Goal: Task Accomplishment & Management: Use online tool/utility

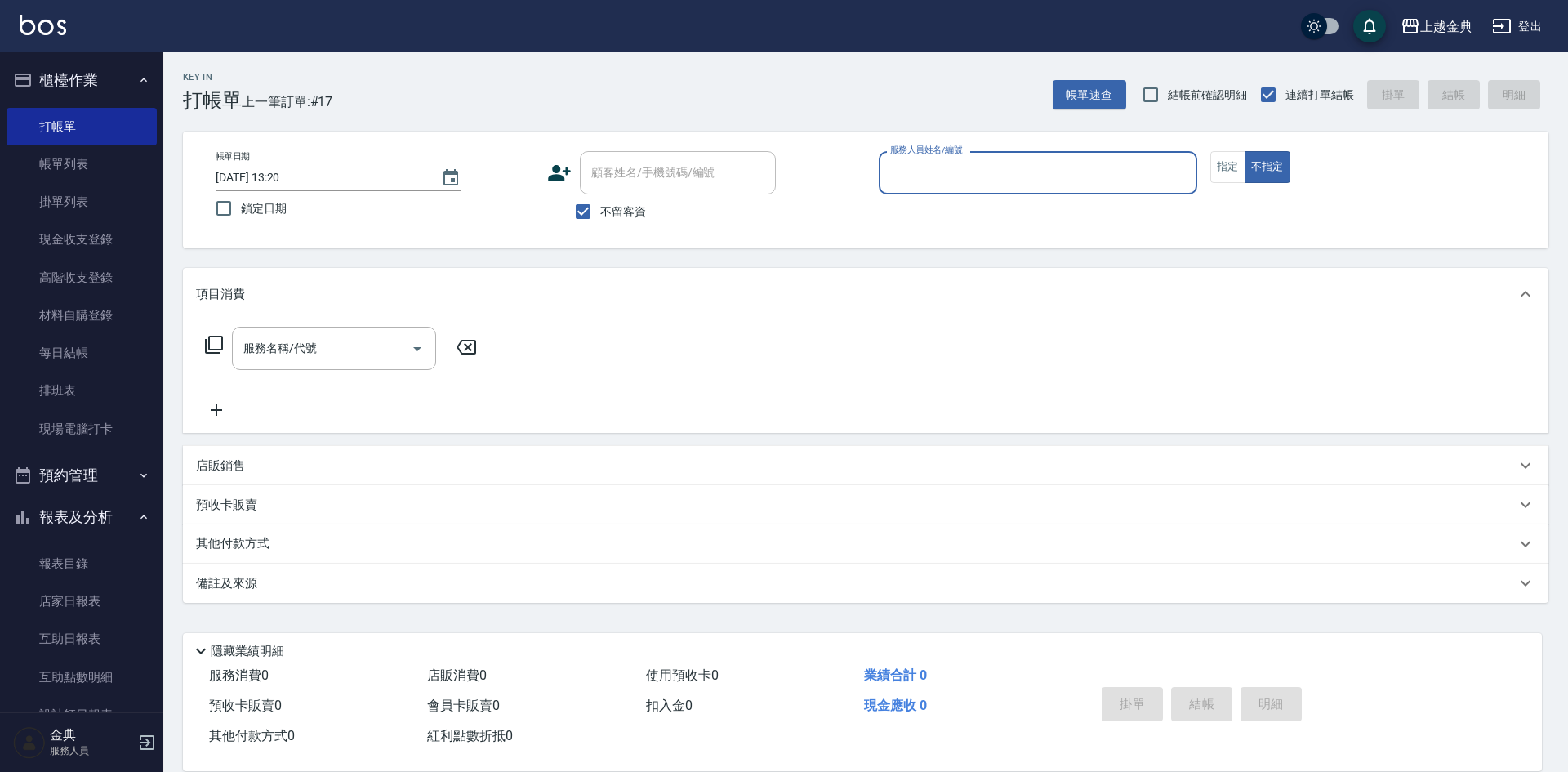
click at [615, 211] on span "不留客資" at bounding box center [623, 212] width 45 height 17
click at [600, 211] on input "不留客資" at bounding box center [583, 212] width 35 height 35
checkbox input "false"
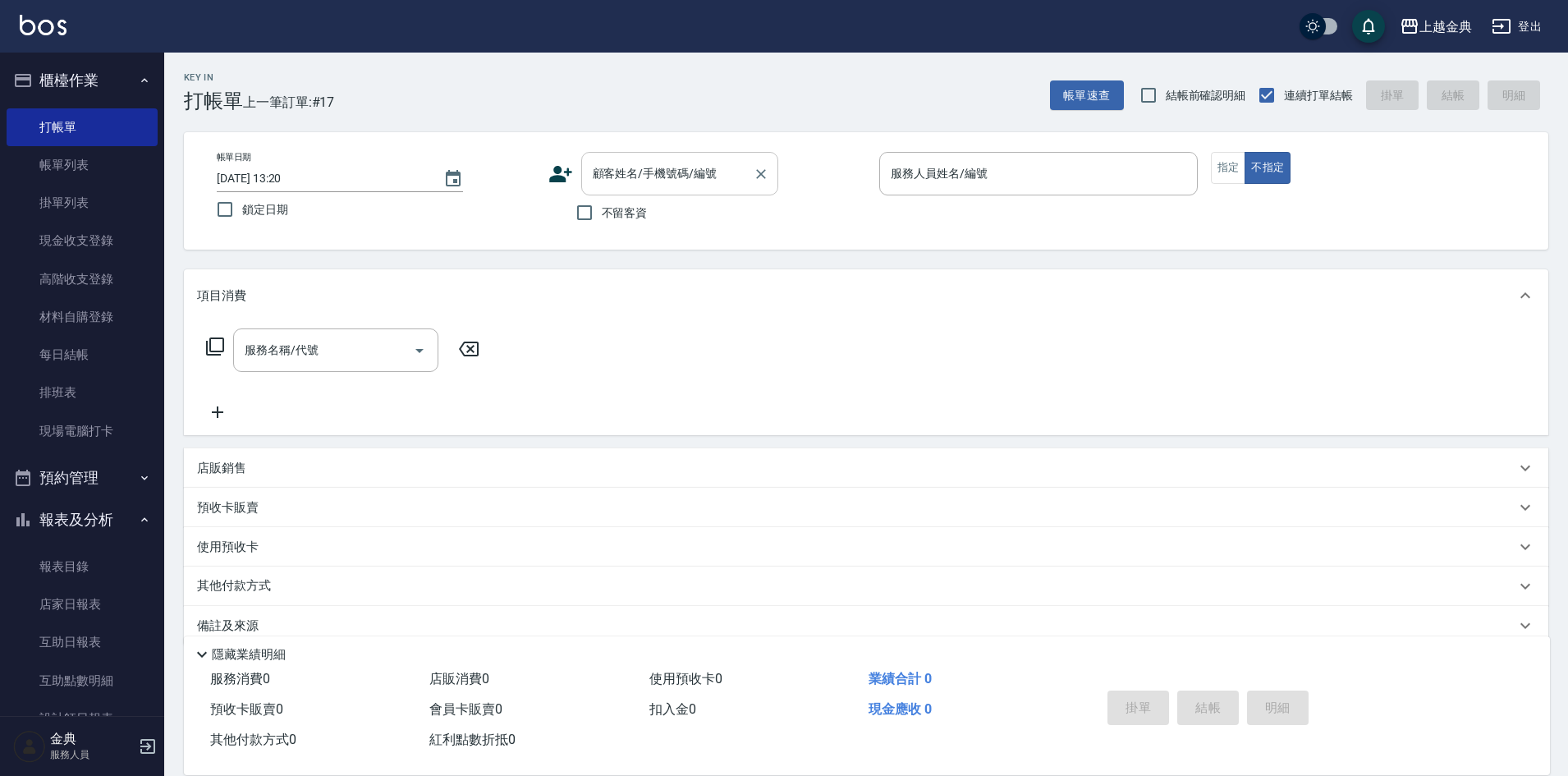
click at [631, 180] on input "顧客姓名/手機號碼/編號" at bounding box center [667, 173] width 157 height 29
type input "賴"
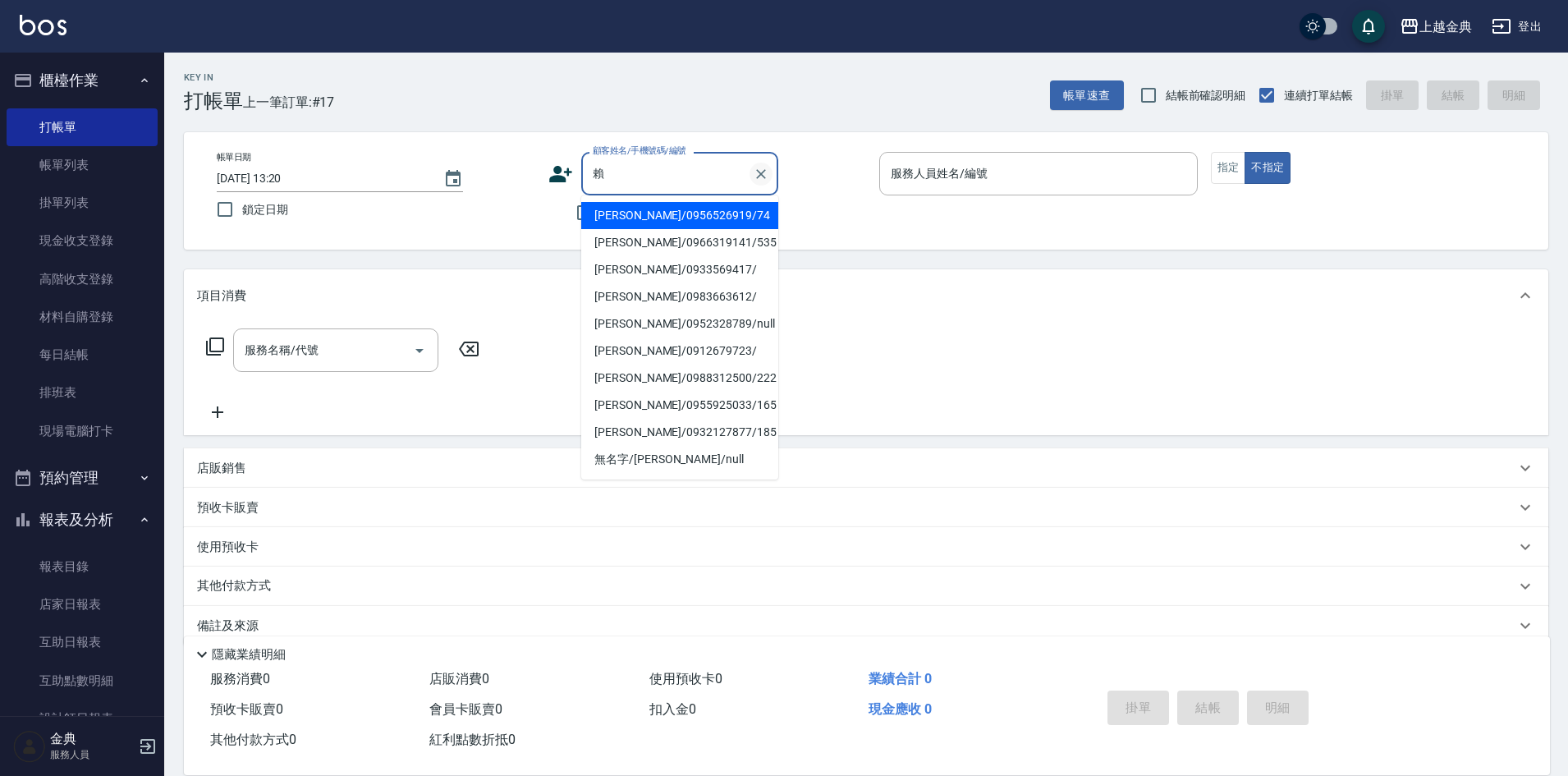
click at [759, 173] on icon "Clear" at bounding box center [761, 173] width 10 height 10
click at [565, 220] on div "不留客資" at bounding box center [662, 213] width 230 height 35
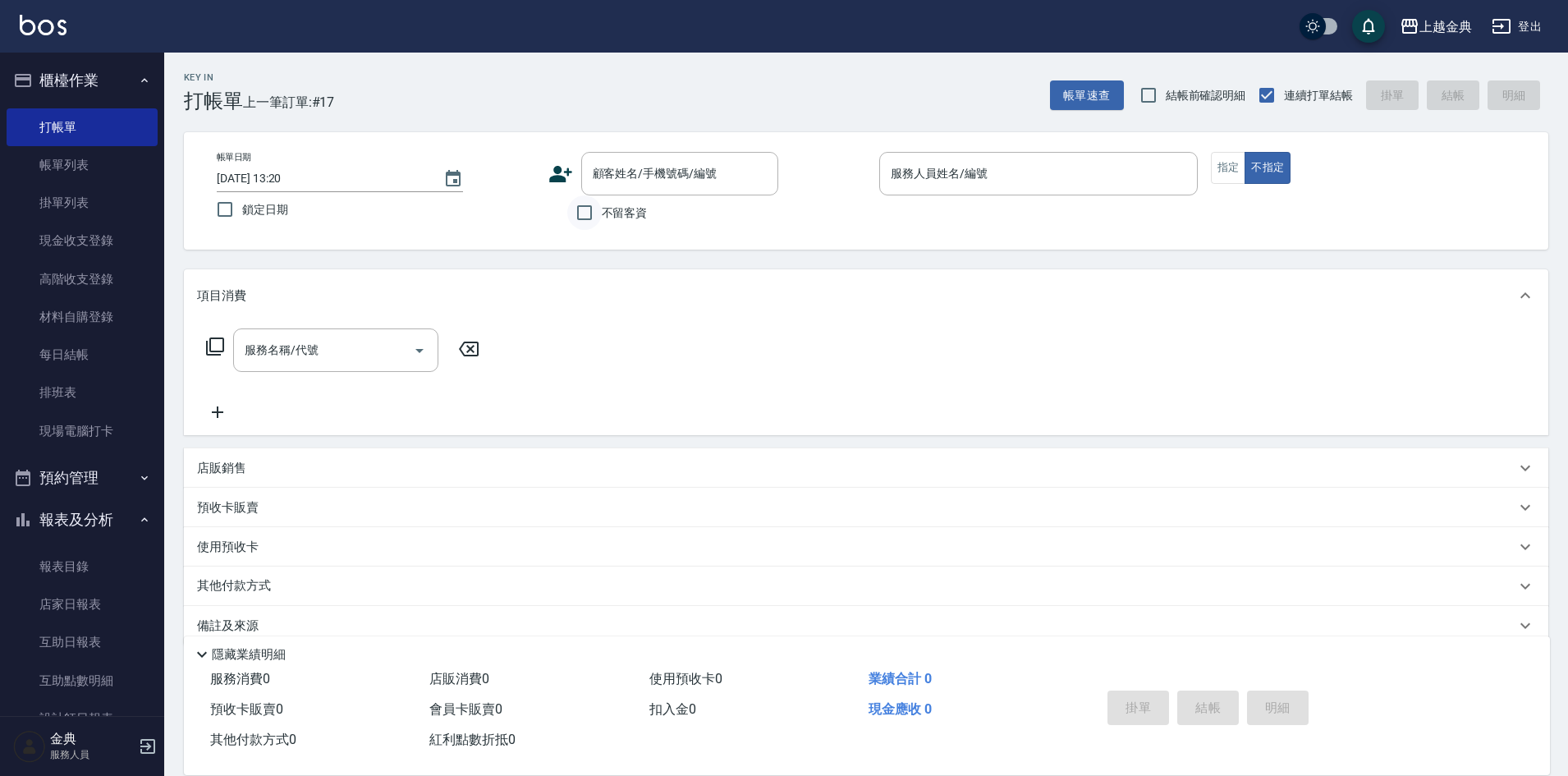
click at [588, 209] on input "不留客資" at bounding box center [585, 213] width 35 height 35
checkbox input "true"
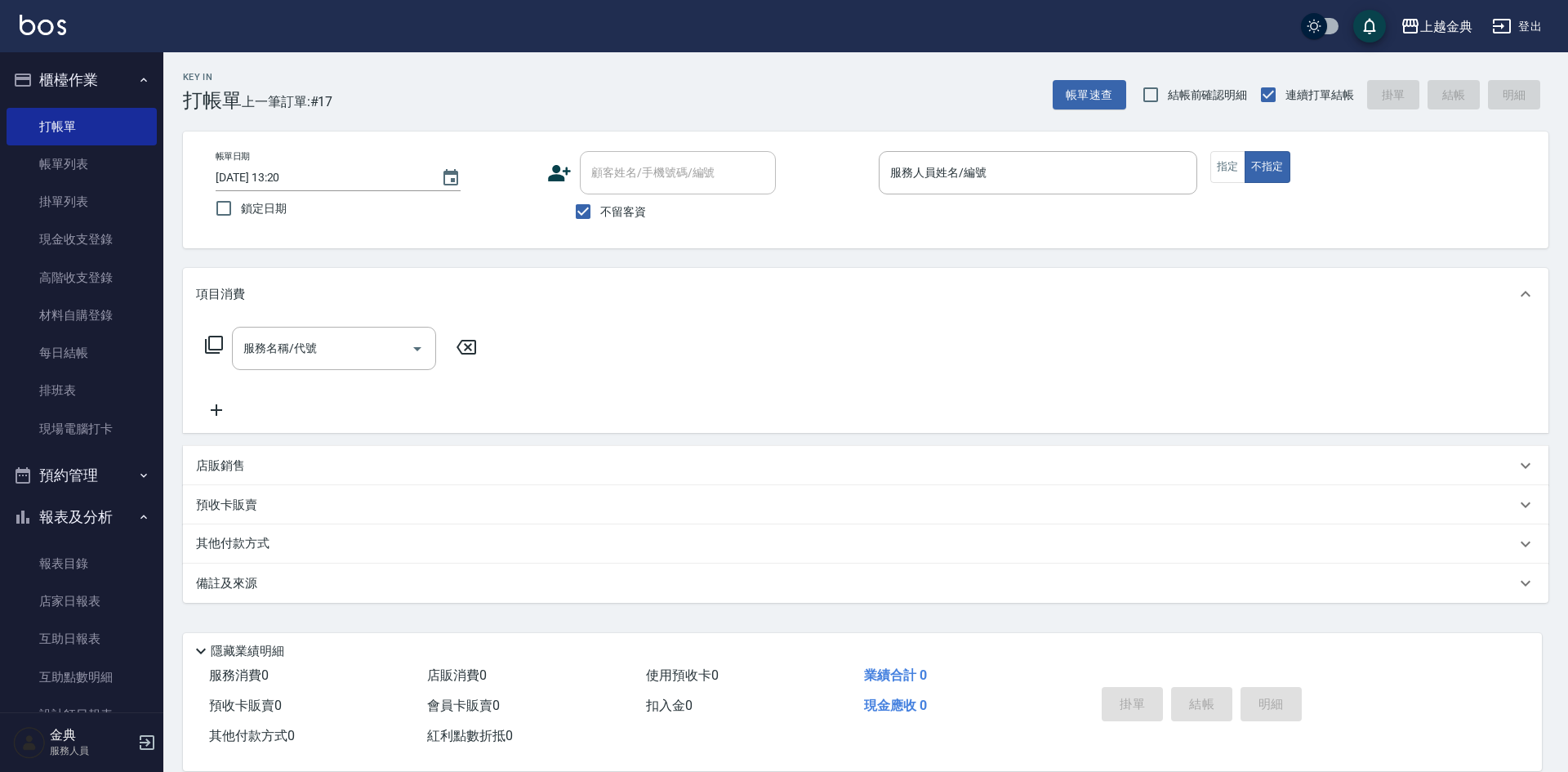
drag, startPoint x: 1092, startPoint y: 125, endPoint x: 1073, endPoint y: 166, distance: 45.2
click at [1092, 127] on div "Key In 打帳單 上一筆訂單:#17 帳單速查 結帳前確認明細 連續打單結帳 掛單 結帳 明細 帳單日期 [DATE] 13:20 鎖定日期 顧客姓名/手…" at bounding box center [866, 406] width 1405 height 707
click at [1073, 166] on input "服務人員姓名/編號" at bounding box center [1038, 173] width 304 height 28
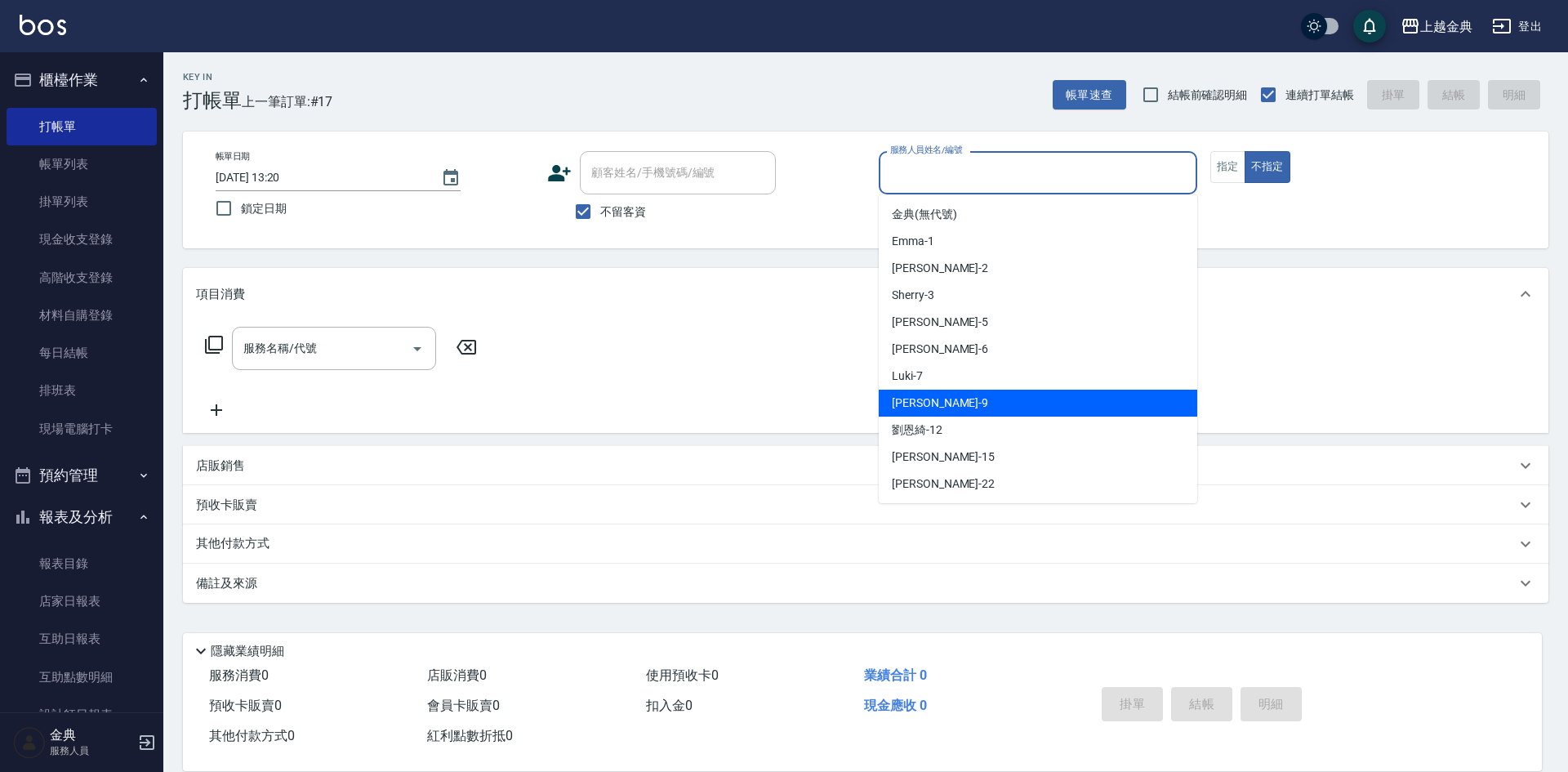
click at [993, 413] on div "[PERSON_NAME] -9" at bounding box center [1038, 403] width 318 height 27
type input "[PERSON_NAME]-9"
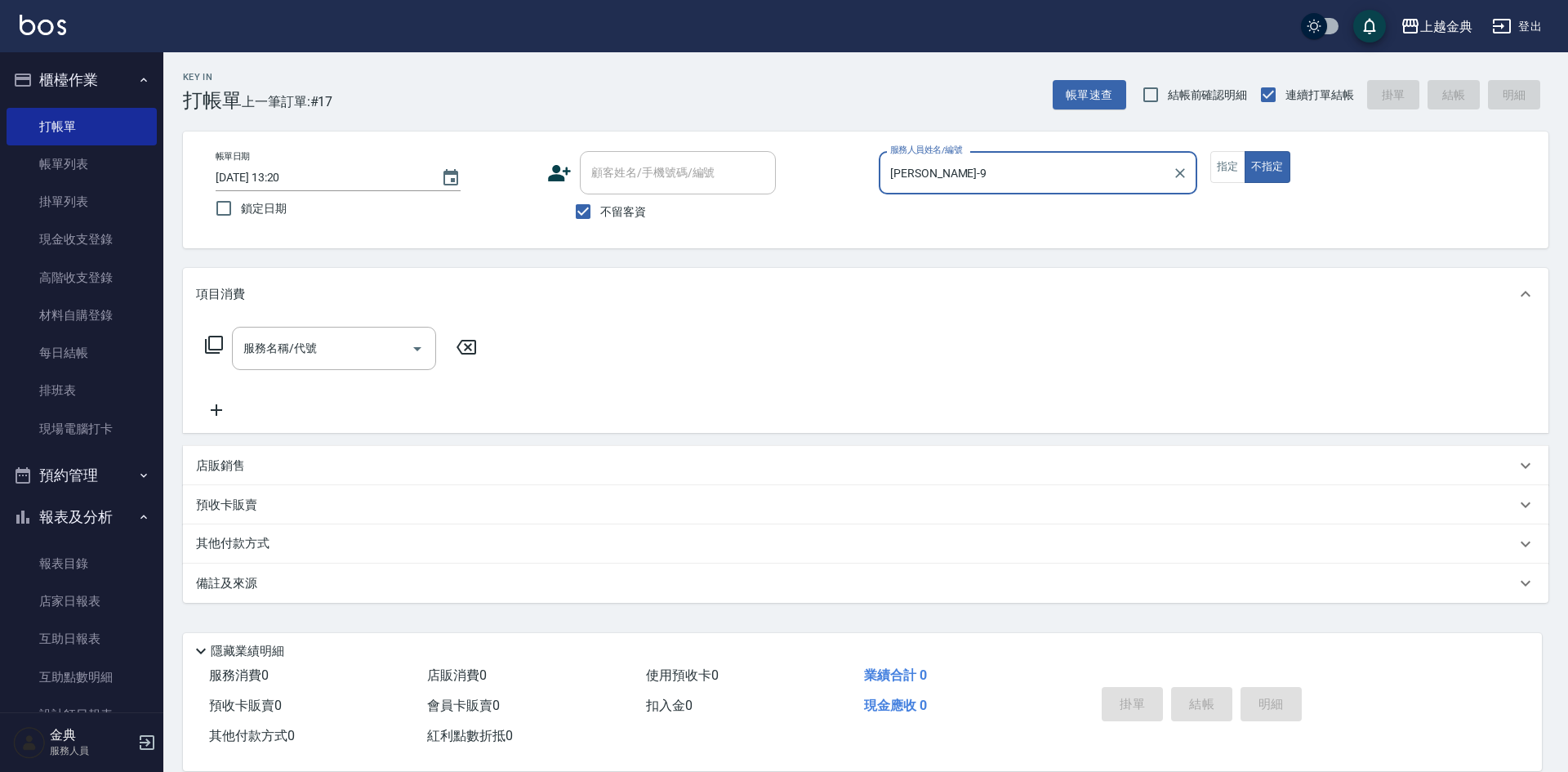
click at [208, 350] on icon at bounding box center [214, 345] width 20 height 20
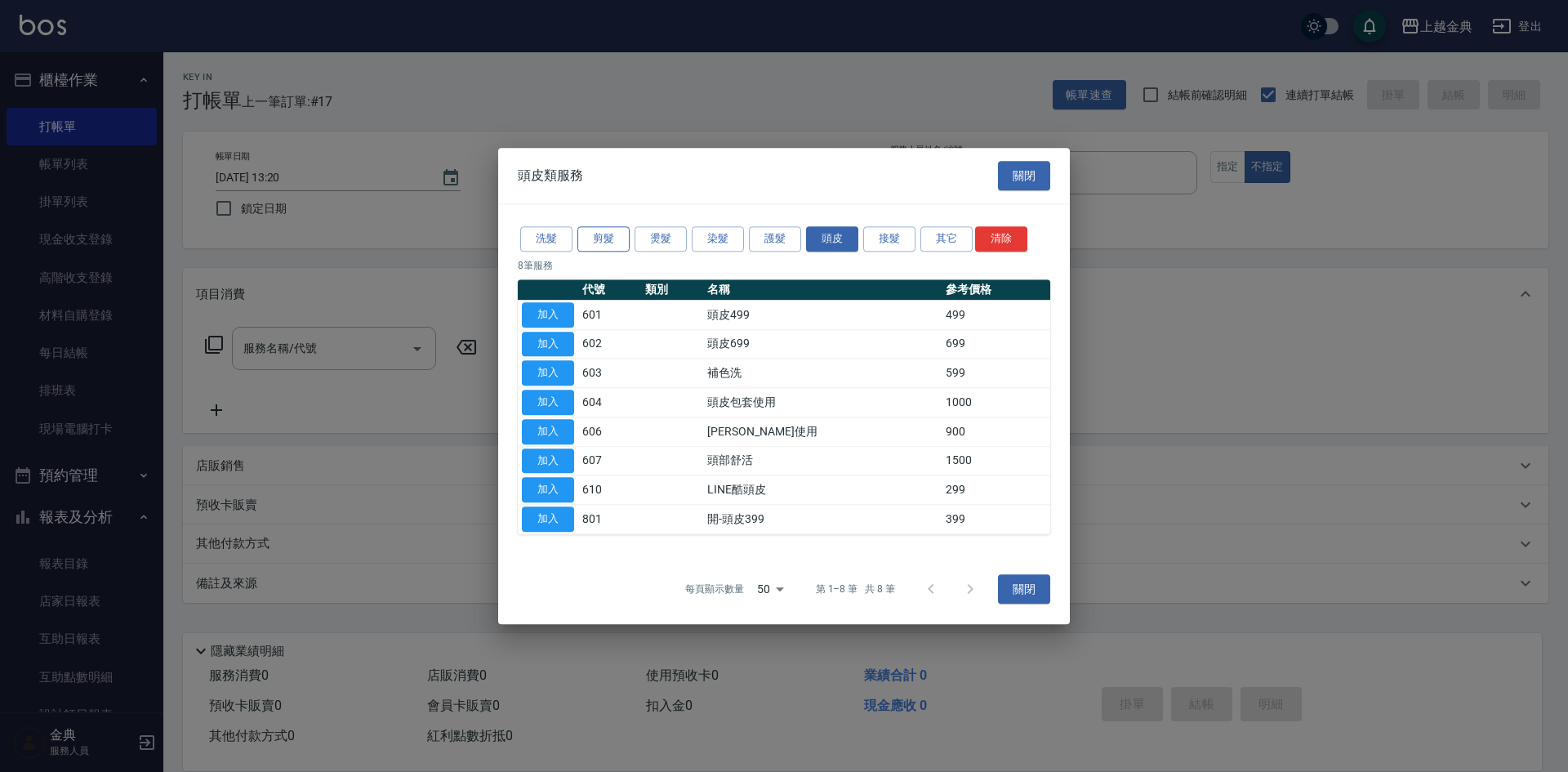
click at [609, 229] on button "剪髮" at bounding box center [603, 238] width 52 height 25
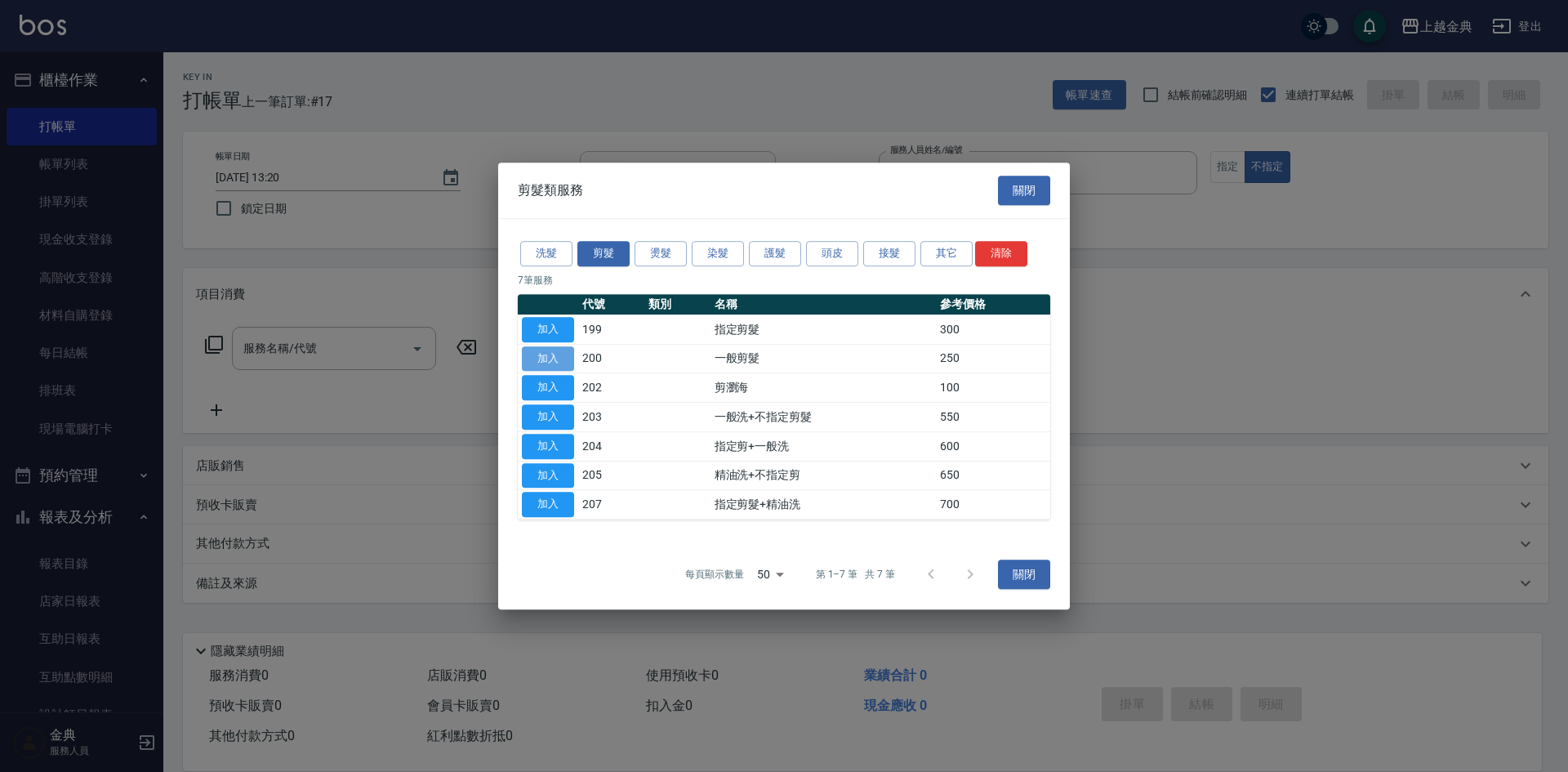
click at [551, 354] on button "加入" at bounding box center [548, 358] width 52 height 25
type input "一般剪髮(200)"
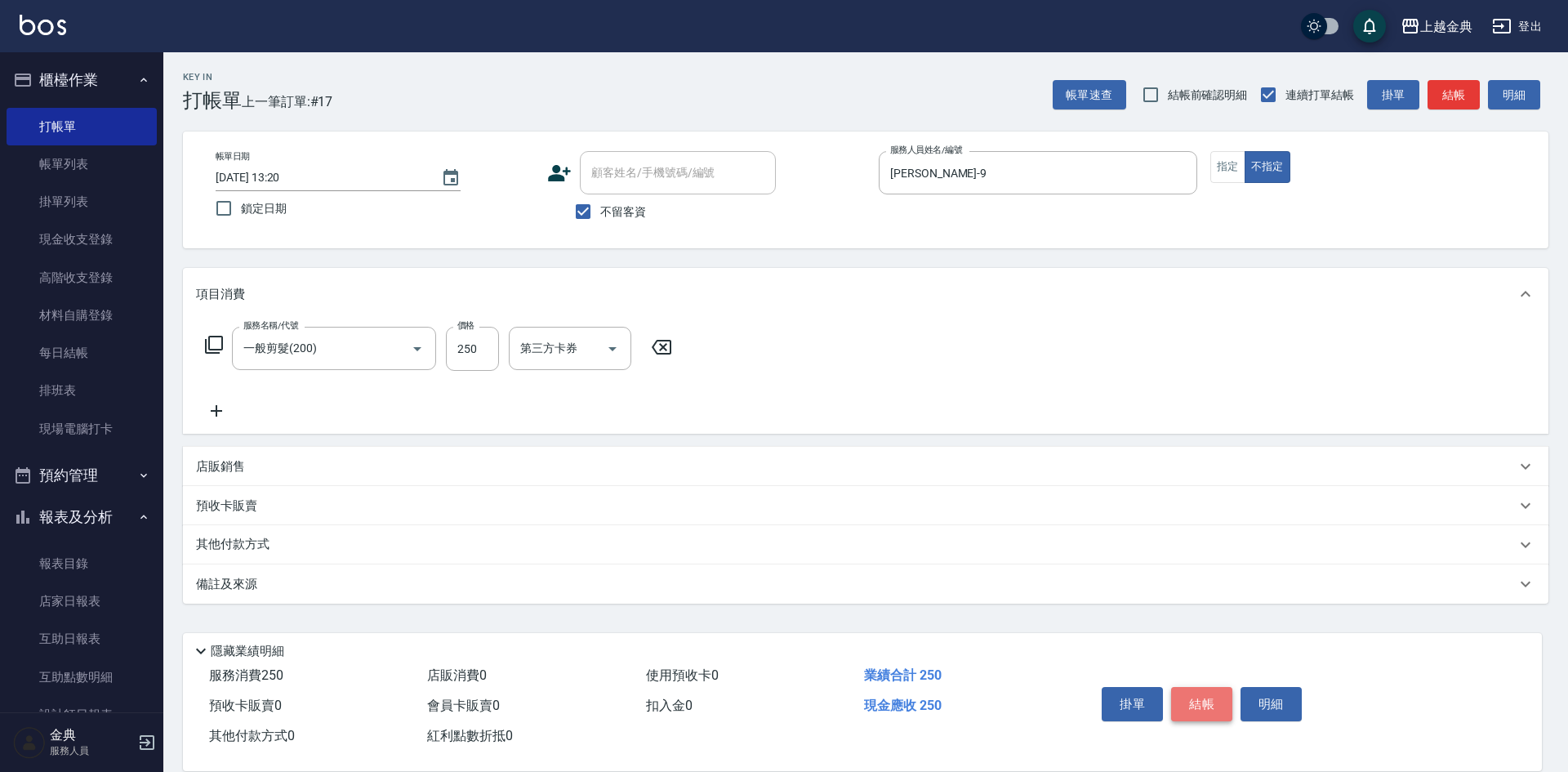
click at [1210, 693] on button "結帳" at bounding box center [1202, 704] width 61 height 35
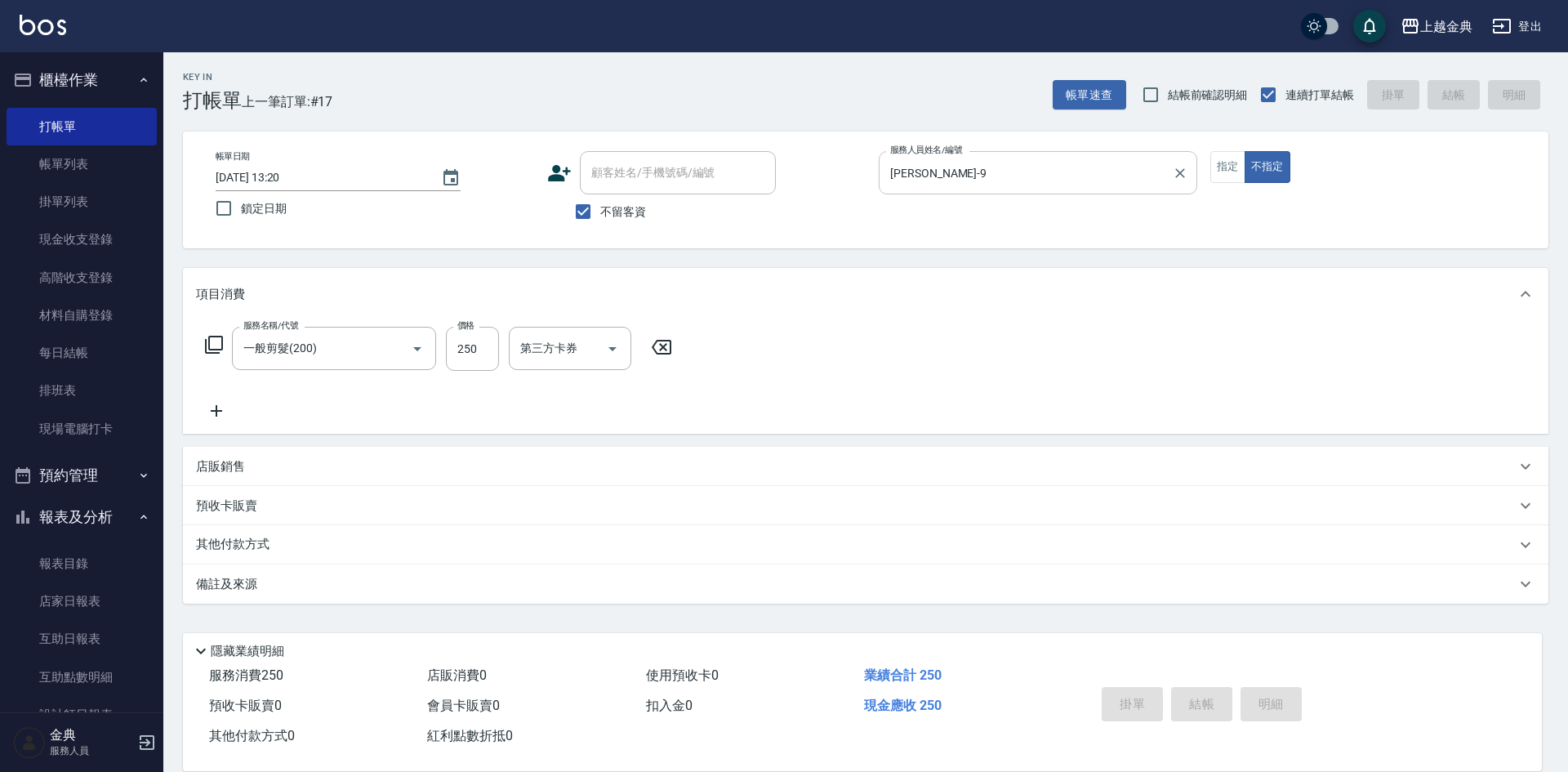
type input "[DATE] 15:18"
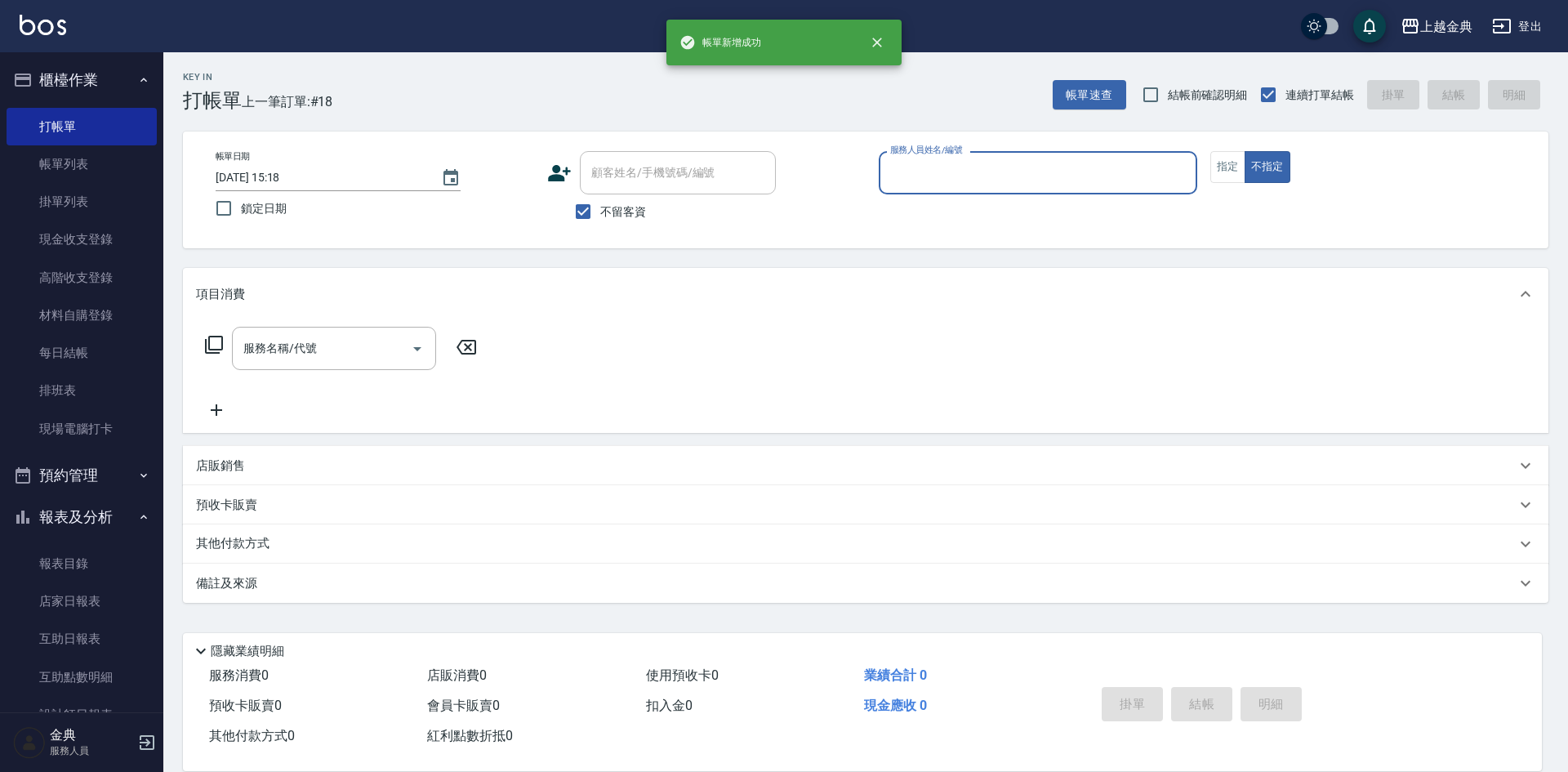
click at [994, 174] on input "服務人員姓名/編號" at bounding box center [1038, 173] width 304 height 28
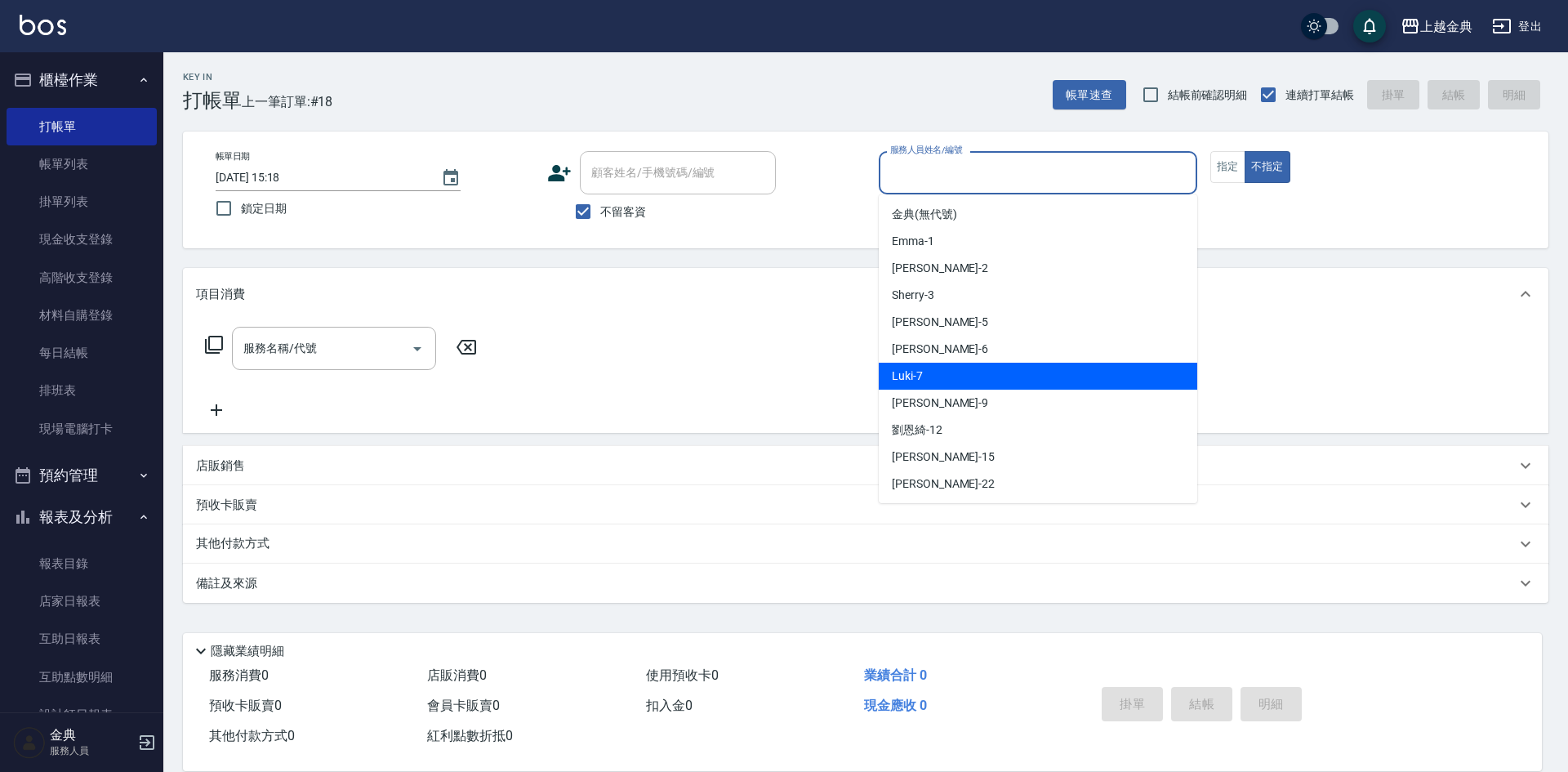
drag, startPoint x: 966, startPoint y: 364, endPoint x: 954, endPoint y: 374, distance: 15.6
click at [966, 366] on div "Luki -7" at bounding box center [1038, 376] width 318 height 27
type input "Luki-7"
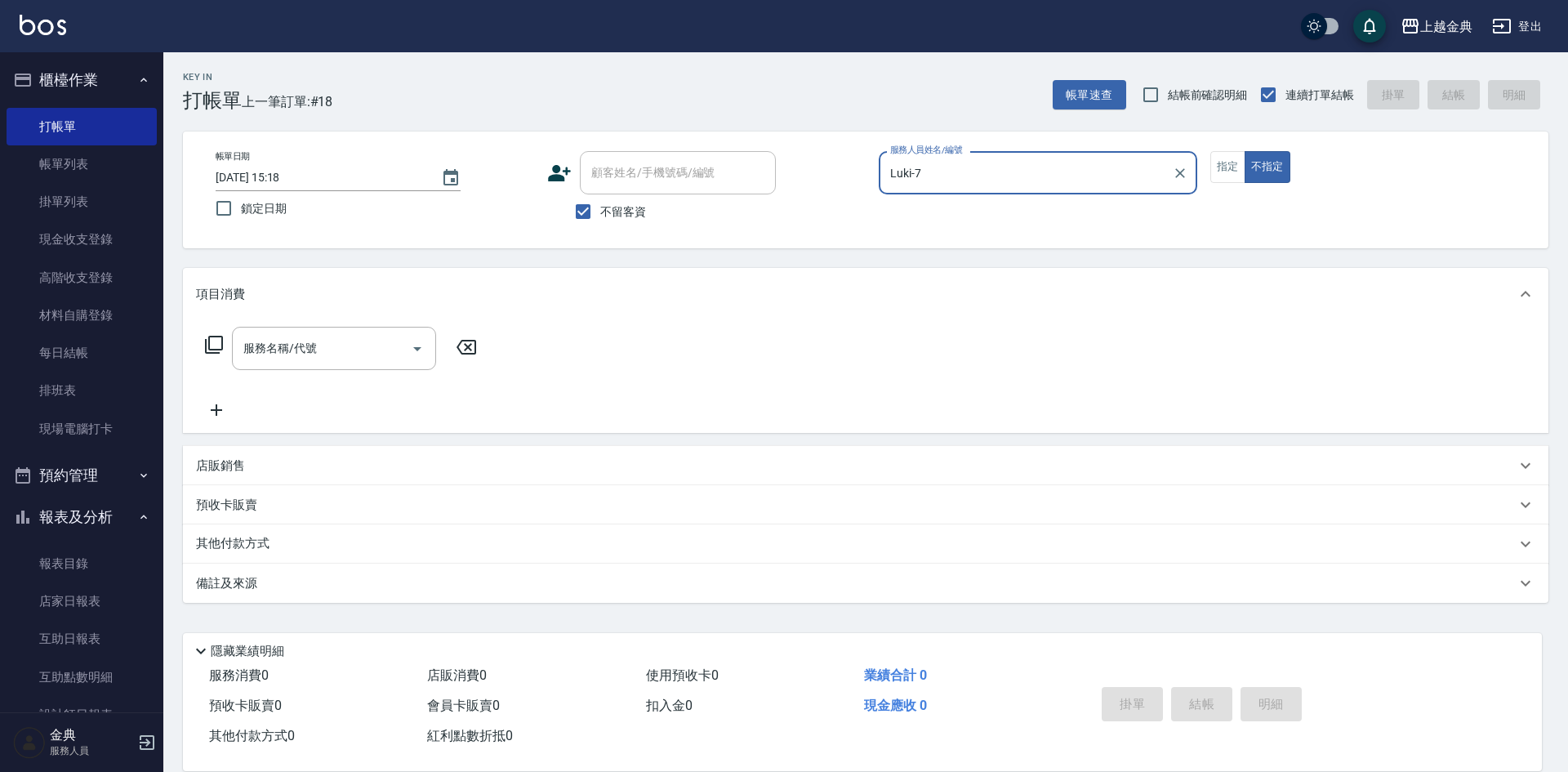
click at [223, 344] on icon at bounding box center [214, 344] width 18 height 18
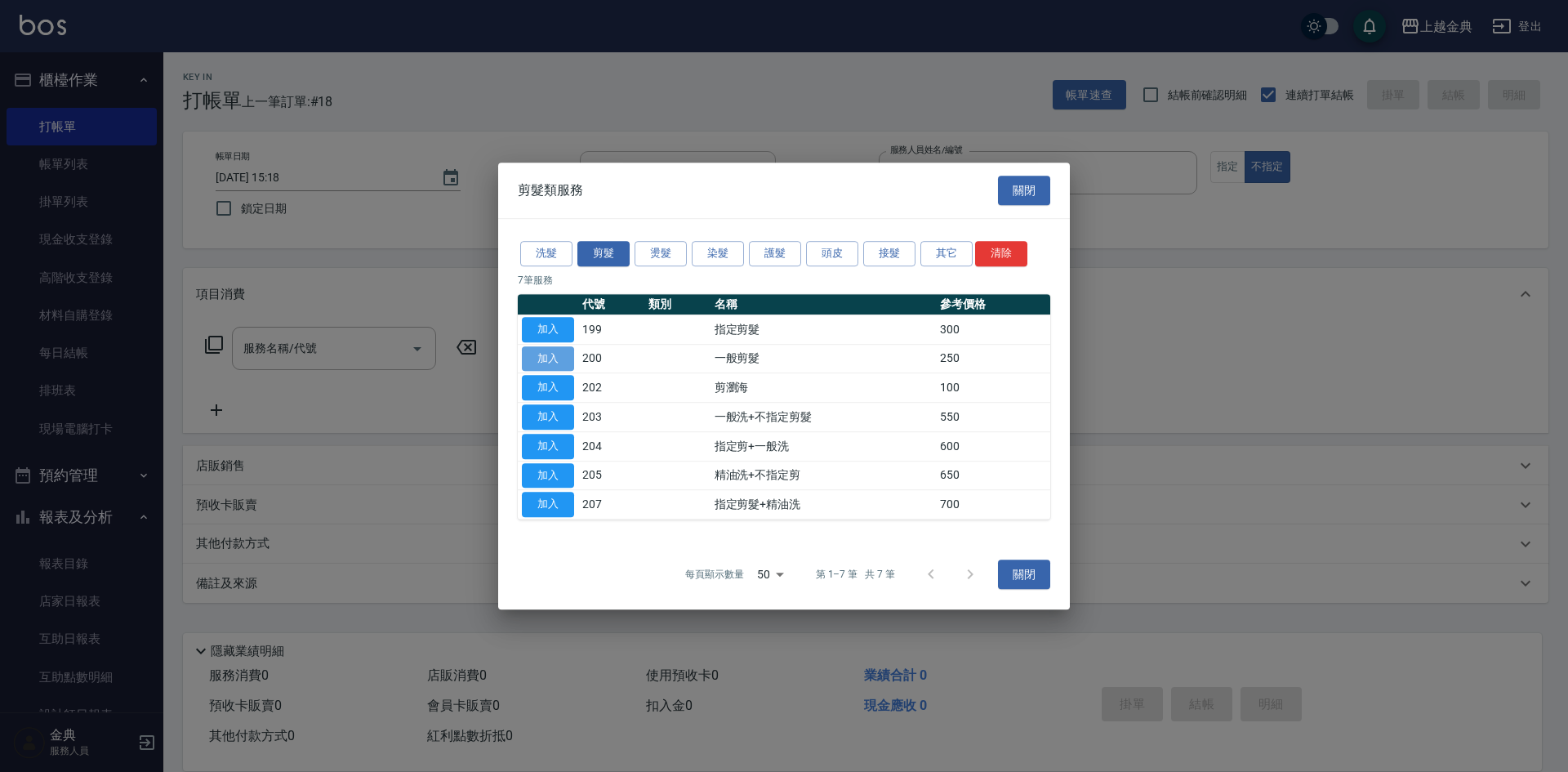
click at [543, 355] on button "加入" at bounding box center [548, 358] width 52 height 25
type input "一般剪髮(200)"
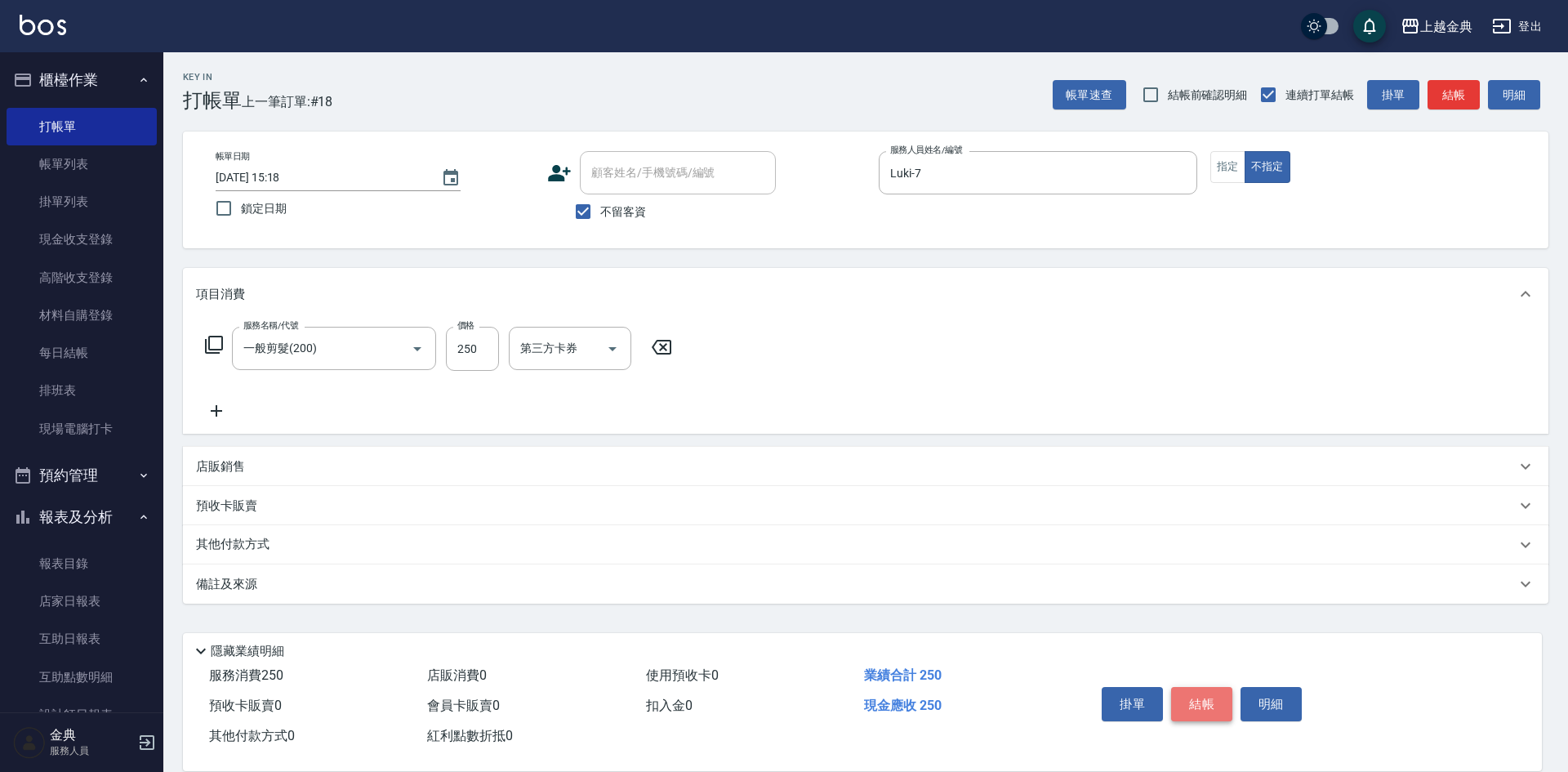
click at [1193, 693] on button "結帳" at bounding box center [1202, 704] width 61 height 35
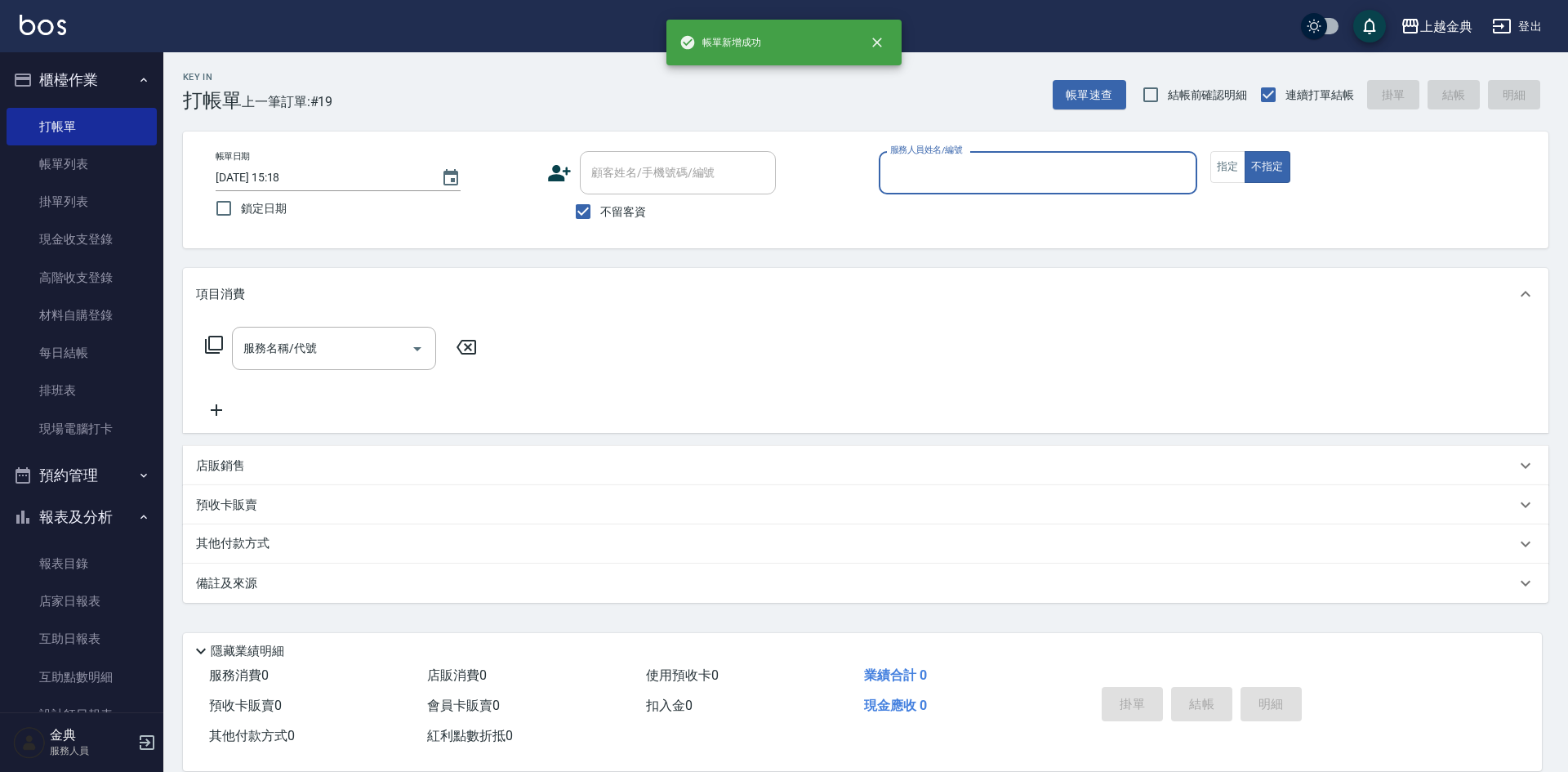
click at [1016, 174] on input "服務人員姓名/編號" at bounding box center [1038, 173] width 304 height 28
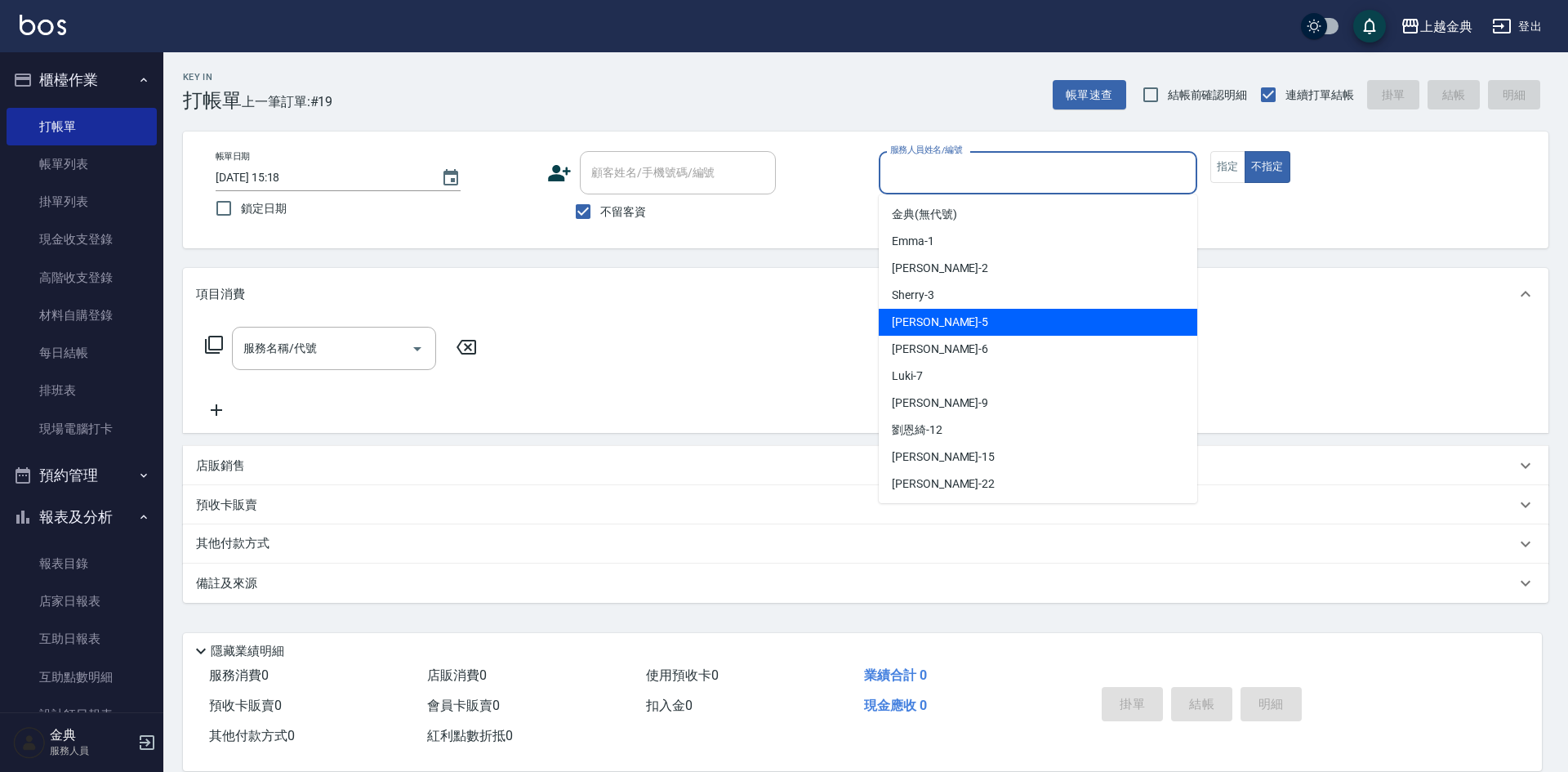
click at [995, 326] on div "[PERSON_NAME] -5" at bounding box center [1038, 322] width 318 height 27
type input "[PERSON_NAME]-5"
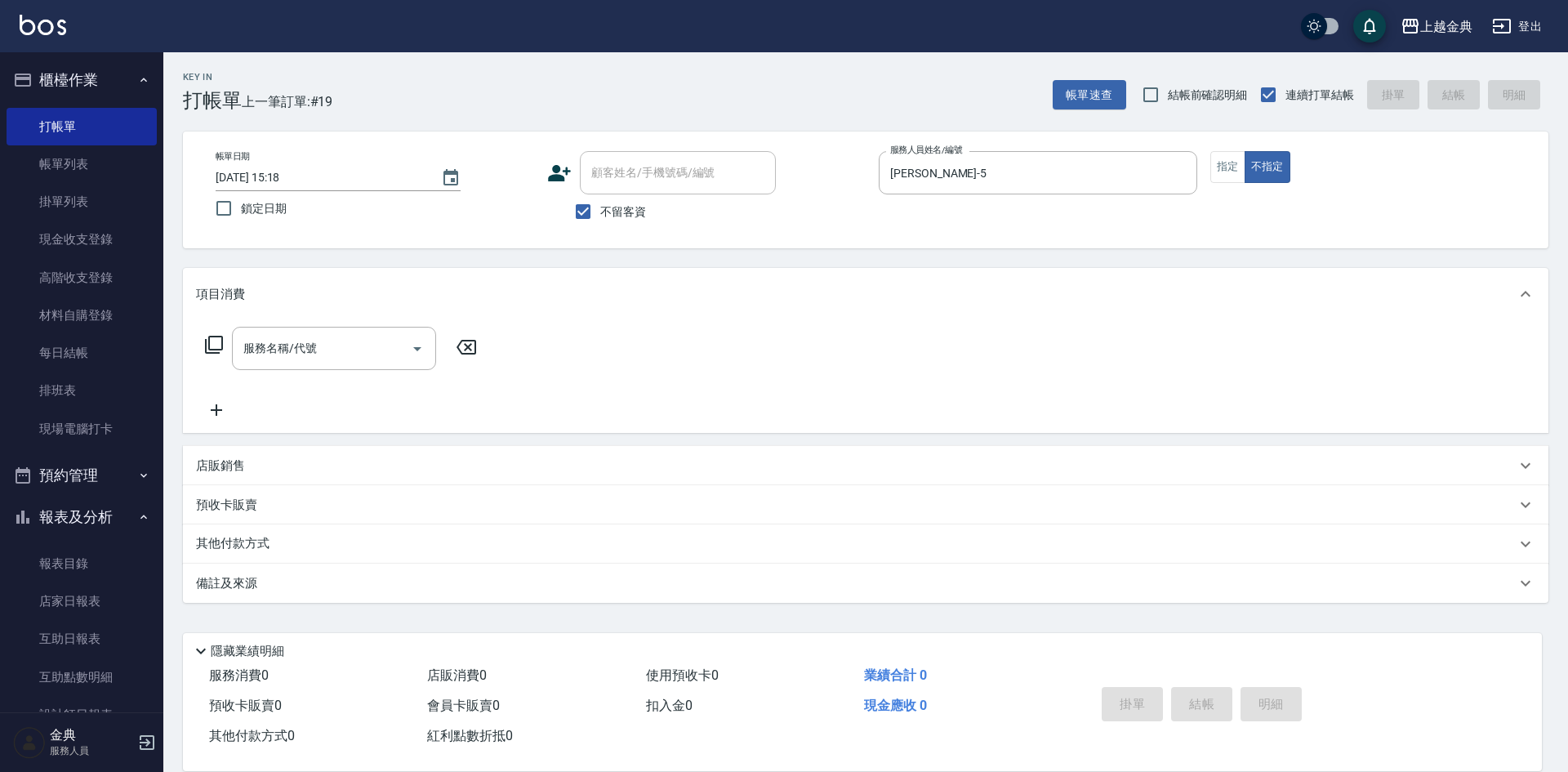
click at [213, 346] on icon at bounding box center [214, 345] width 20 height 20
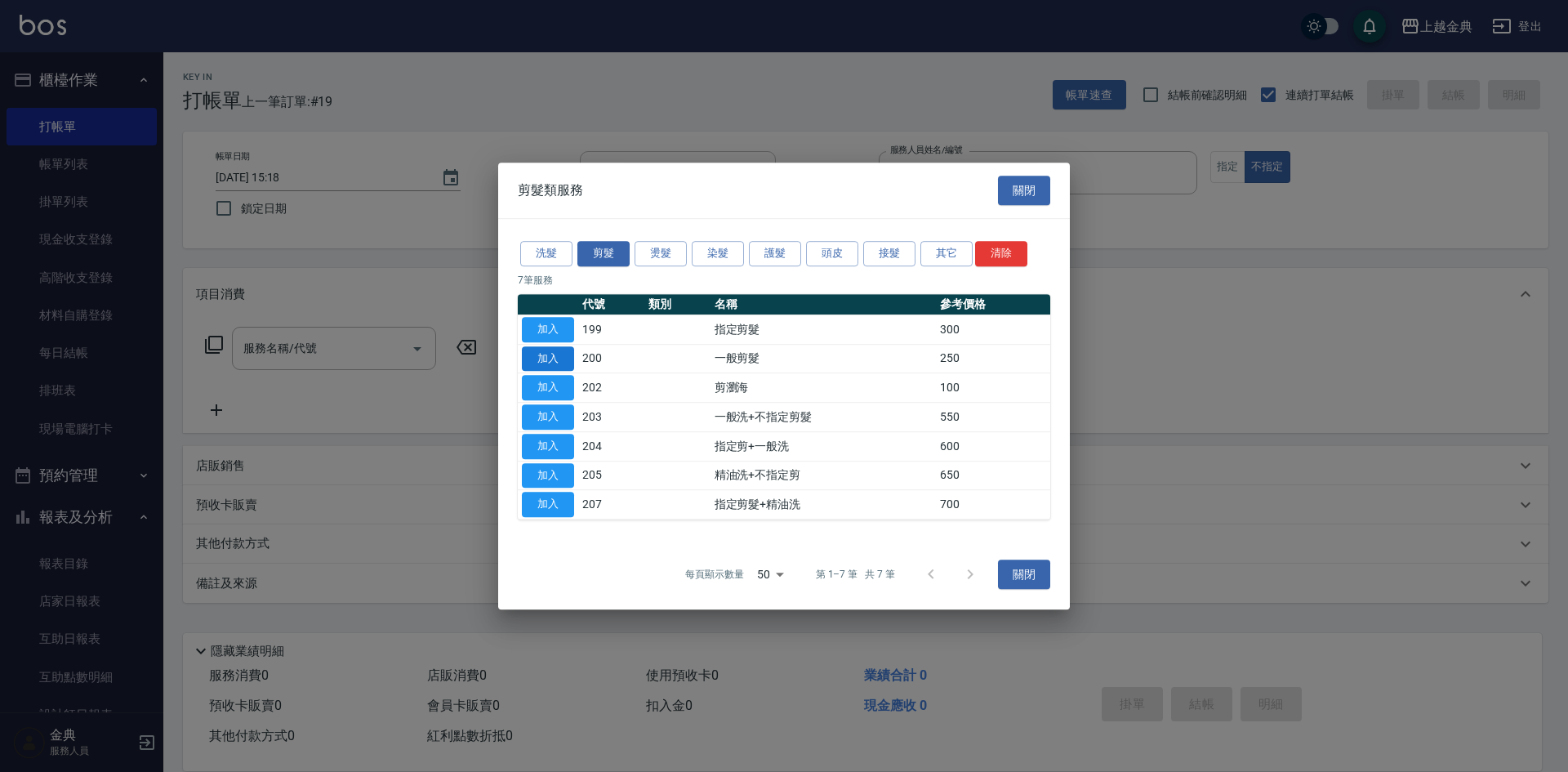
click at [563, 350] on button "加入" at bounding box center [548, 358] width 52 height 25
type input "一般剪髮(200)"
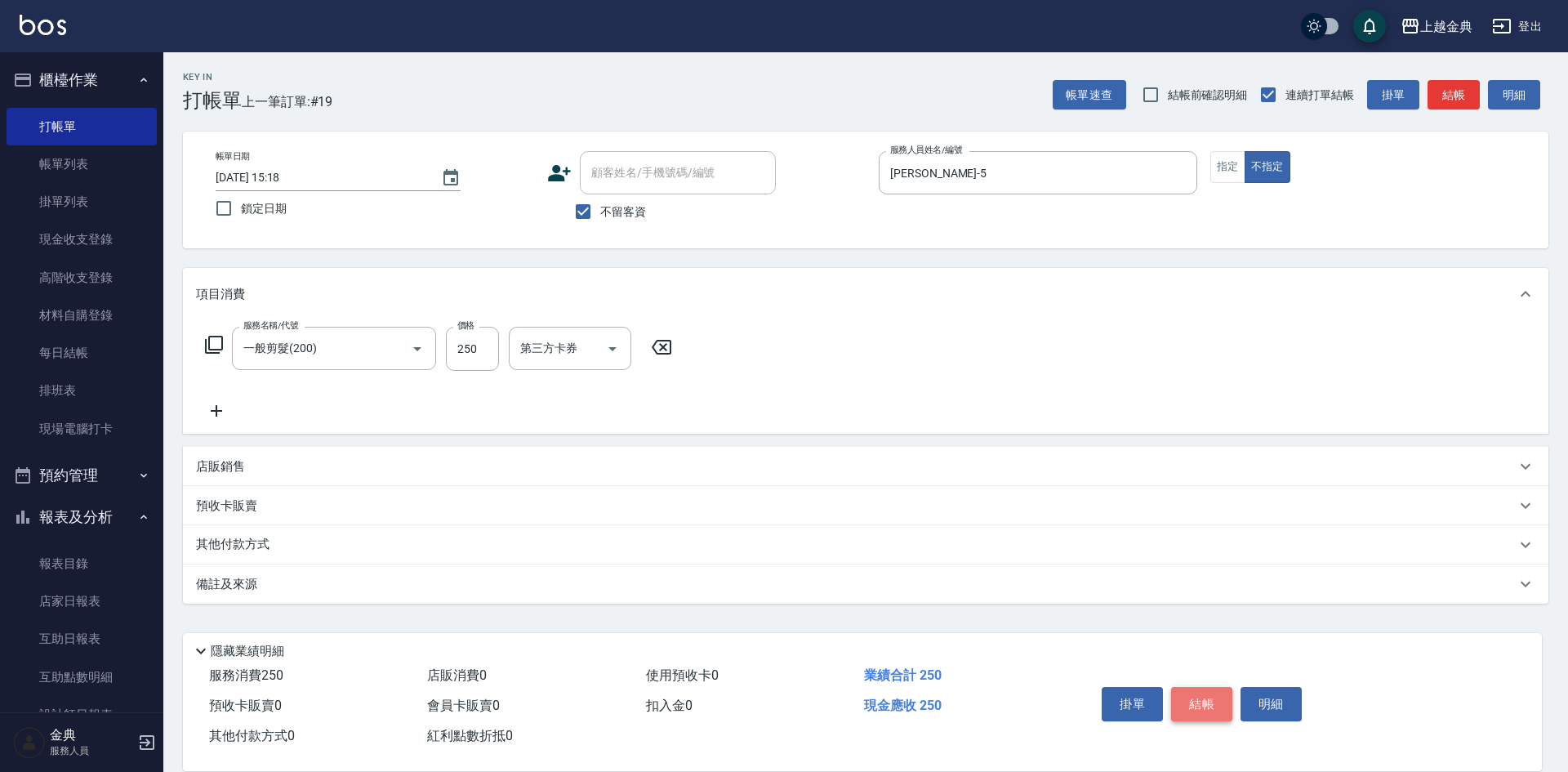
click at [1195, 692] on button "結帳" at bounding box center [1202, 704] width 61 height 35
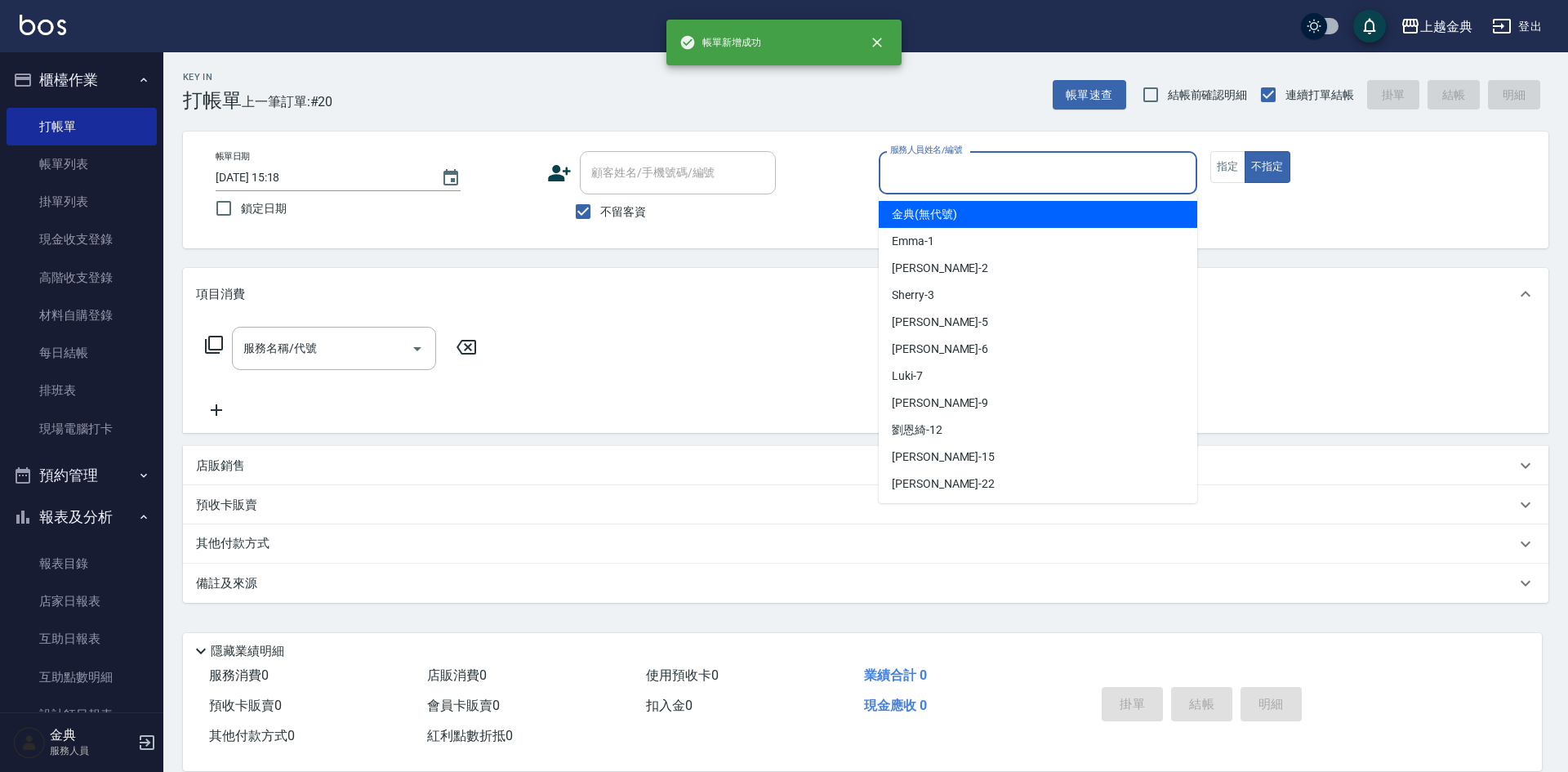
click at [985, 175] on input "服務人員姓名/編號" at bounding box center [1038, 173] width 304 height 28
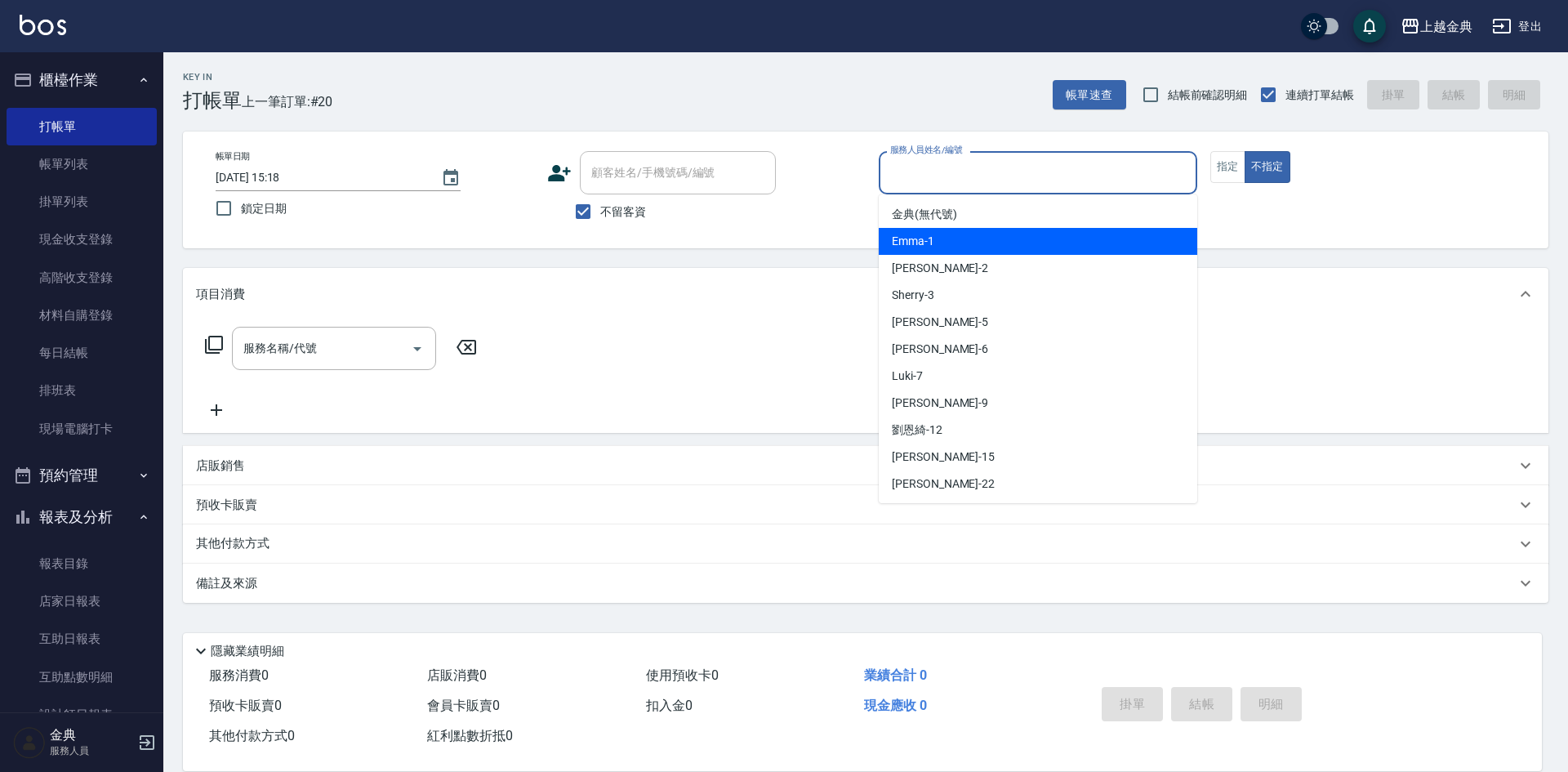
click at [973, 250] on div "Emma -1" at bounding box center [1038, 241] width 318 height 27
type input "Emma-1"
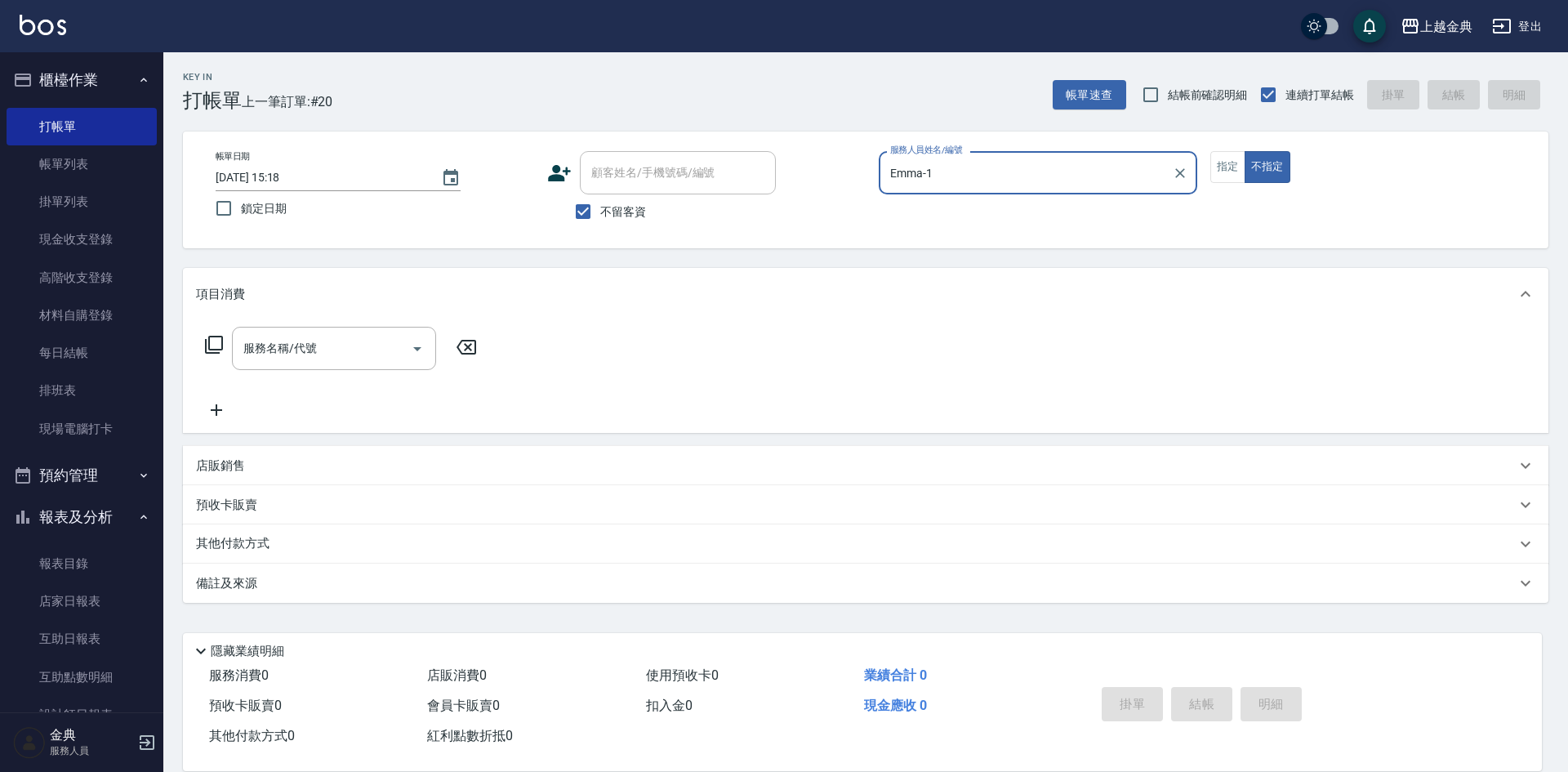
click at [205, 344] on icon at bounding box center [214, 345] width 20 height 20
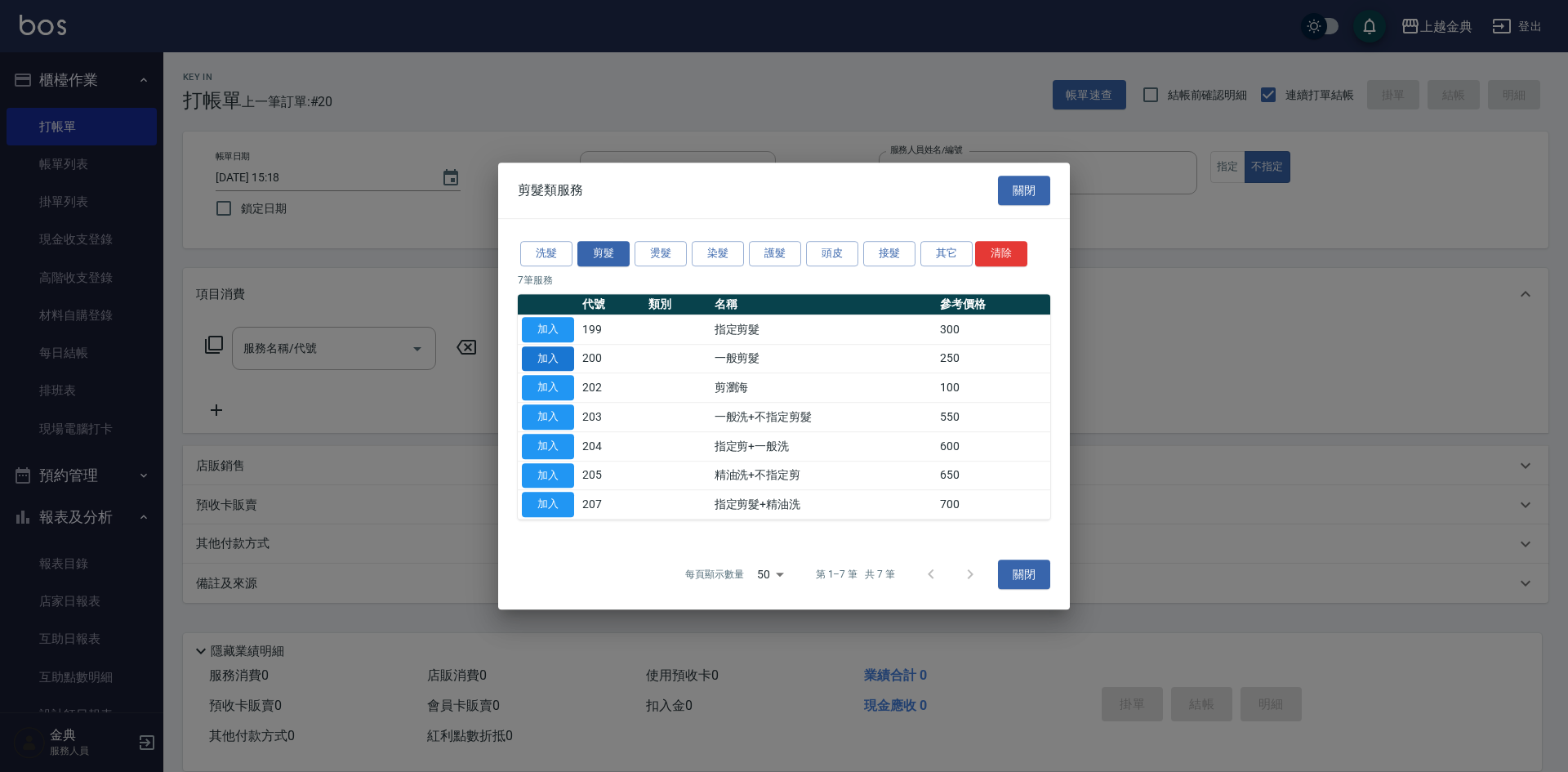
click at [551, 366] on button "加入" at bounding box center [548, 358] width 52 height 25
type input "一般剪髮(200)"
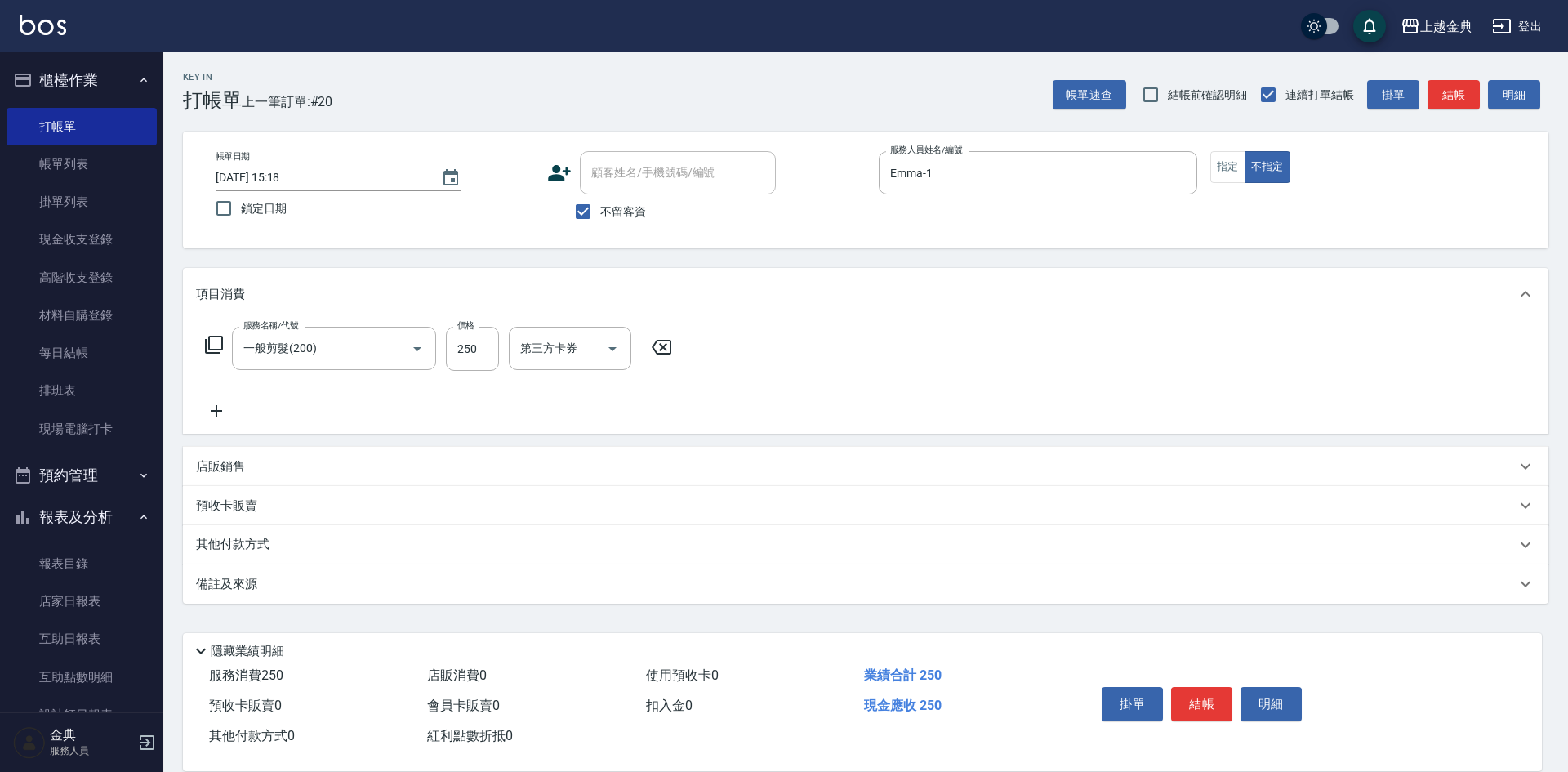
click at [1206, 697] on button "結帳" at bounding box center [1202, 704] width 61 height 35
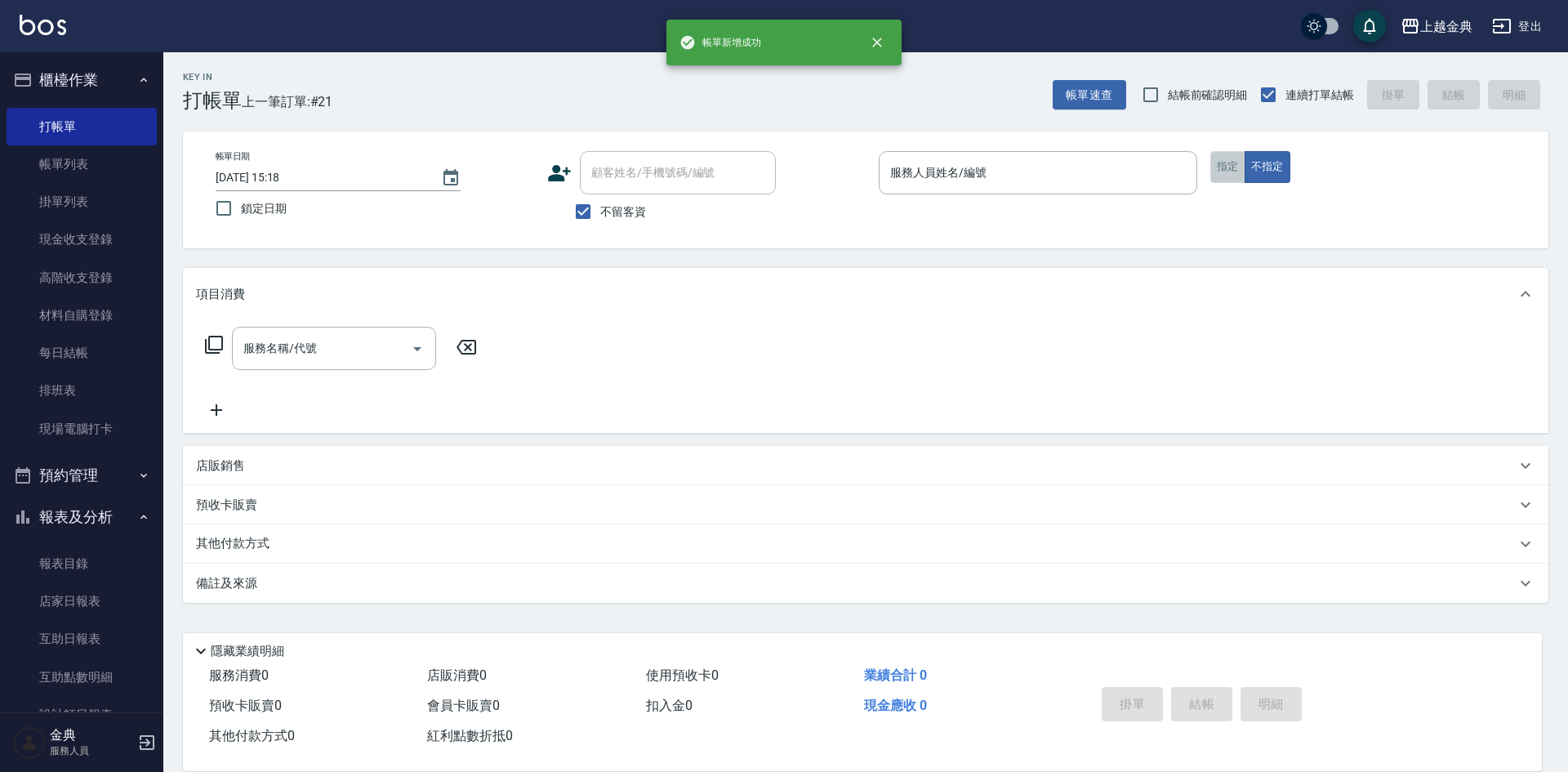
click at [1221, 165] on button "指定" at bounding box center [1227, 167] width 35 height 32
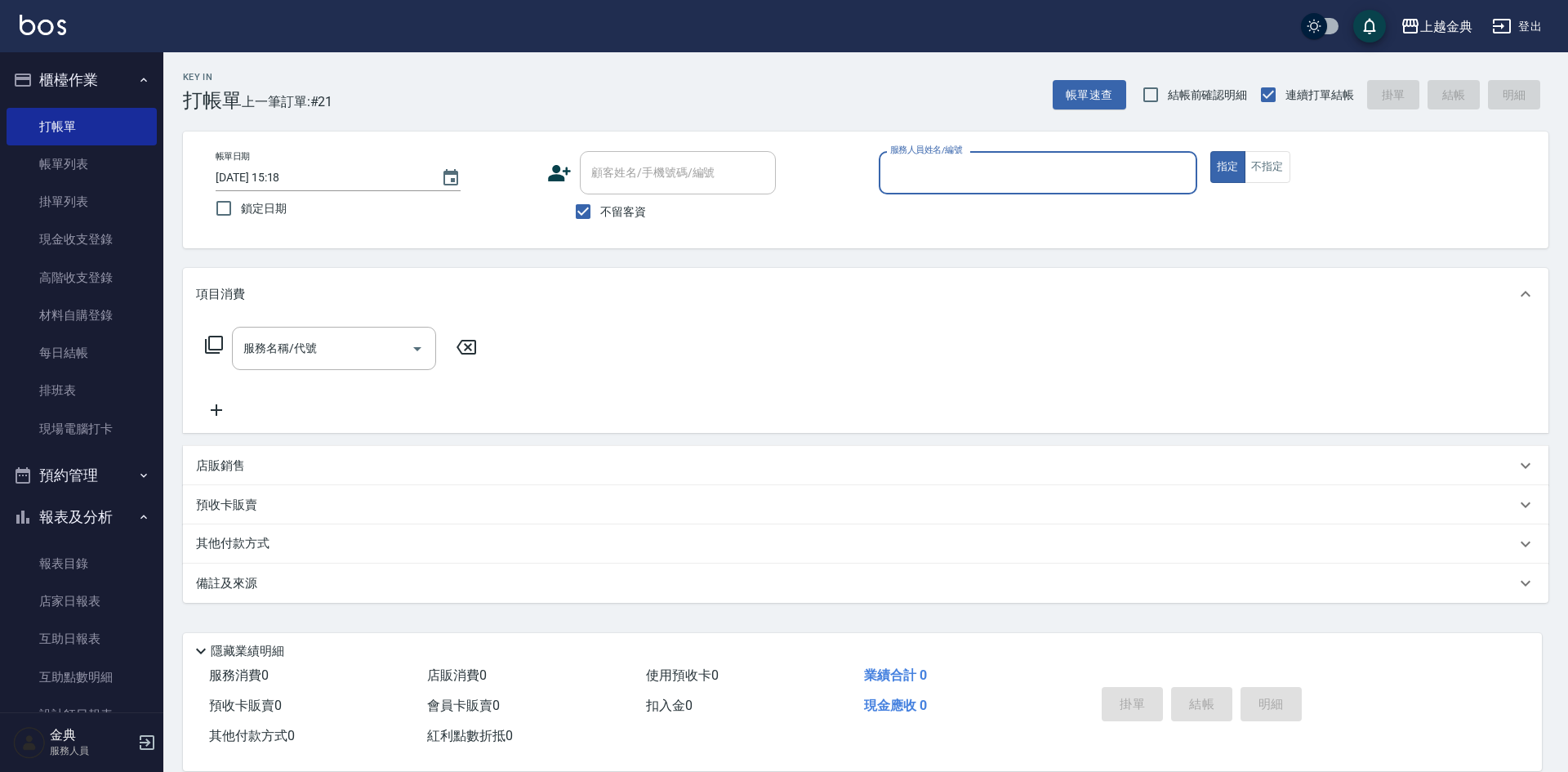
click at [1084, 174] on input "服務人員姓名/編號" at bounding box center [1038, 173] width 304 height 28
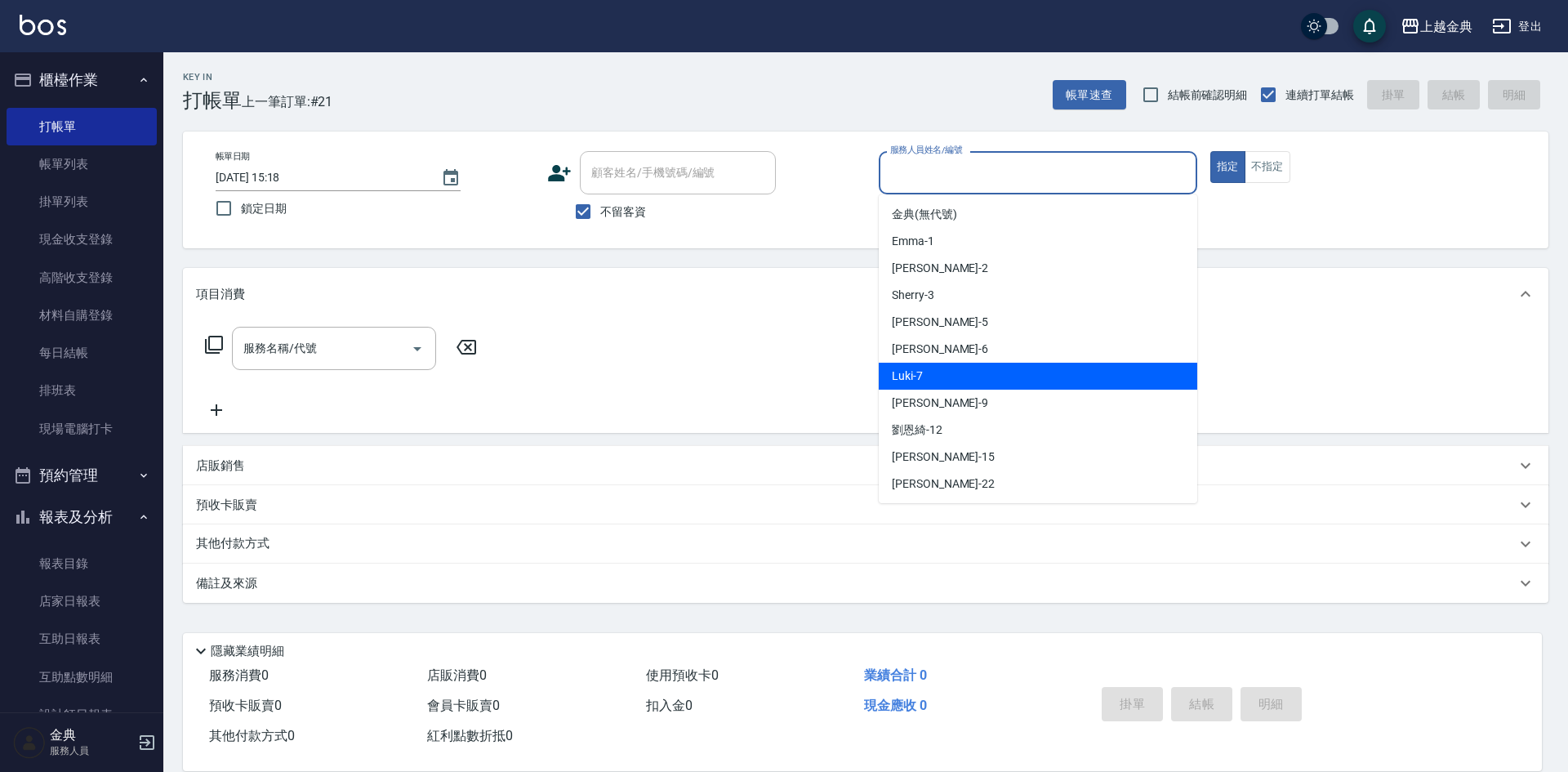
drag, startPoint x: 1009, startPoint y: 382, endPoint x: 382, endPoint y: 387, distance: 627.0
click at [1008, 382] on div "Luki -7" at bounding box center [1038, 376] width 318 height 27
type input "Luki-7"
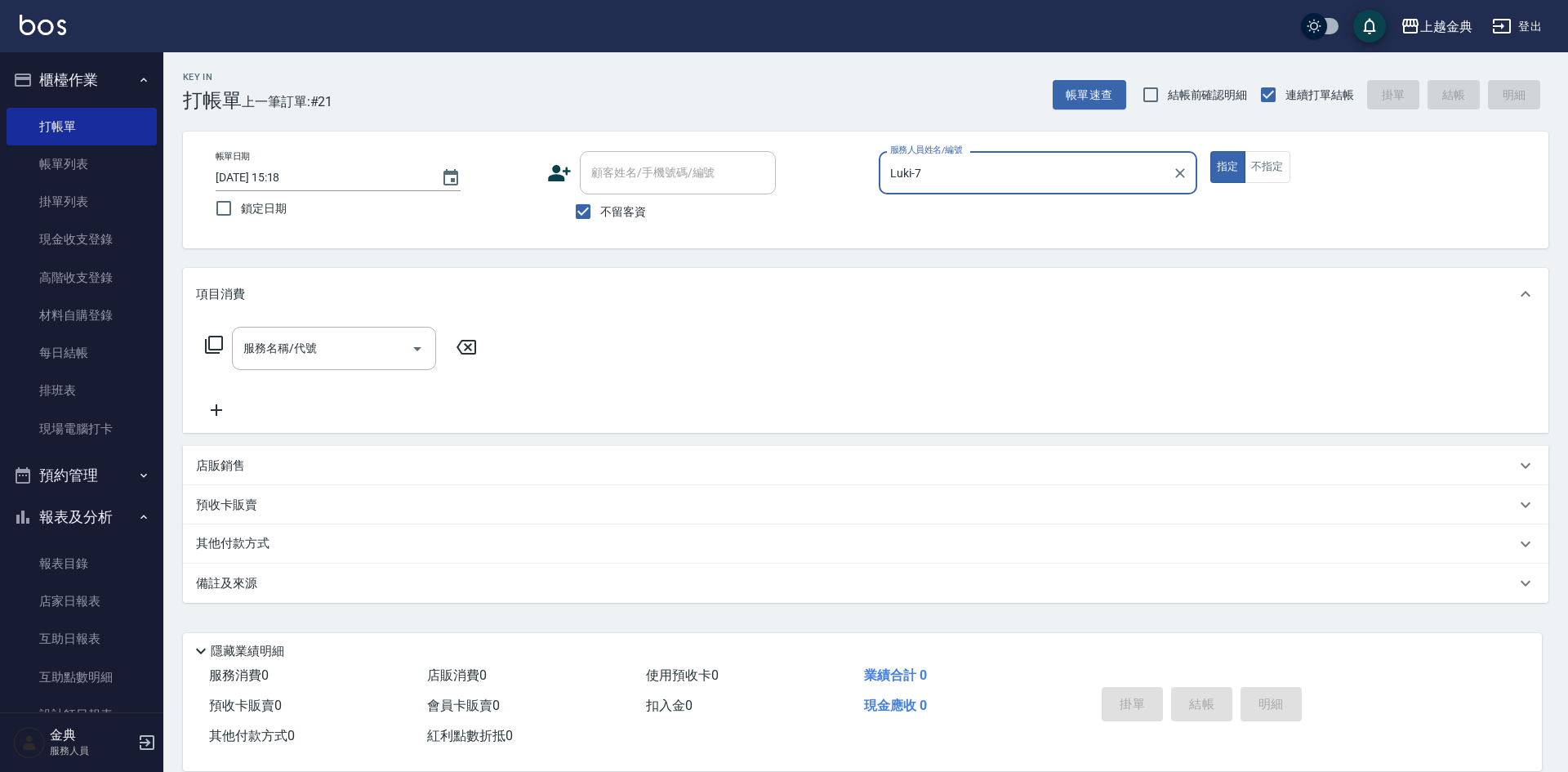
click at [217, 349] on icon at bounding box center [214, 345] width 20 height 20
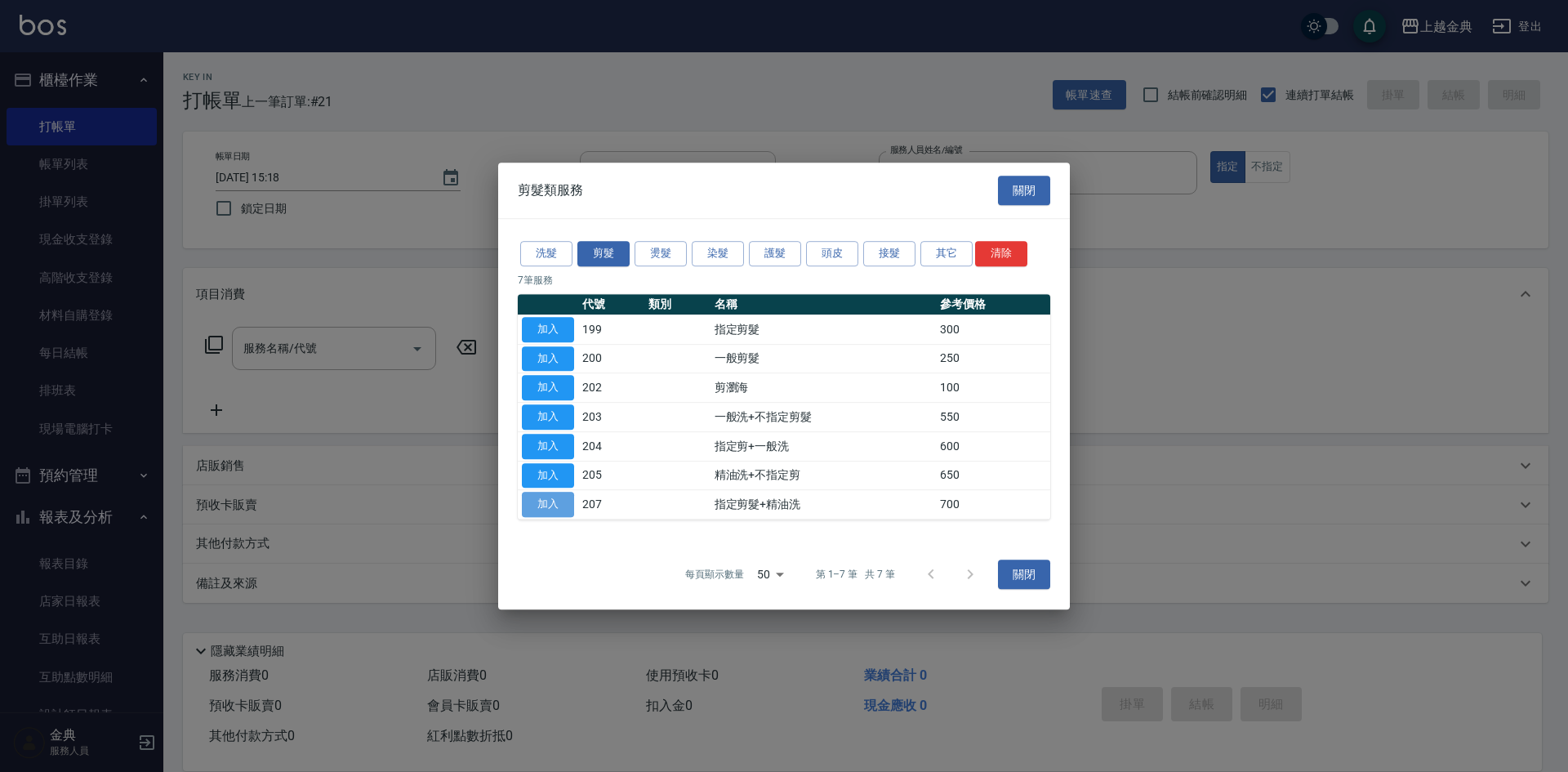
click at [549, 507] on button "加入" at bounding box center [548, 504] width 52 height 25
type input "指定剪髮+精油洗(207)"
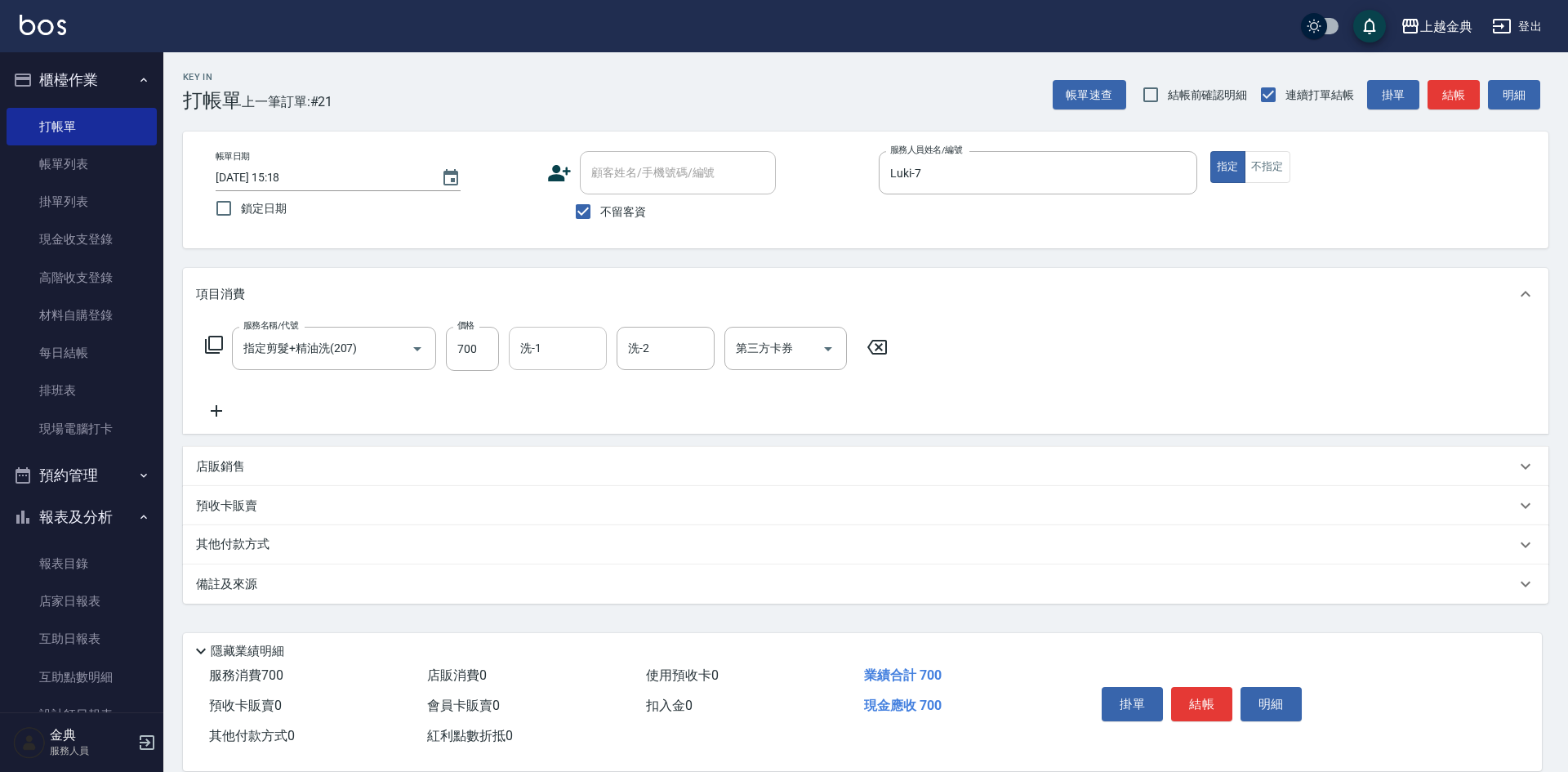
click at [528, 355] on input "洗-1" at bounding box center [558, 349] width 84 height 28
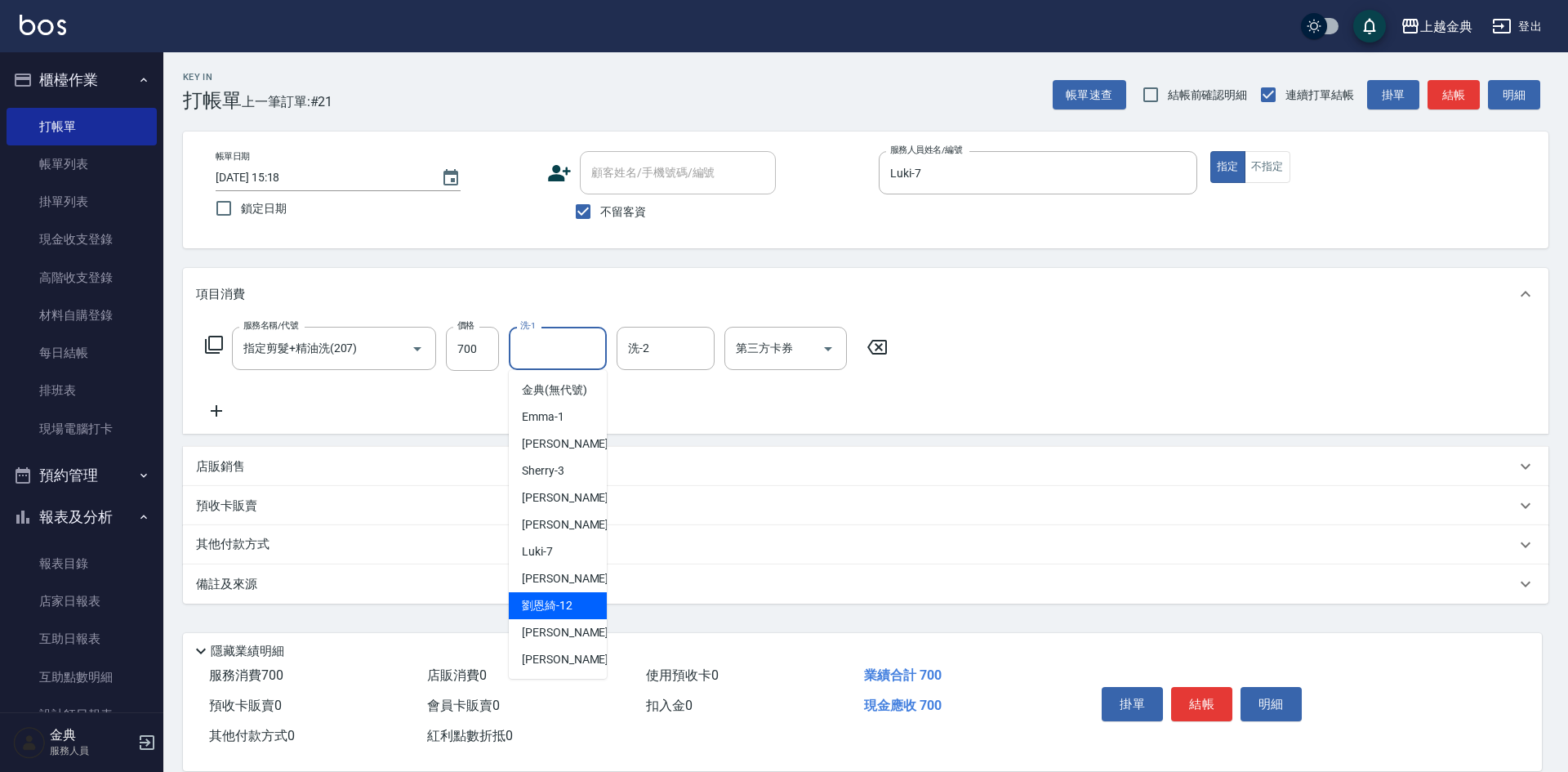
click at [573, 619] on div "[PERSON_NAME]-12" at bounding box center [558, 606] width 98 height 27
type input "[PERSON_NAME]-12"
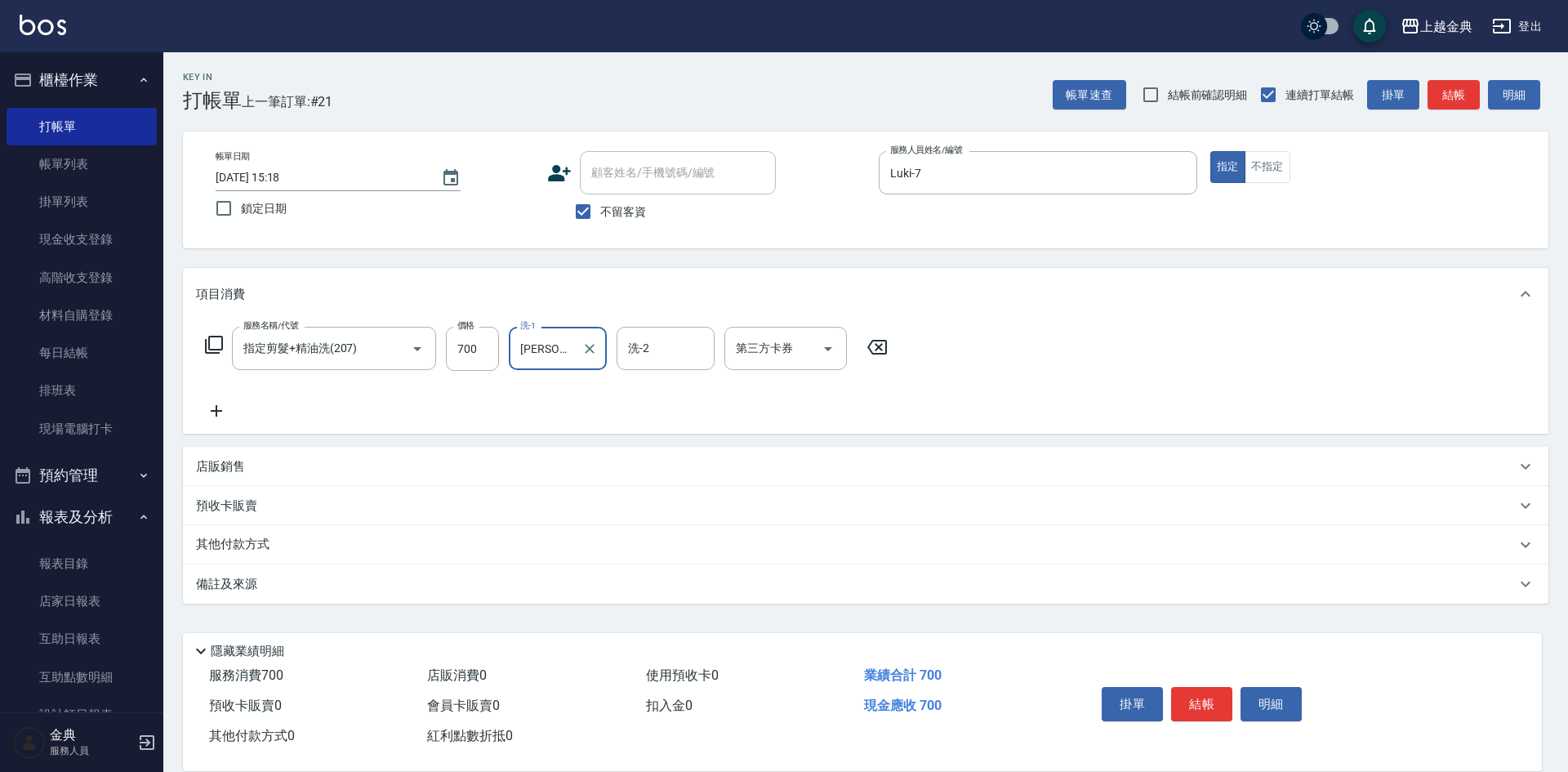
click at [1197, 696] on button "結帳" at bounding box center [1202, 704] width 61 height 35
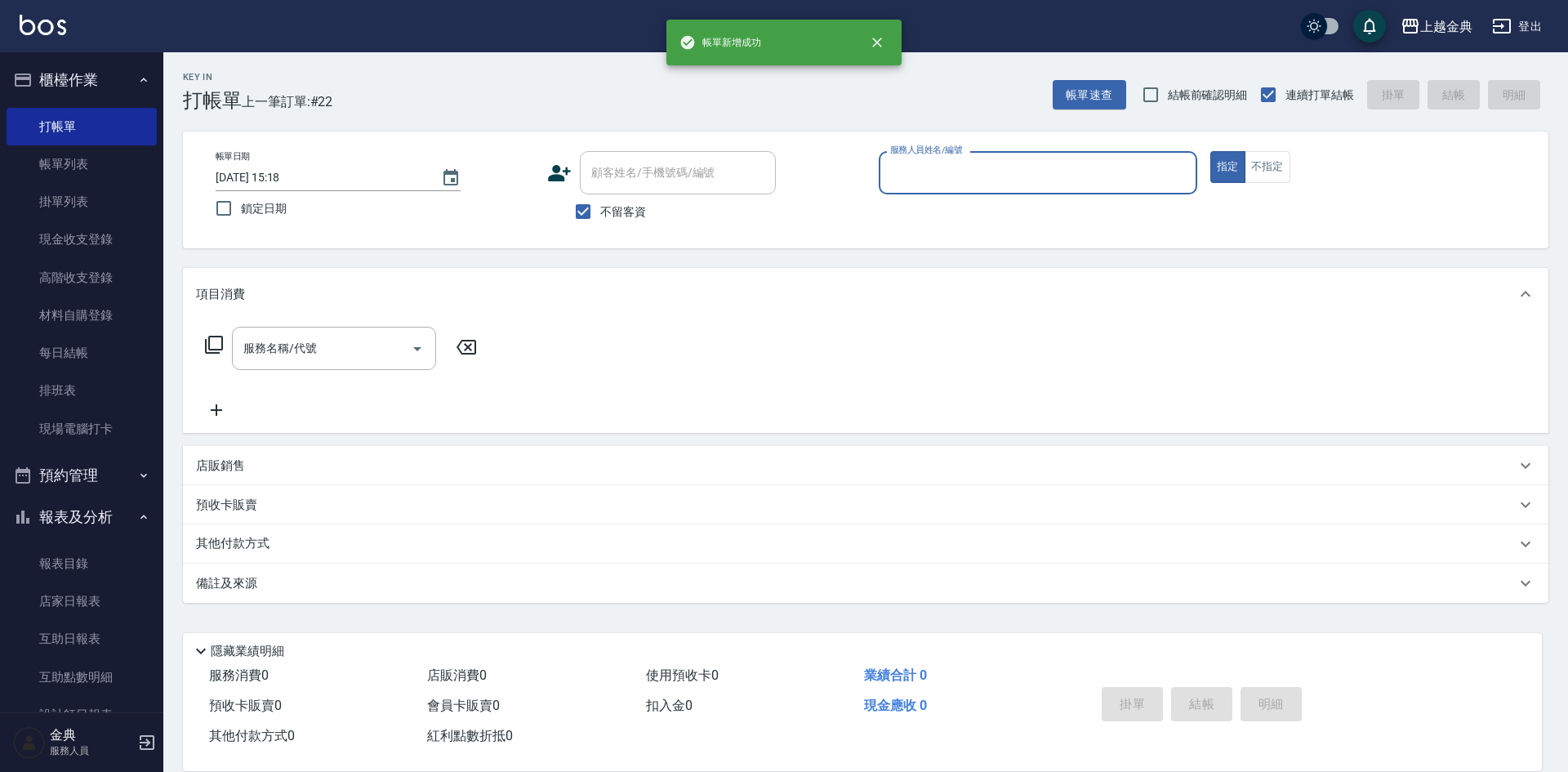
click at [990, 167] on input "服務人員姓名/編號" at bounding box center [1038, 173] width 304 height 28
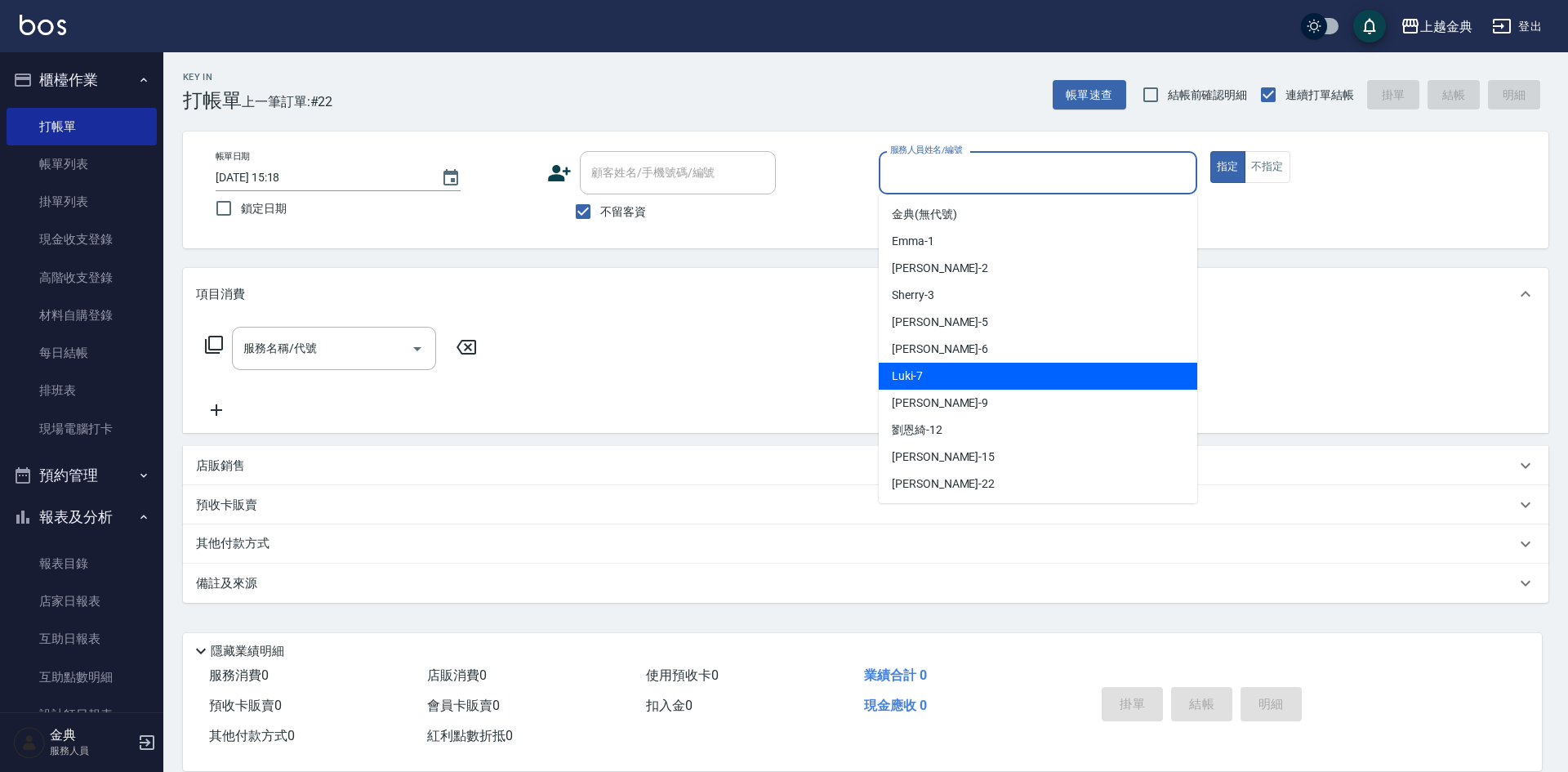
click at [981, 374] on div "Luki -7" at bounding box center [1038, 376] width 318 height 27
type input "Luki-7"
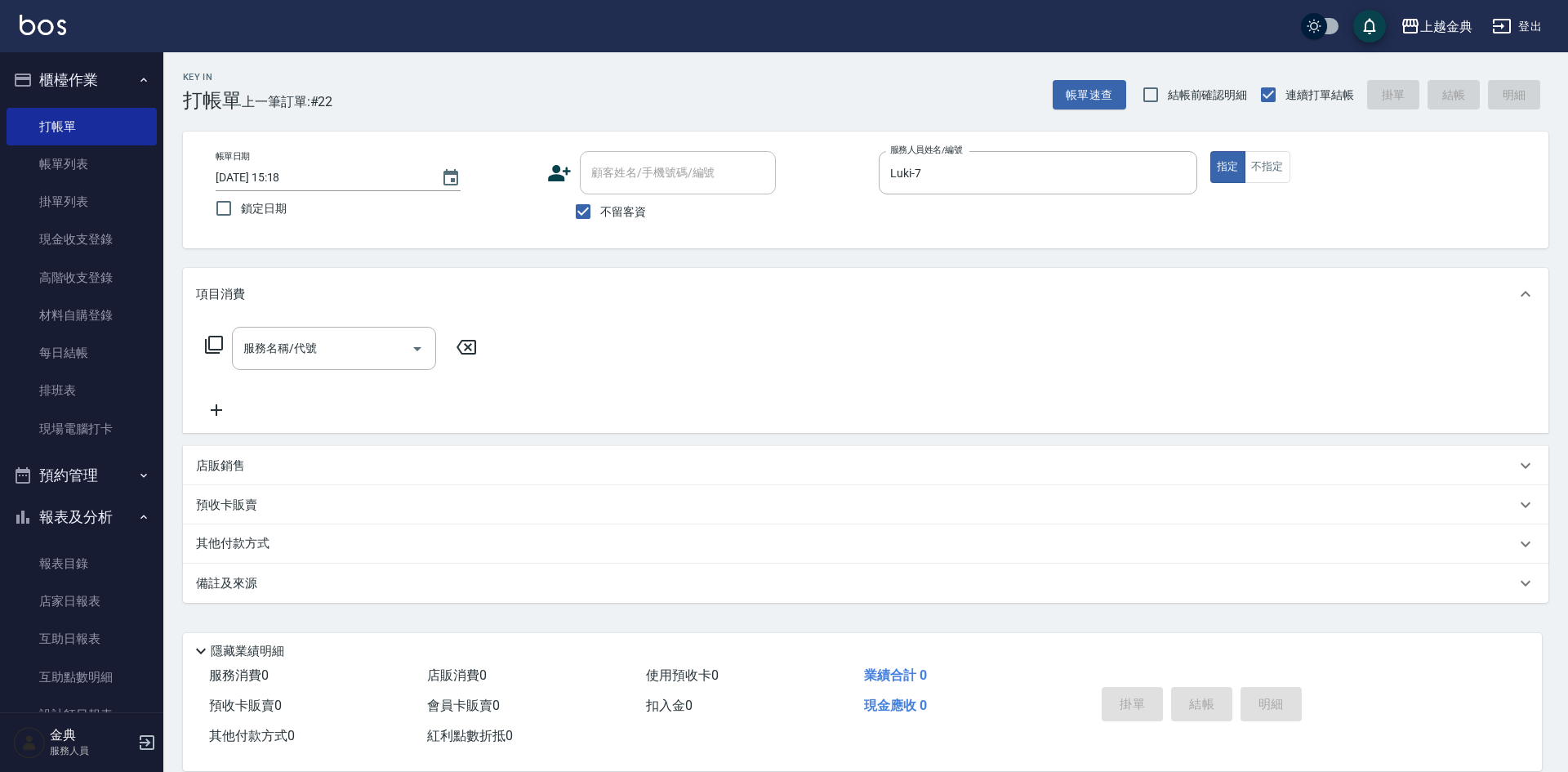
click at [217, 339] on icon at bounding box center [214, 345] width 20 height 20
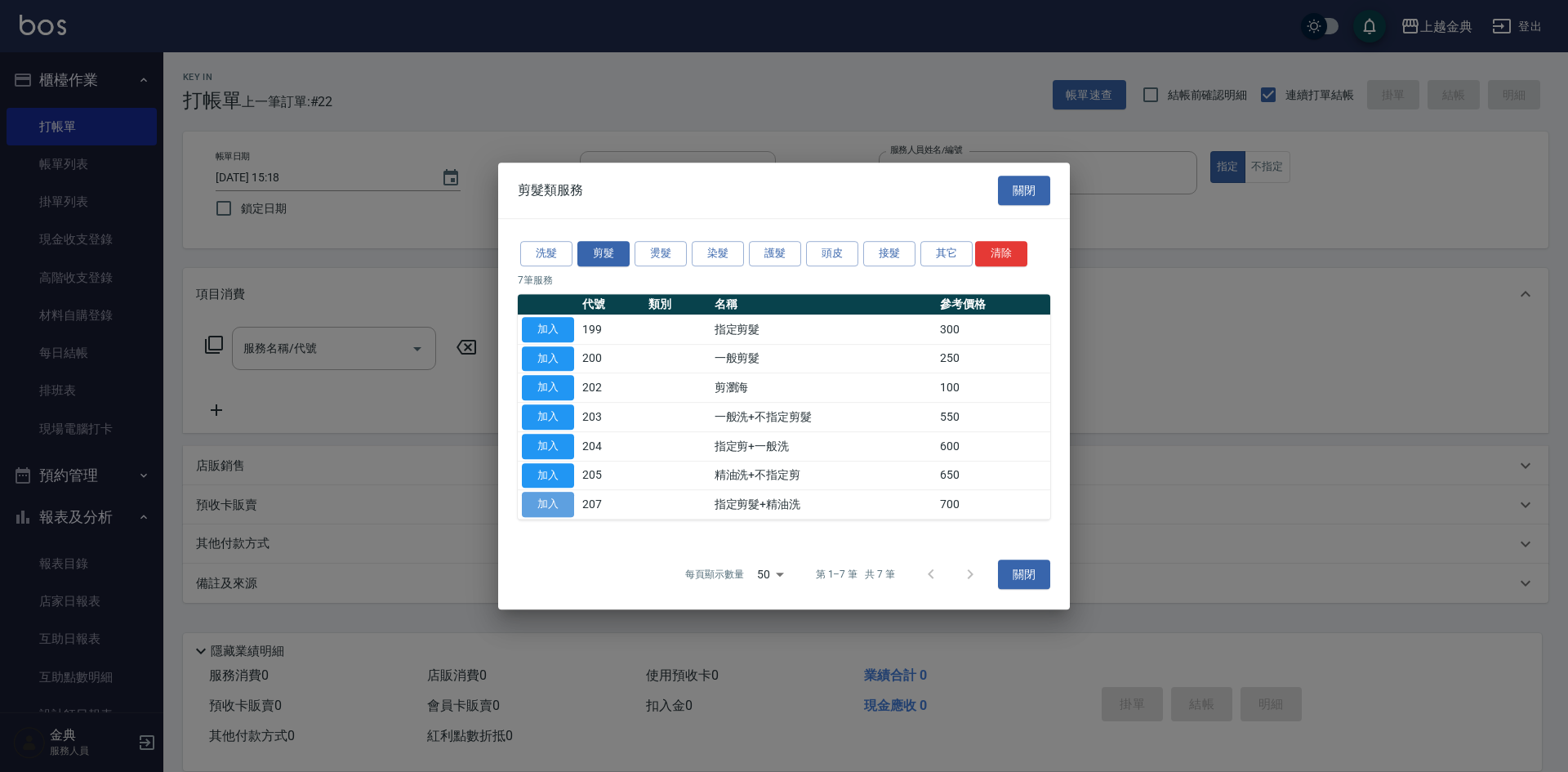
click at [550, 500] on button "加入" at bounding box center [548, 504] width 52 height 25
type input "指定剪髮+精油洗(207)"
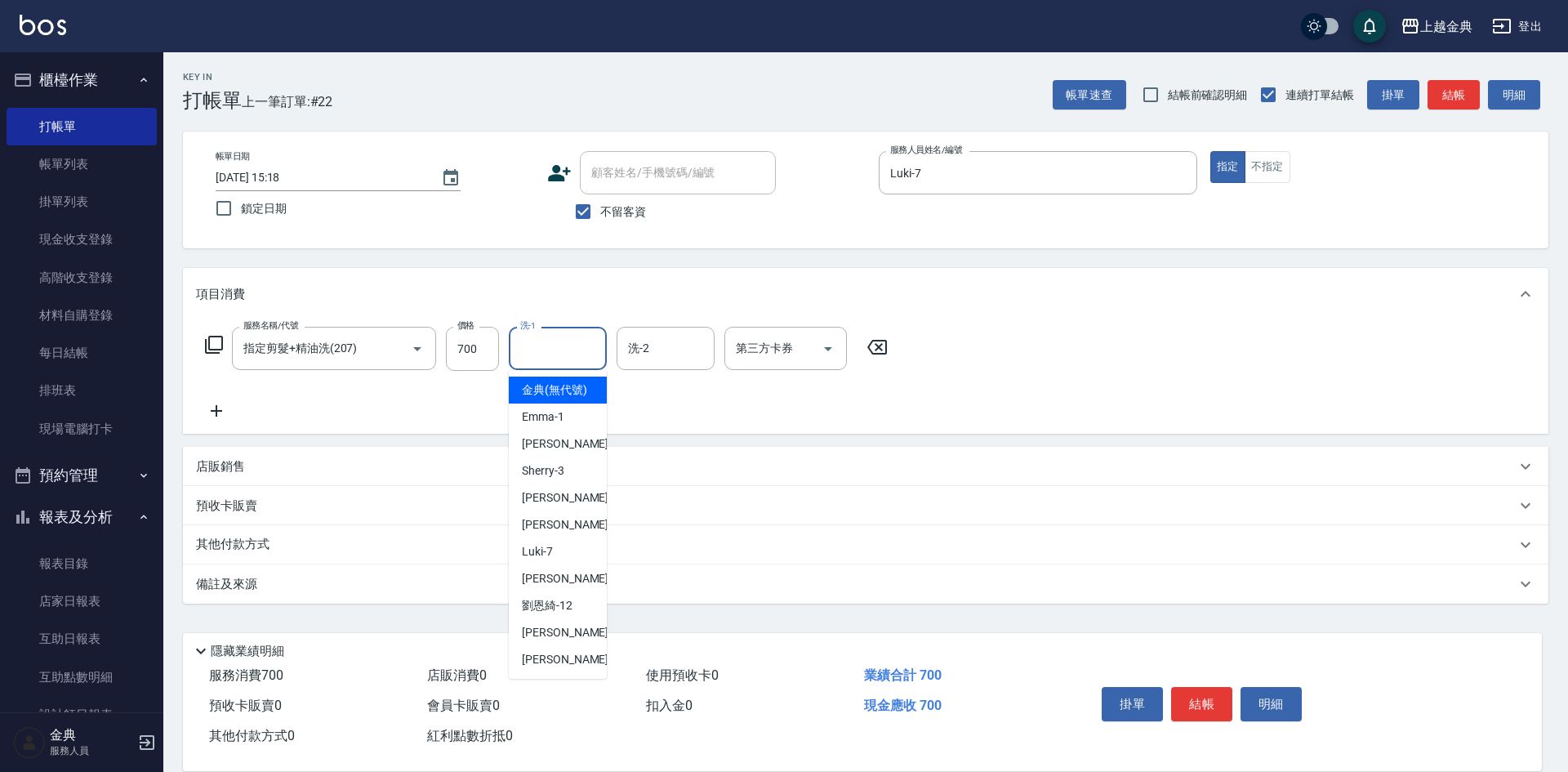
click at [572, 345] on input "洗-1" at bounding box center [558, 349] width 84 height 28
click at [555, 668] on span "[PERSON_NAME] -22" at bounding box center [574, 659] width 103 height 17
type input "[PERSON_NAME]-22"
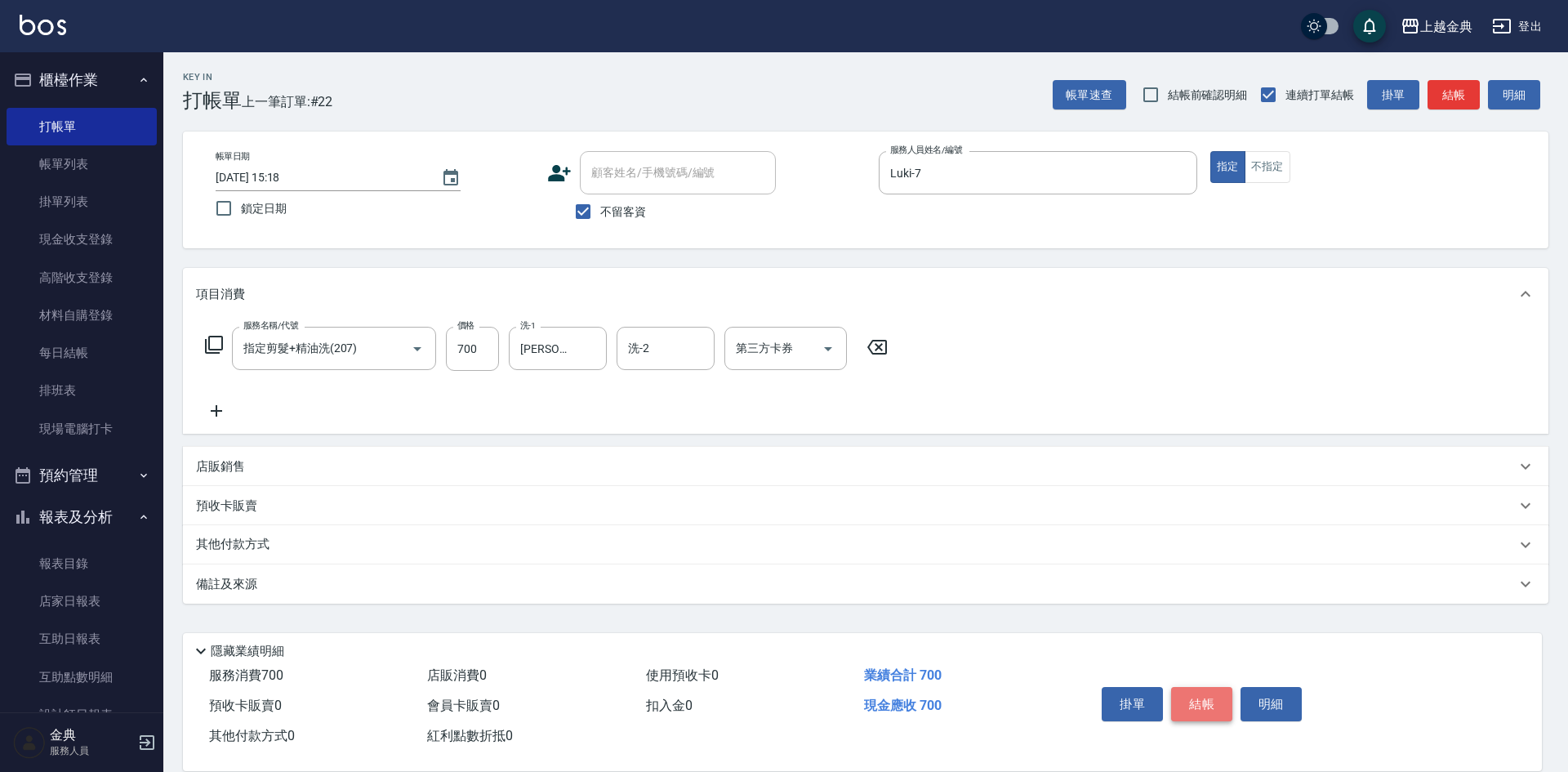
click at [1205, 694] on button "結帳" at bounding box center [1202, 704] width 61 height 35
type input "[DATE] 15:19"
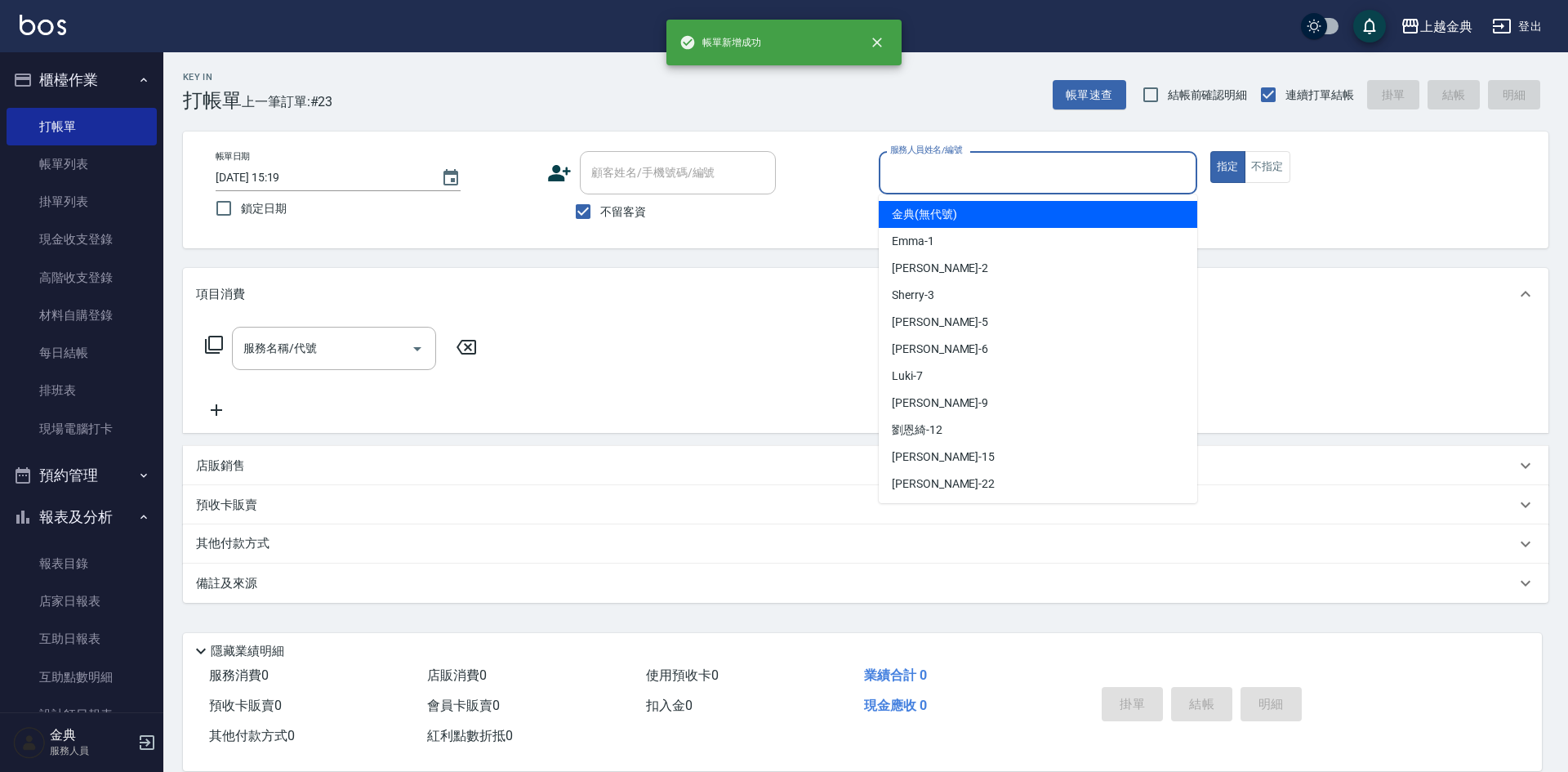
drag, startPoint x: 957, startPoint y: 175, endPoint x: 990, endPoint y: 339, distance: 167.3
click at [959, 176] on input "服務人員姓名/編號" at bounding box center [1038, 173] width 304 height 28
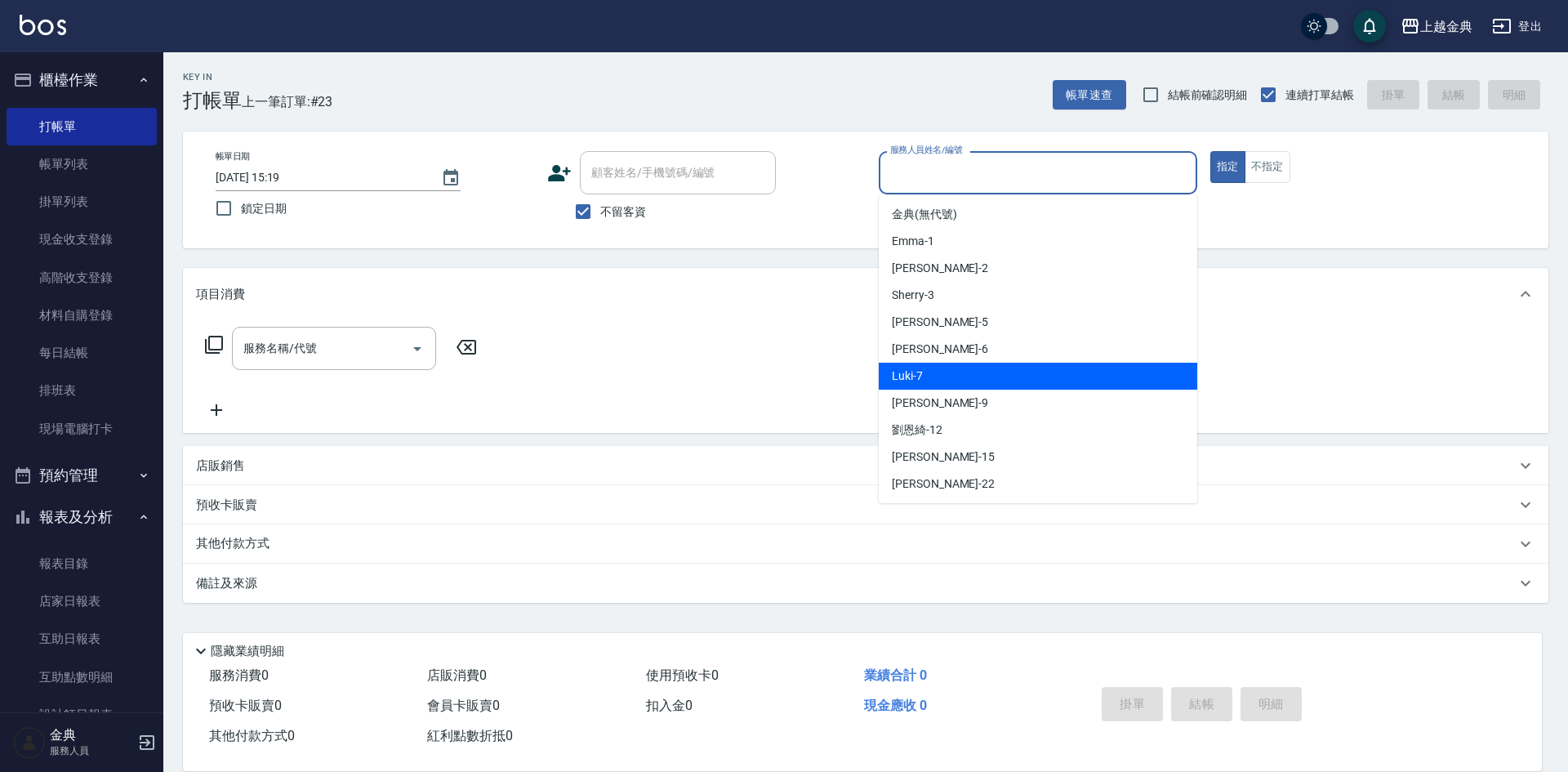
click at [985, 375] on div "Luki -7" at bounding box center [1038, 376] width 318 height 27
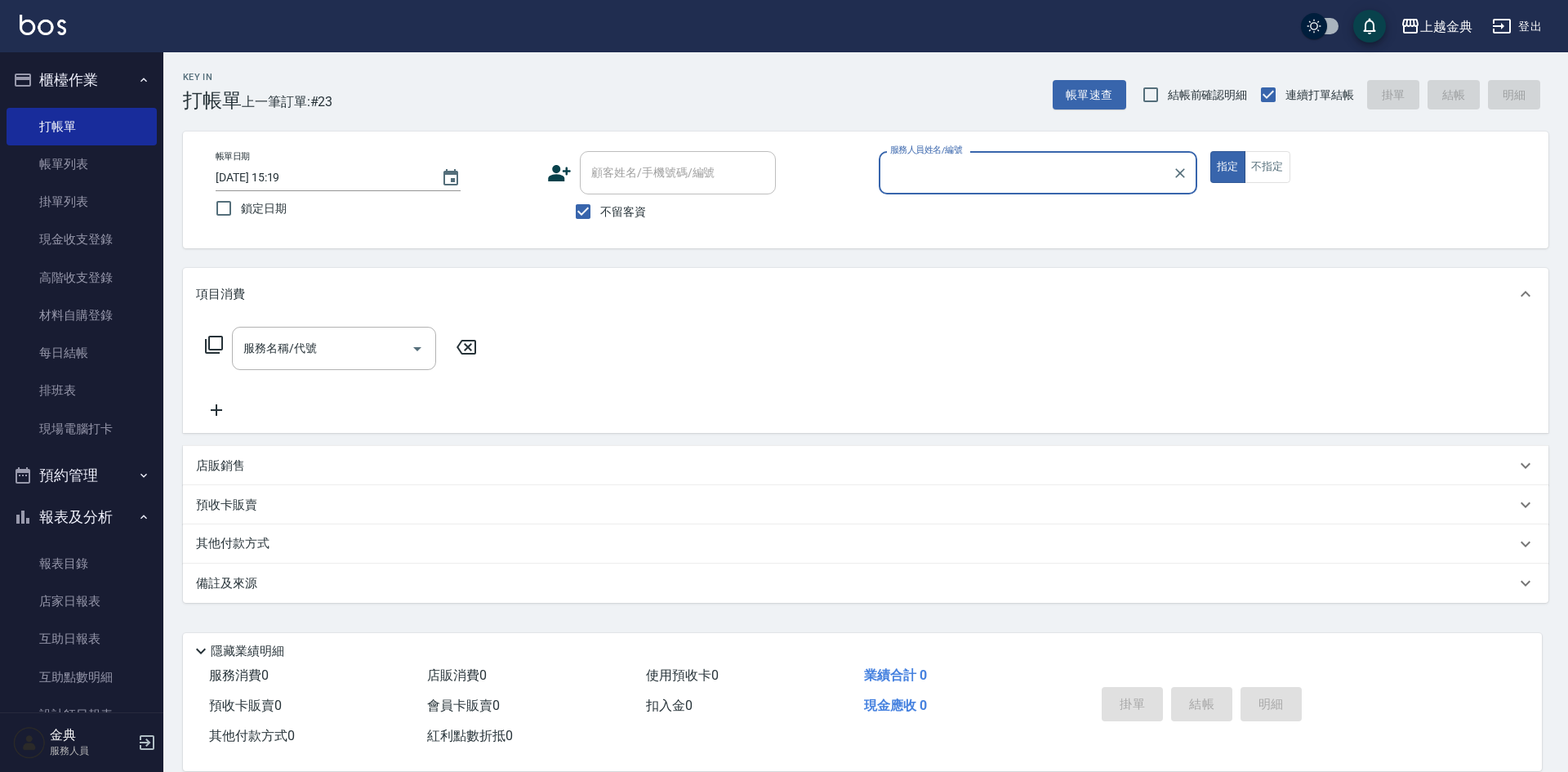
type input "Luki-7"
click at [215, 342] on icon at bounding box center [214, 345] width 20 height 20
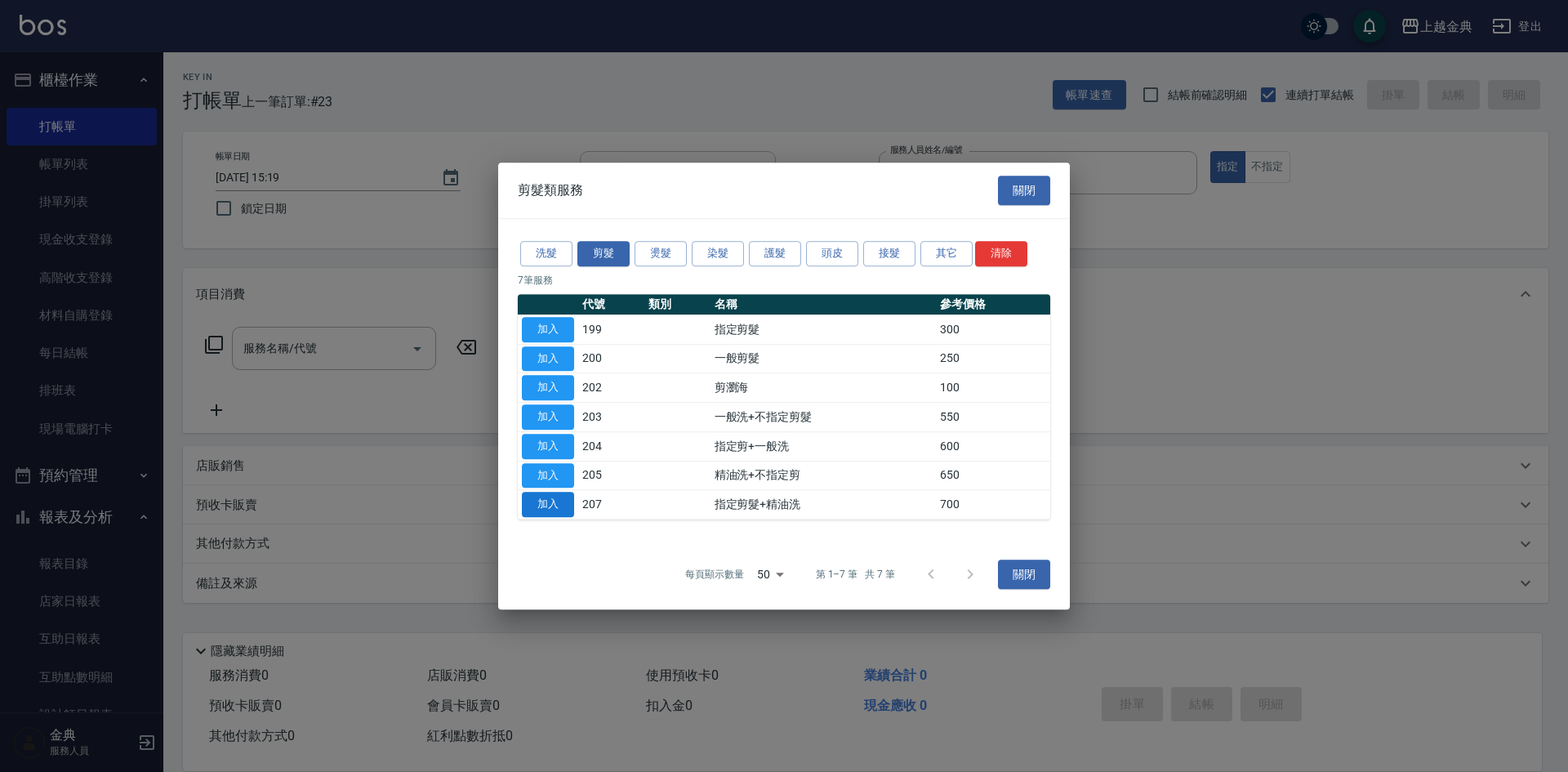
click at [525, 495] on button "加入" at bounding box center [548, 504] width 52 height 25
type input "指定剪髮+精油洗(207)"
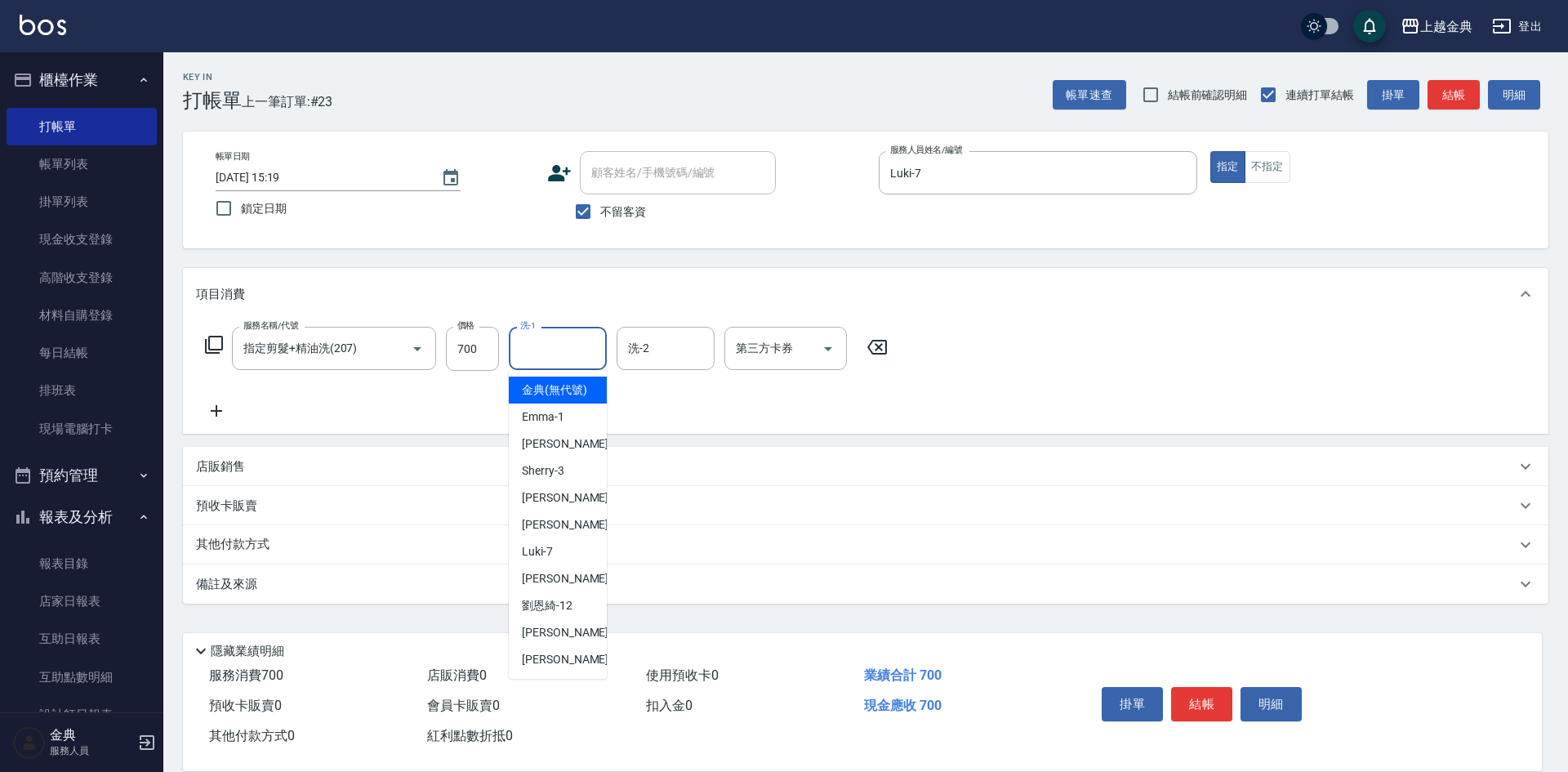
click at [571, 344] on input "洗-1" at bounding box center [558, 349] width 84 height 28
click at [569, 670] on div "[PERSON_NAME] -22" at bounding box center [558, 659] width 98 height 27
type input "[PERSON_NAME]-22"
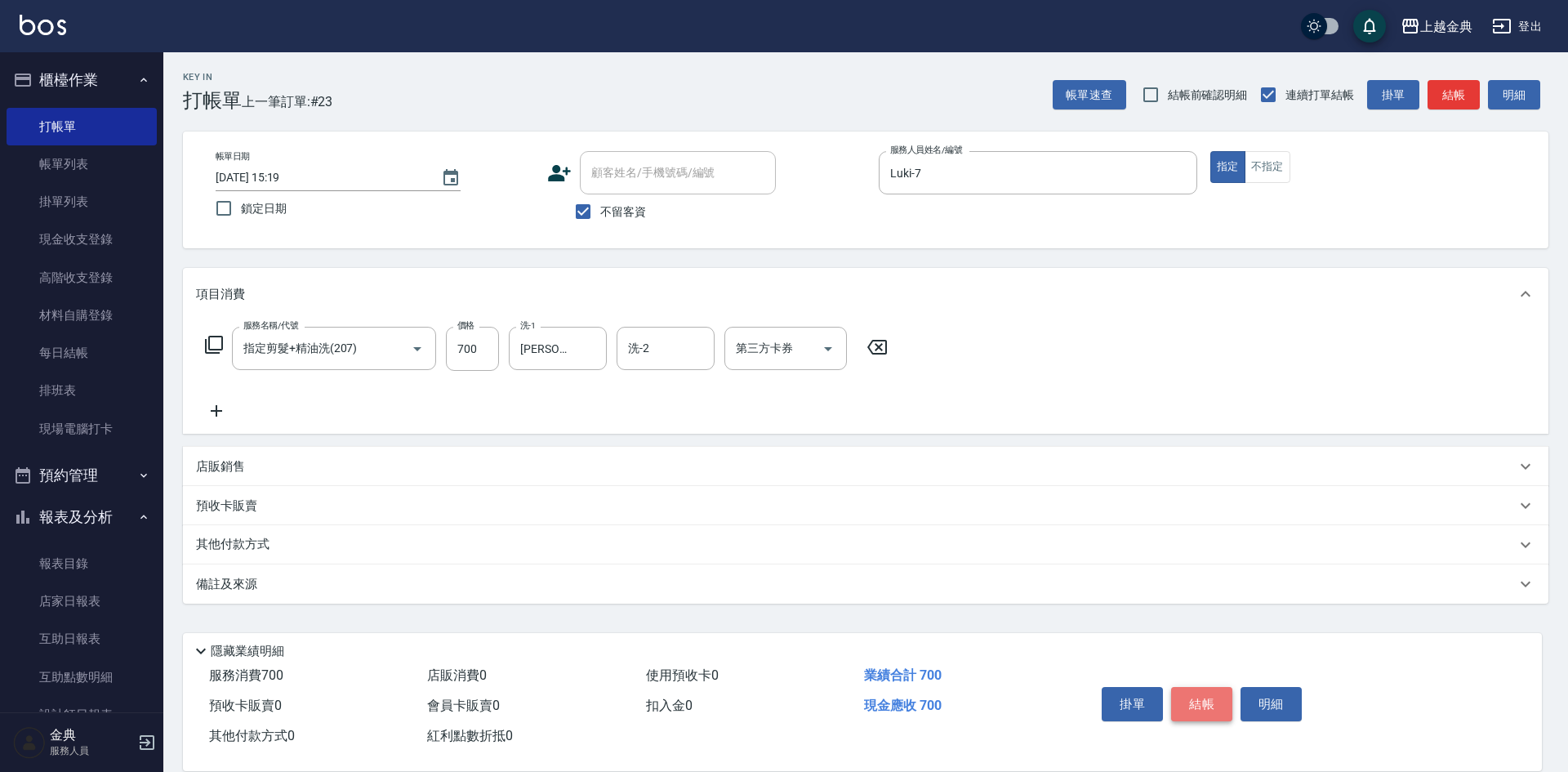
drag, startPoint x: 1212, startPoint y: 696, endPoint x: 1203, endPoint y: 690, distance: 10.8
click at [1212, 695] on button "結帳" at bounding box center [1202, 704] width 61 height 35
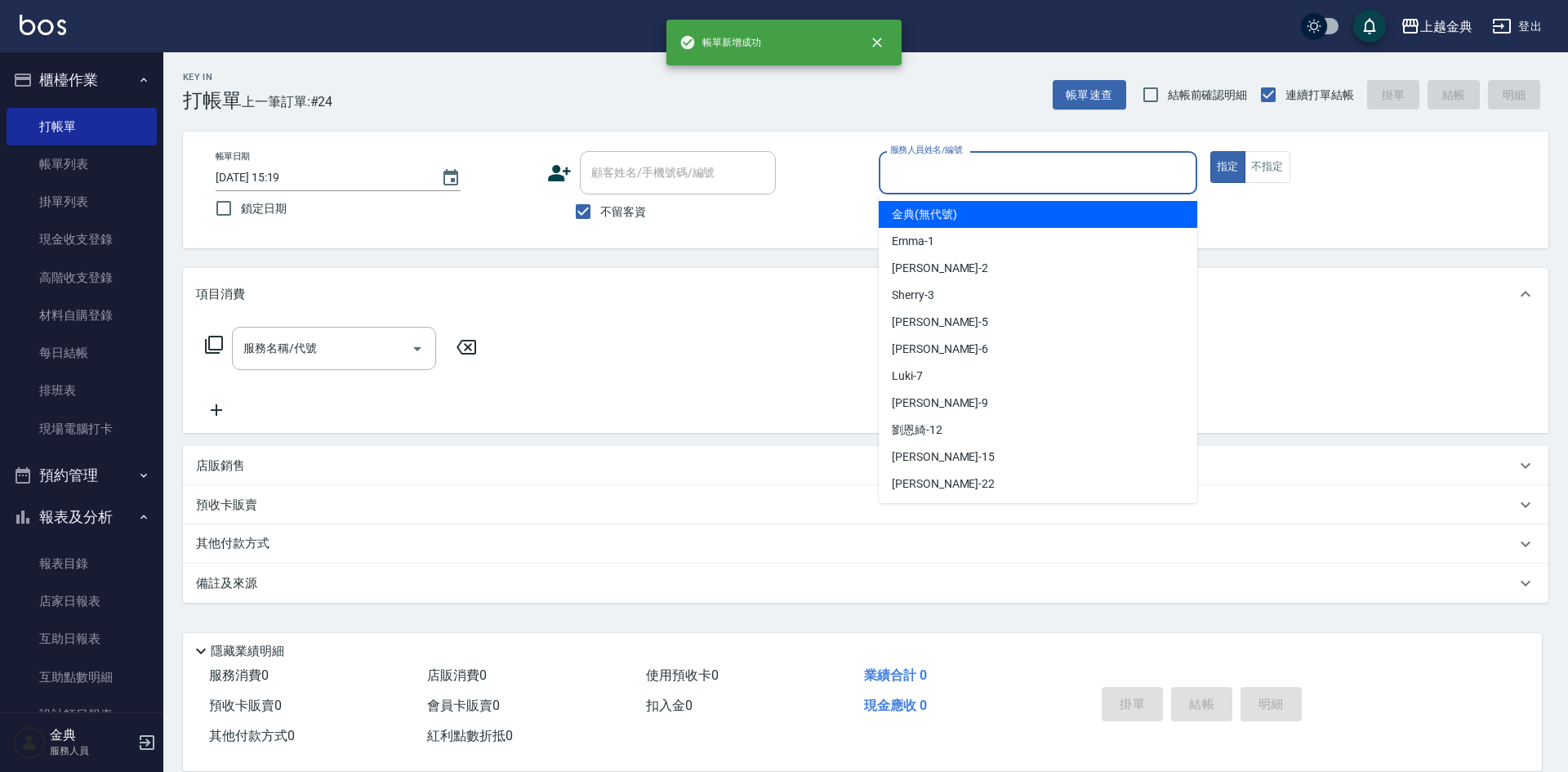
click at [948, 185] on input "服務人員姓名/編號" at bounding box center [1038, 173] width 304 height 28
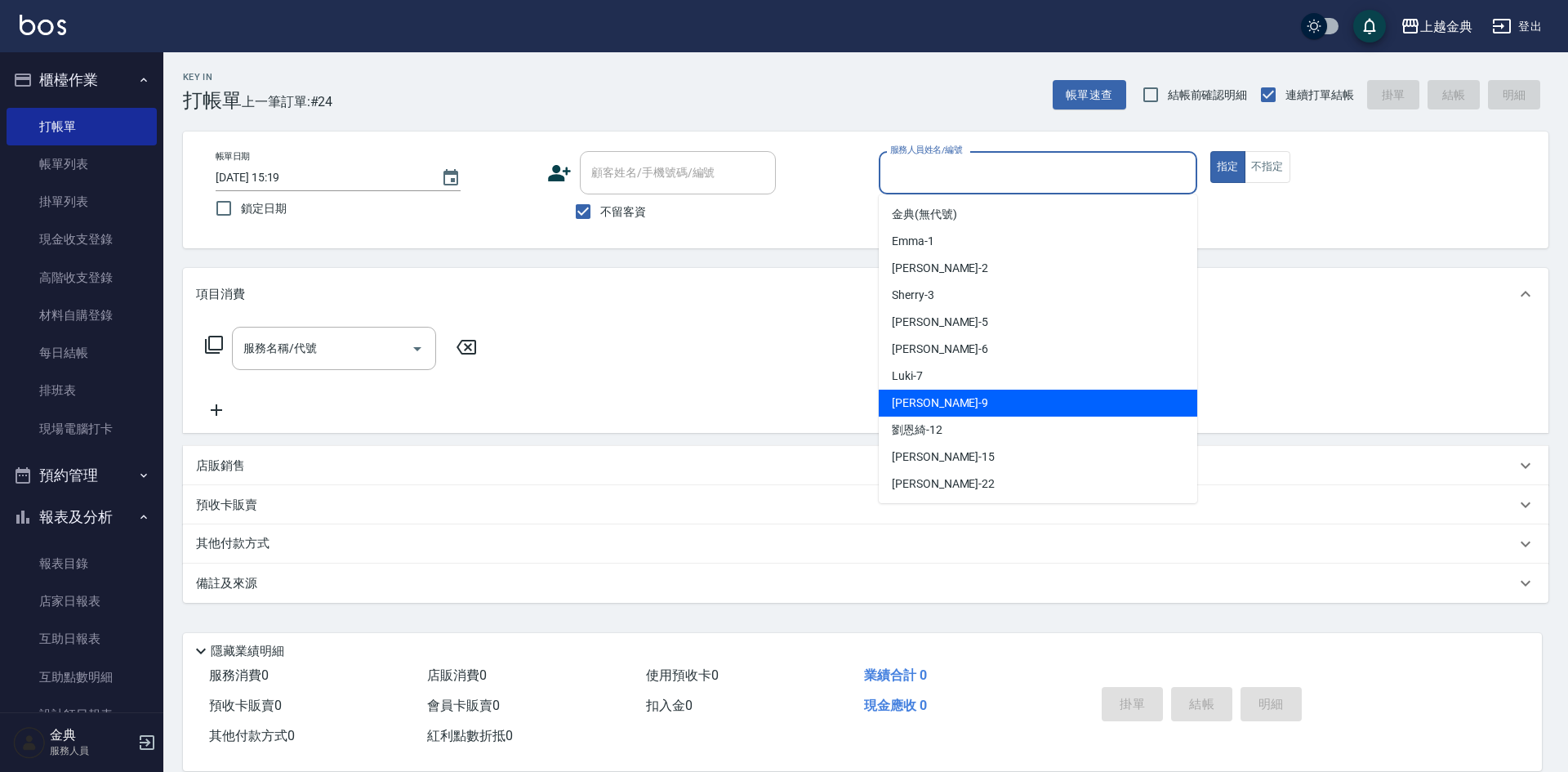
click at [957, 406] on div "[PERSON_NAME] -9" at bounding box center [1038, 403] width 318 height 27
type input "[PERSON_NAME]-9"
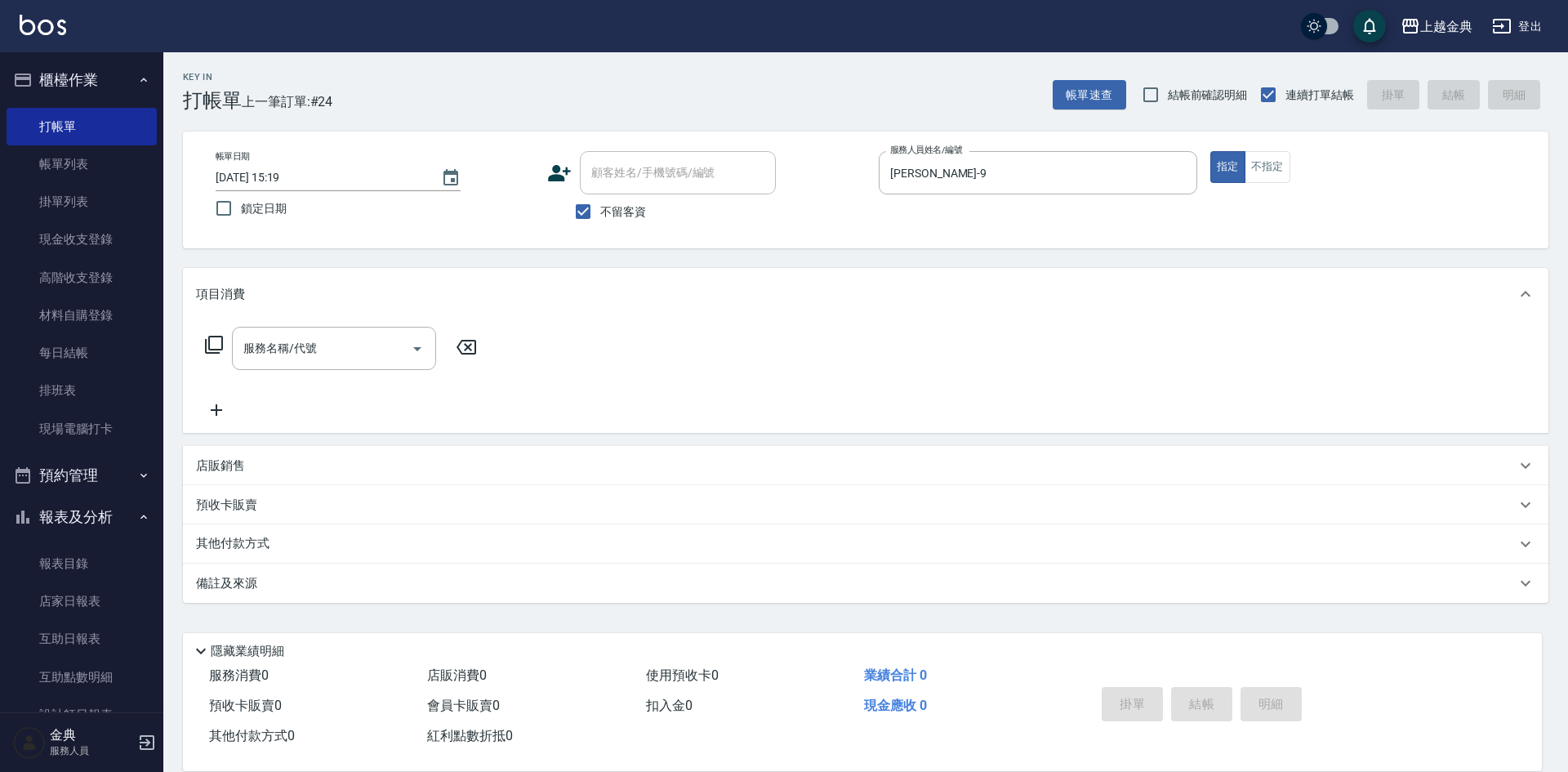
click at [209, 342] on icon at bounding box center [214, 344] width 18 height 18
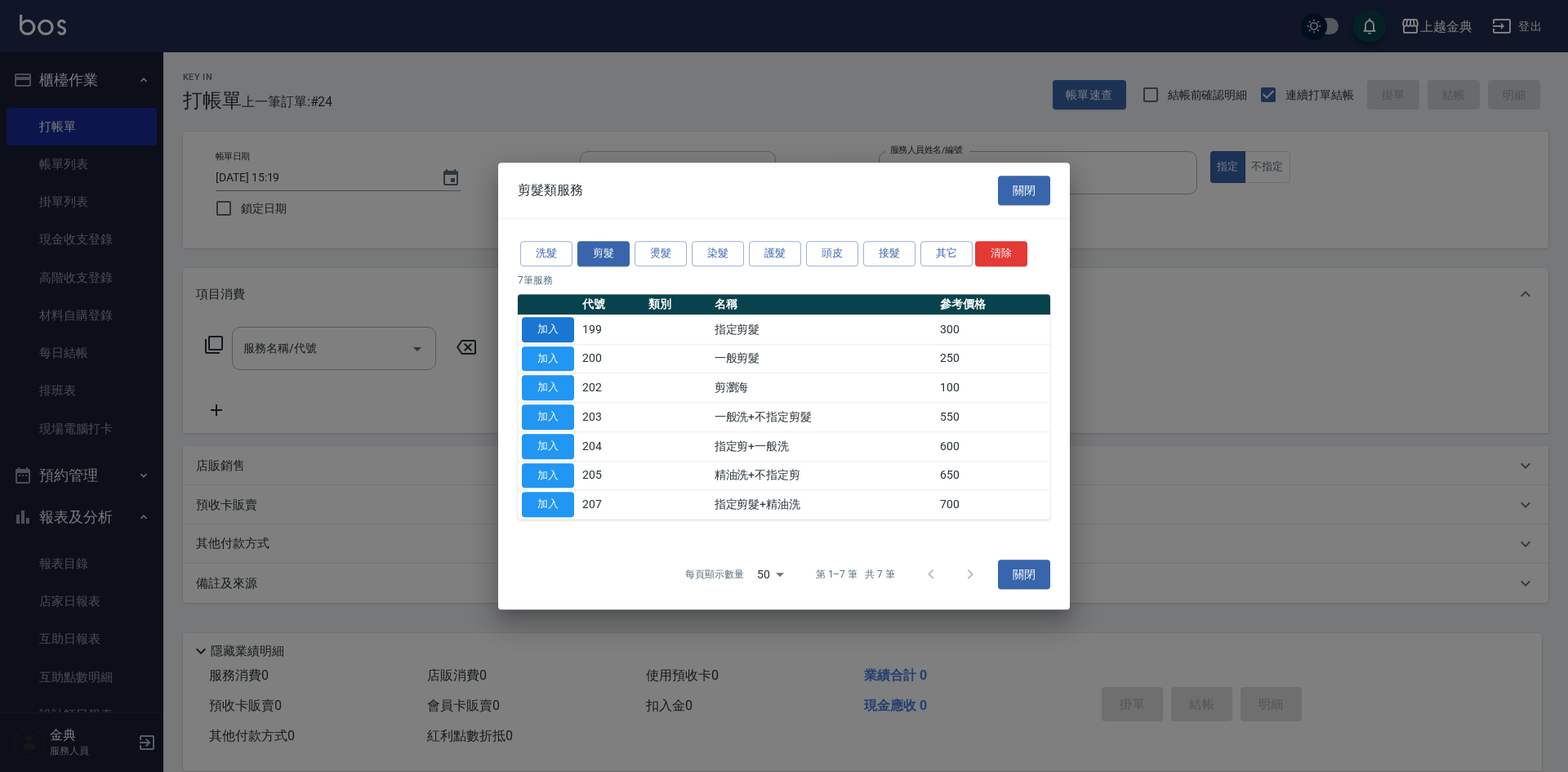
drag, startPoint x: 519, startPoint y: 330, endPoint x: 532, endPoint y: 330, distance: 13.0
click at [522, 330] on td "加入" at bounding box center [548, 329] width 60 height 29
click at [535, 329] on button "加入" at bounding box center [548, 329] width 52 height 25
type input "指定剪髮(199)"
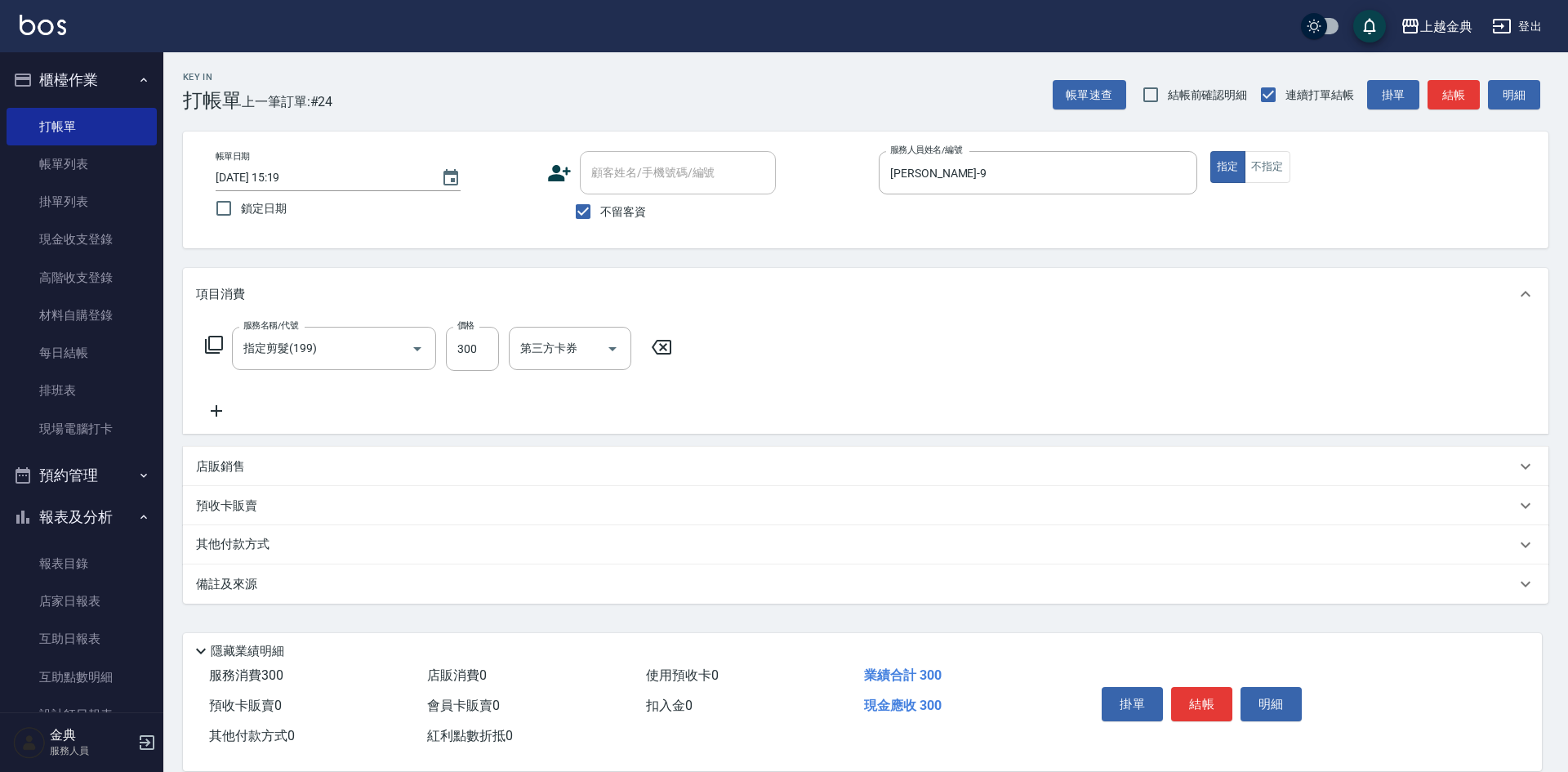
click at [1206, 680] on div "掛單 結帳 明細" at bounding box center [1202, 706] width 213 height 52
click at [1202, 691] on button "結帳" at bounding box center [1202, 704] width 61 height 35
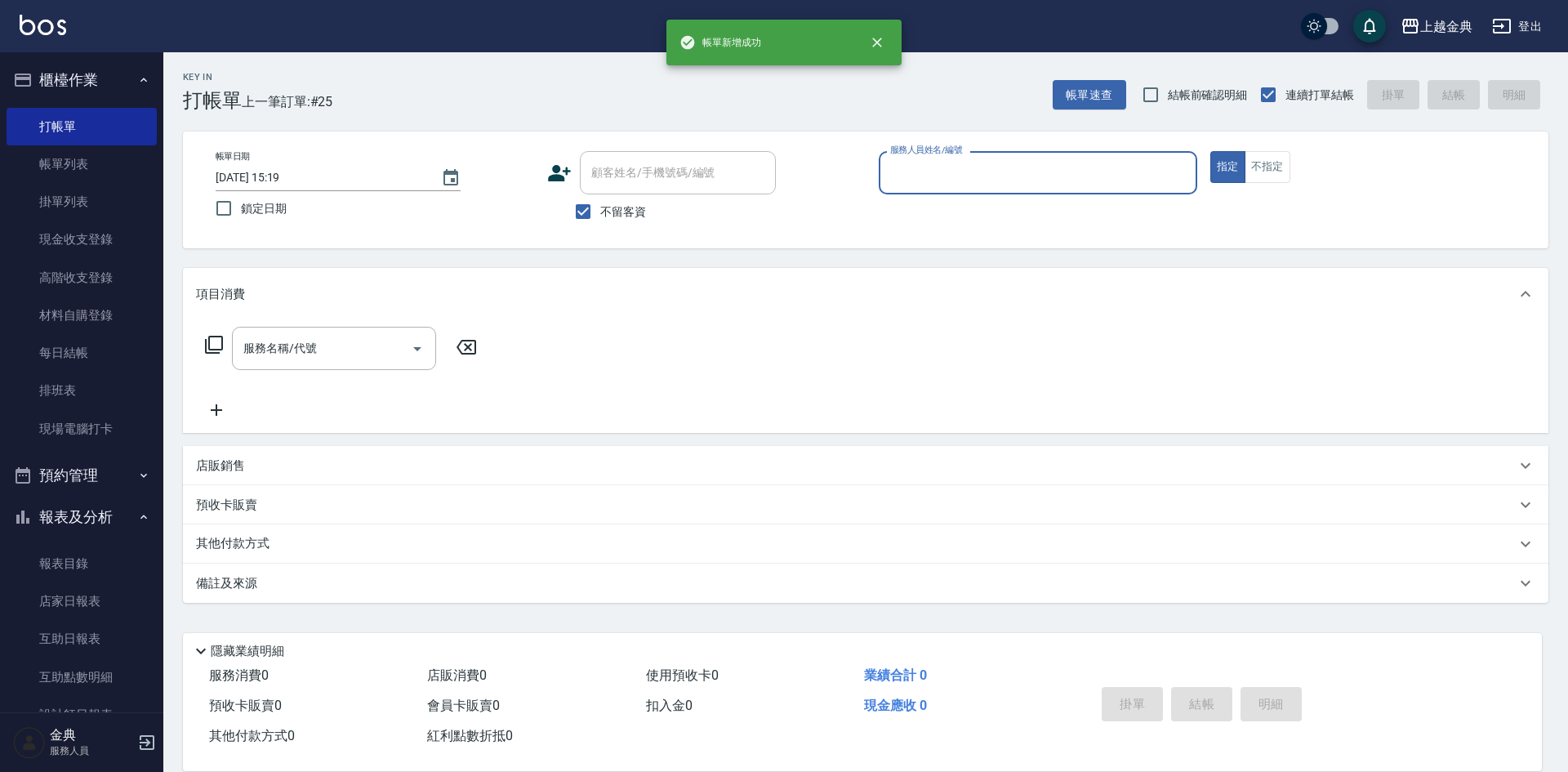
click at [983, 171] on input "服務人員姓名/編號" at bounding box center [1038, 173] width 304 height 28
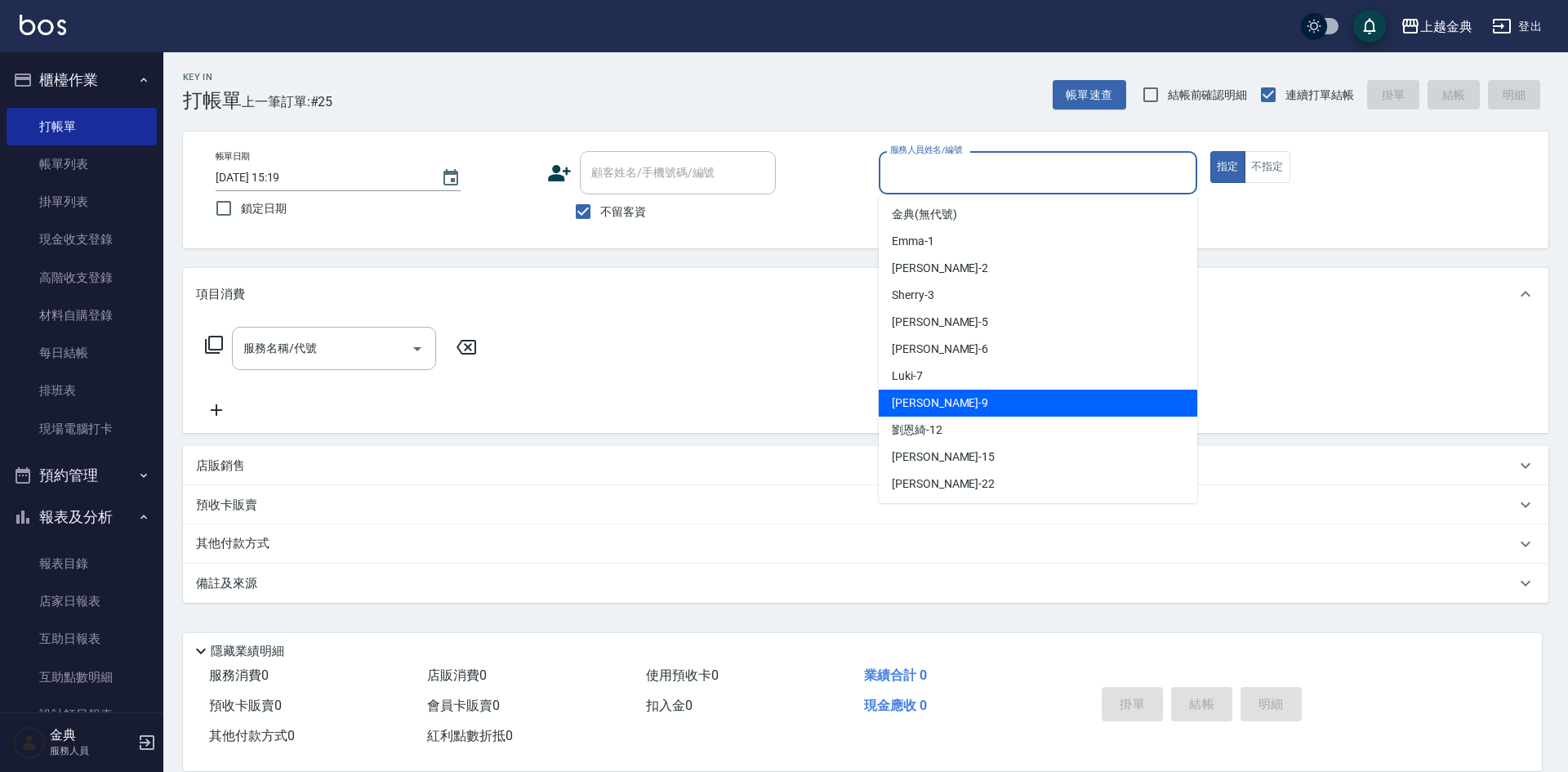
click at [972, 408] on div "[PERSON_NAME] -9" at bounding box center [1038, 403] width 318 height 27
type input "[PERSON_NAME]-9"
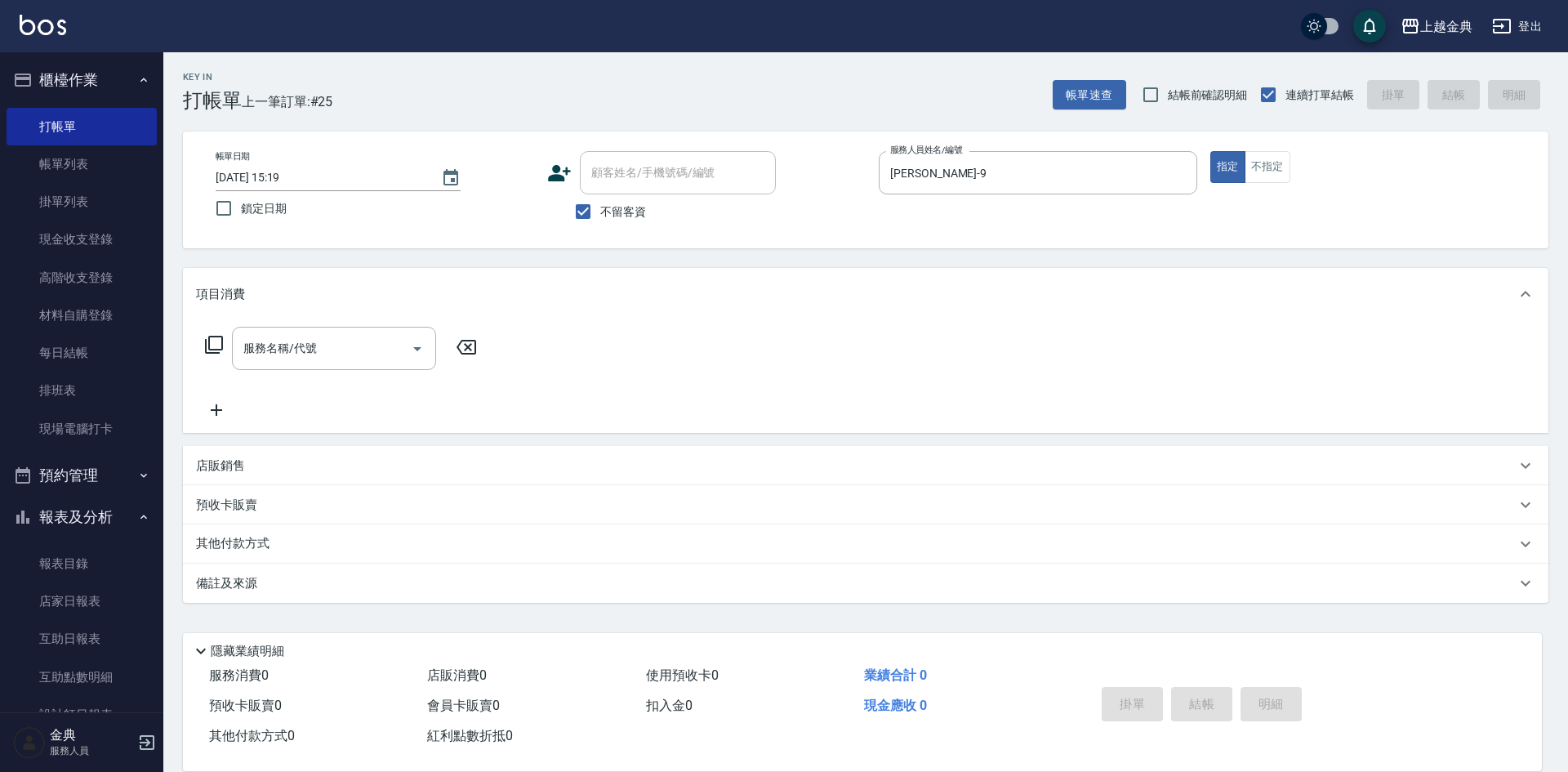
click at [211, 344] on icon at bounding box center [214, 345] width 20 height 20
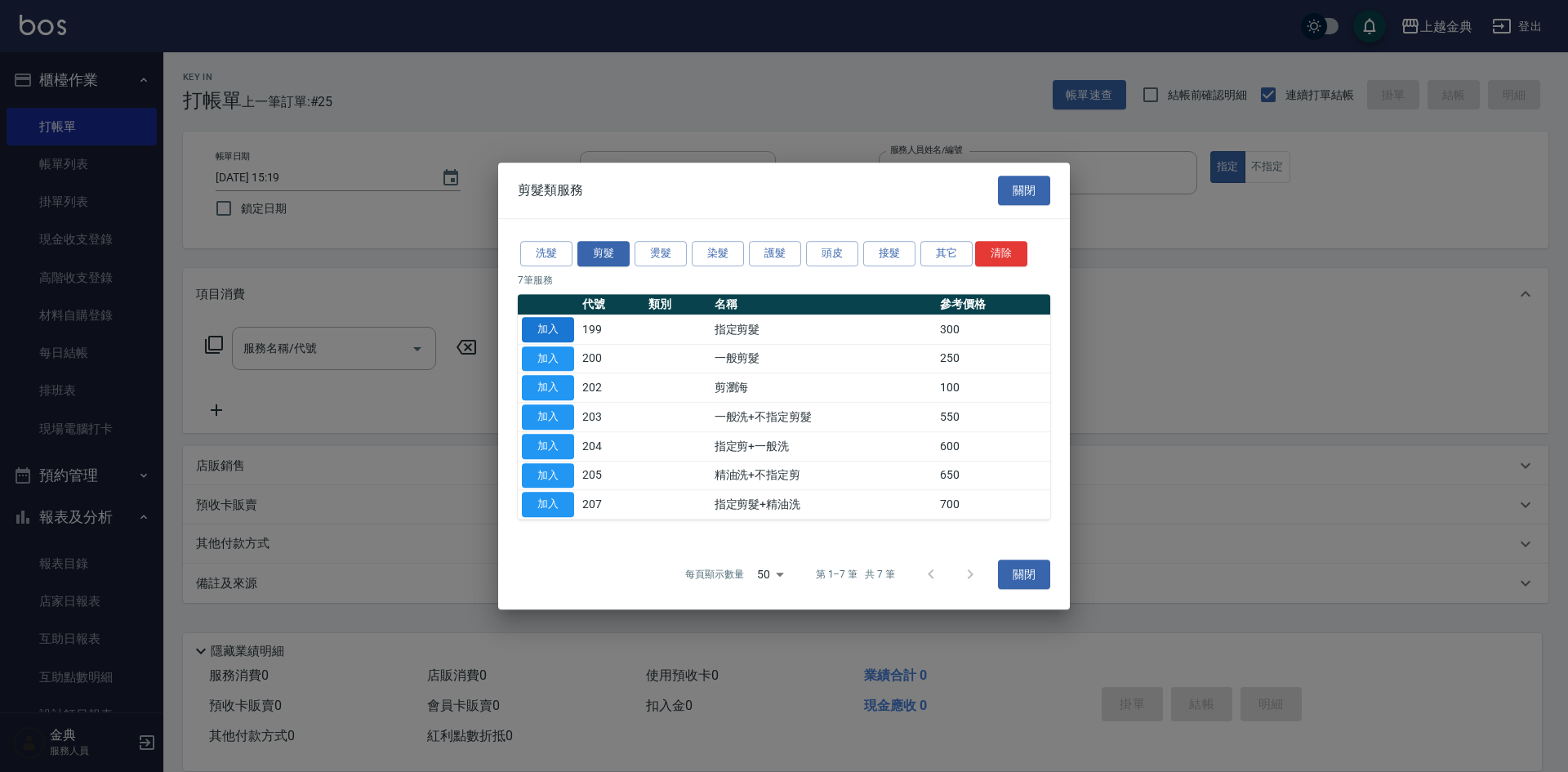
click at [544, 329] on button "加入" at bounding box center [548, 329] width 52 height 25
type input "指定剪髮(199)"
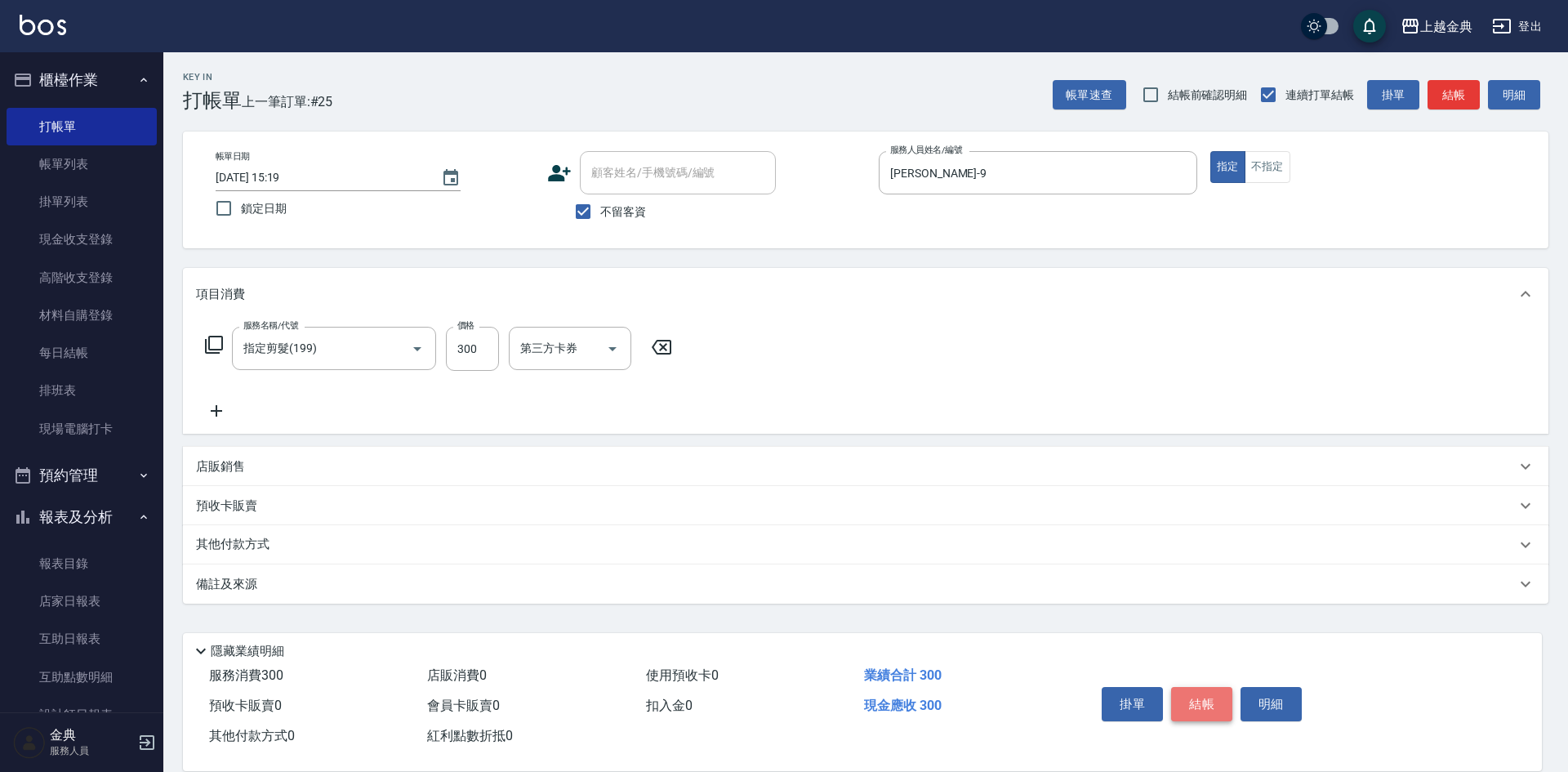
click at [1192, 696] on button "結帳" at bounding box center [1202, 704] width 61 height 35
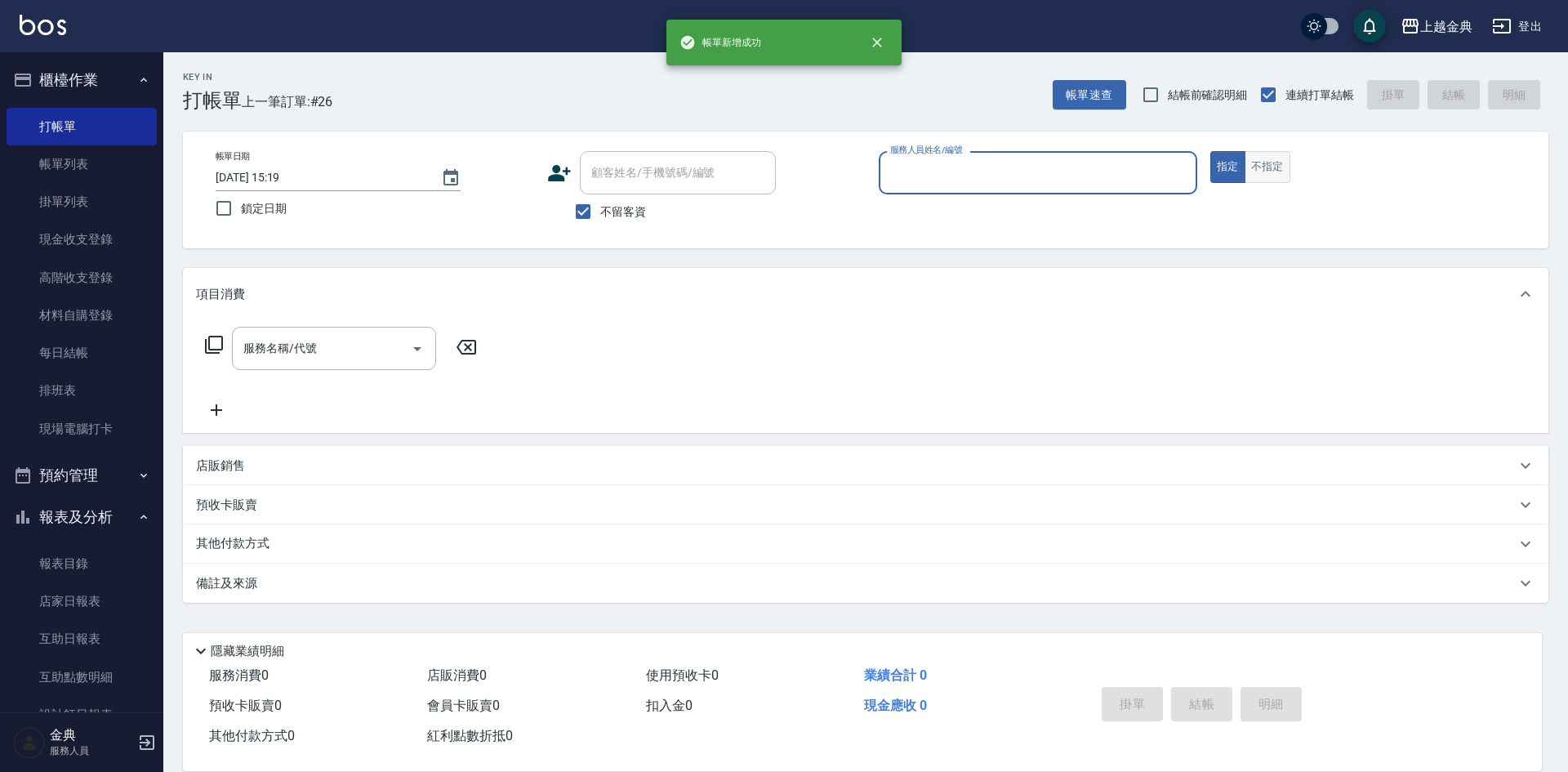
click at [1271, 165] on button "不指定" at bounding box center [1267, 167] width 45 height 32
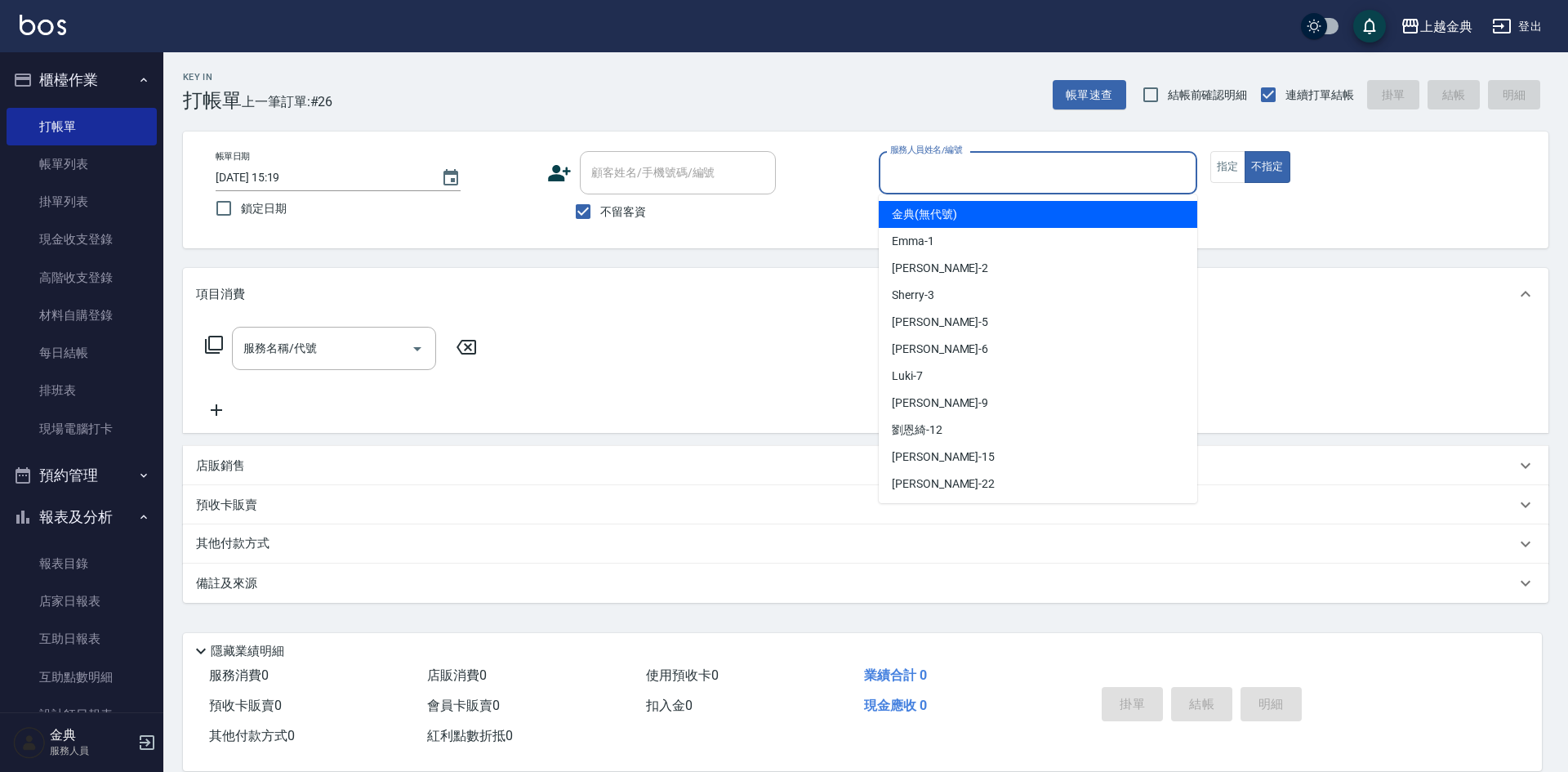
drag, startPoint x: 1131, startPoint y: 175, endPoint x: 1120, endPoint y: 185, distance: 14.9
click at [1131, 175] on input "服務人員姓名/編號" at bounding box center [1038, 173] width 304 height 28
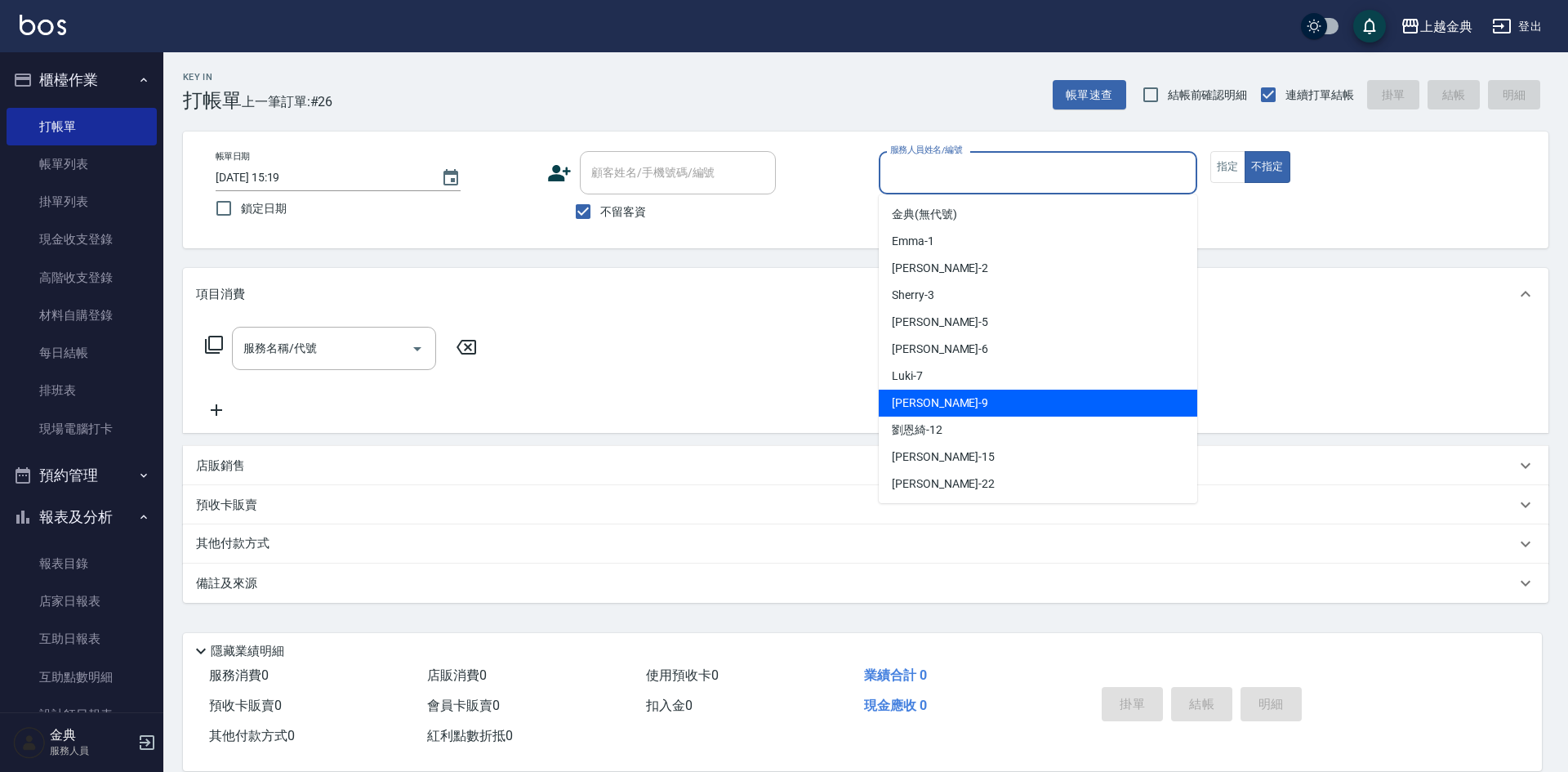
click at [1009, 404] on div "[PERSON_NAME] -9" at bounding box center [1038, 403] width 318 height 27
type input "[PERSON_NAME]-9"
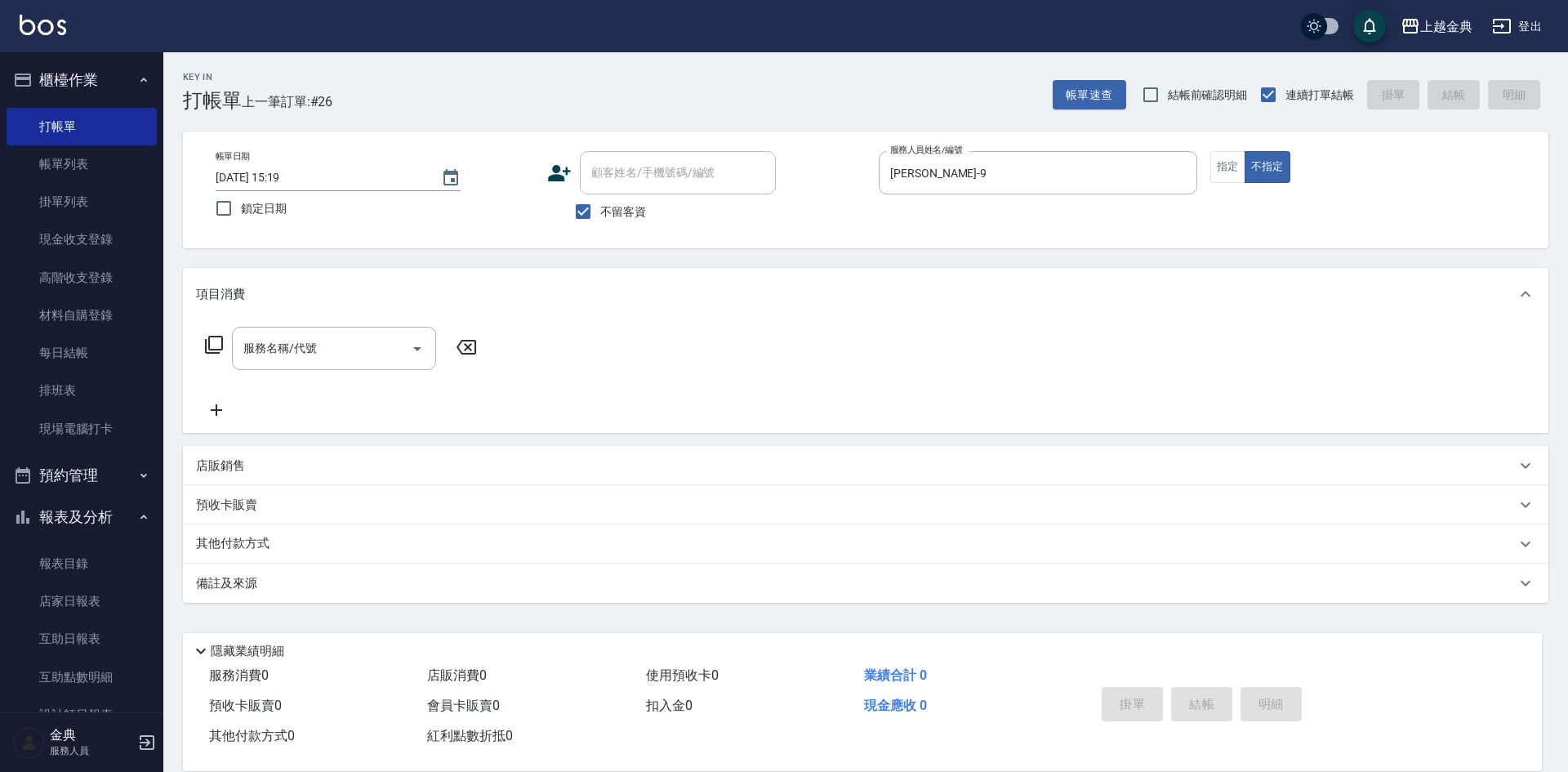
click at [221, 339] on icon at bounding box center [214, 344] width 18 height 18
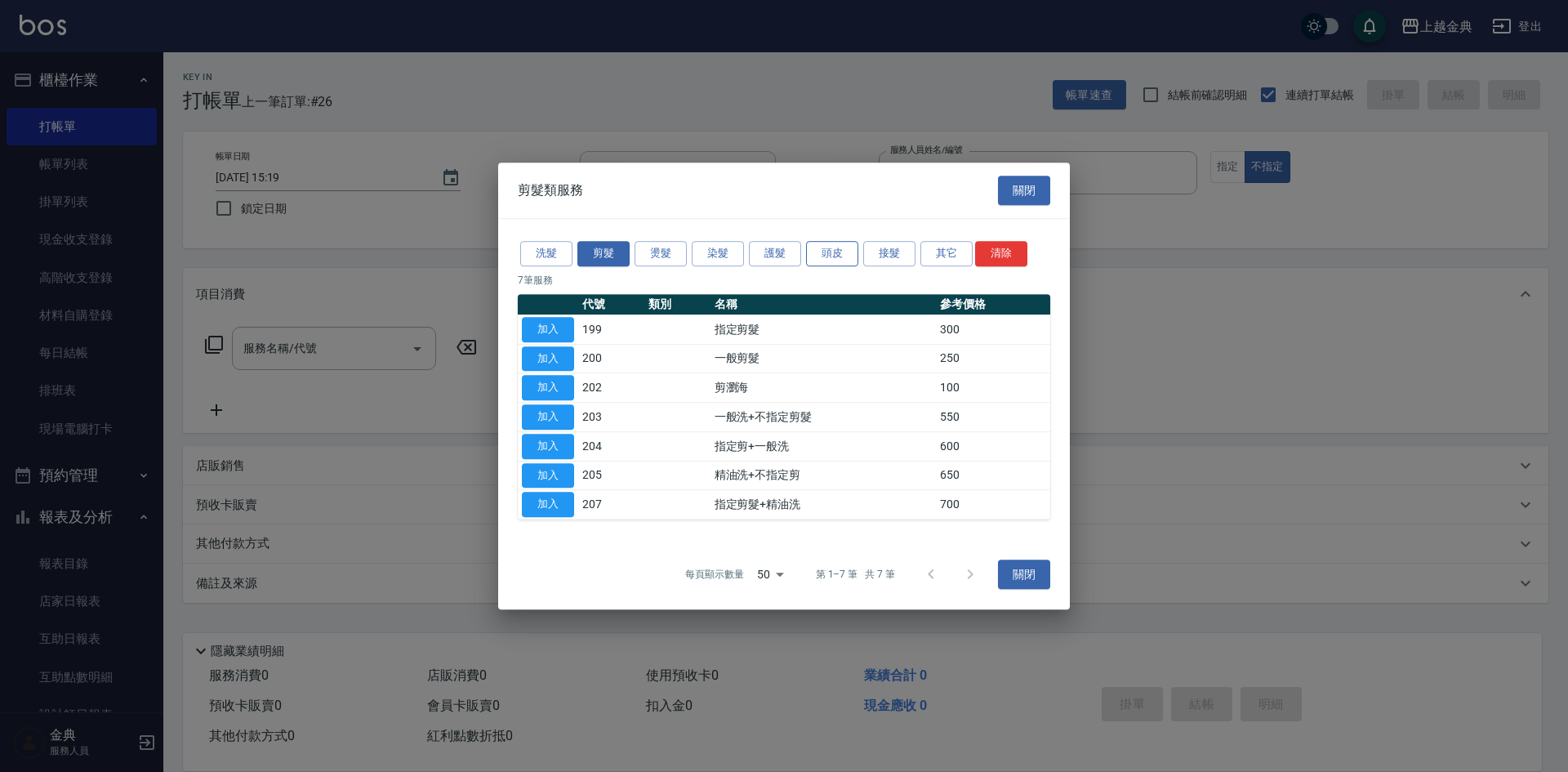
click at [831, 253] on button "頭皮" at bounding box center [832, 253] width 52 height 25
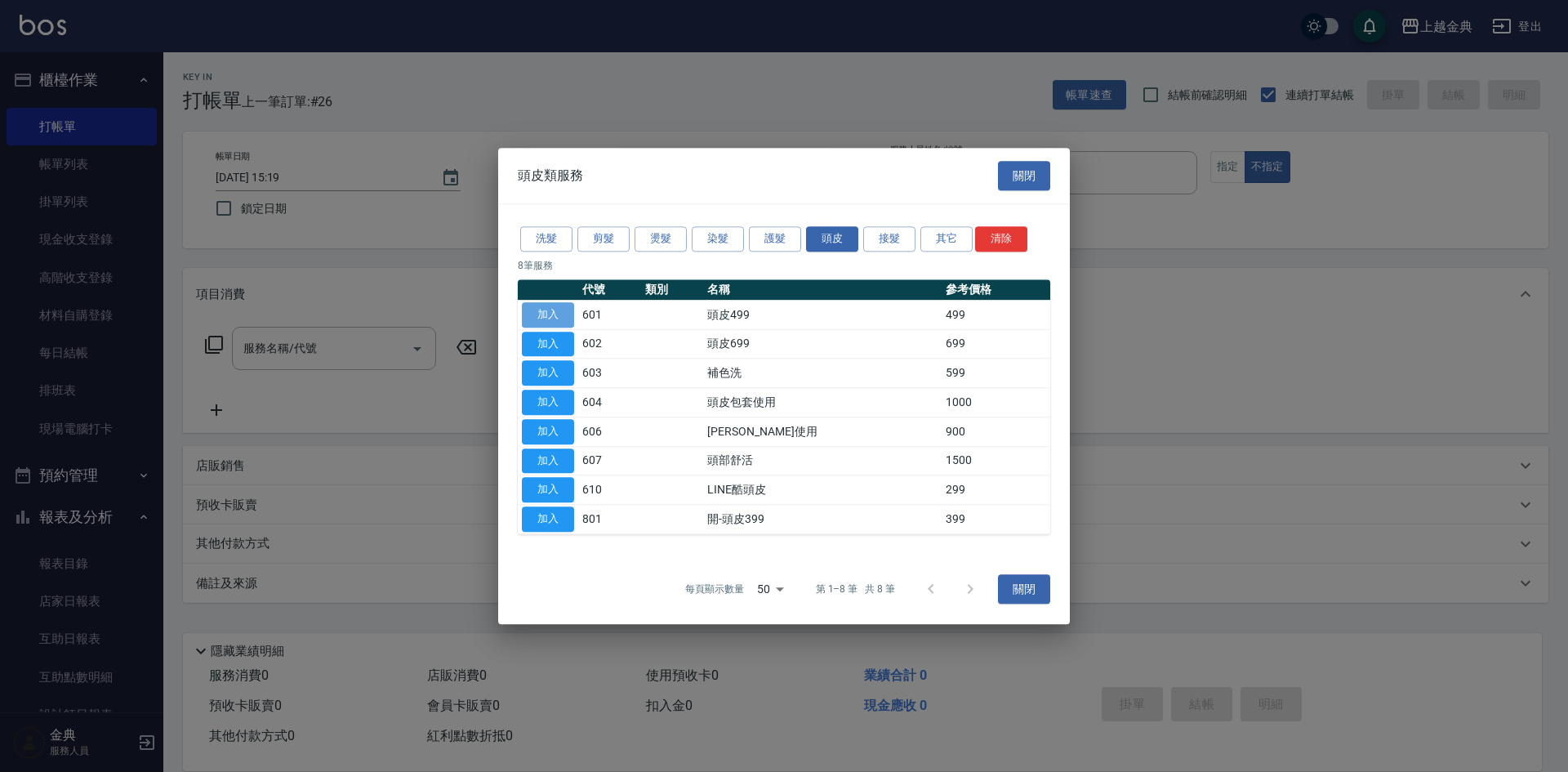
click at [561, 320] on button "加入" at bounding box center [548, 315] width 52 height 25
type input "頭皮499(601)"
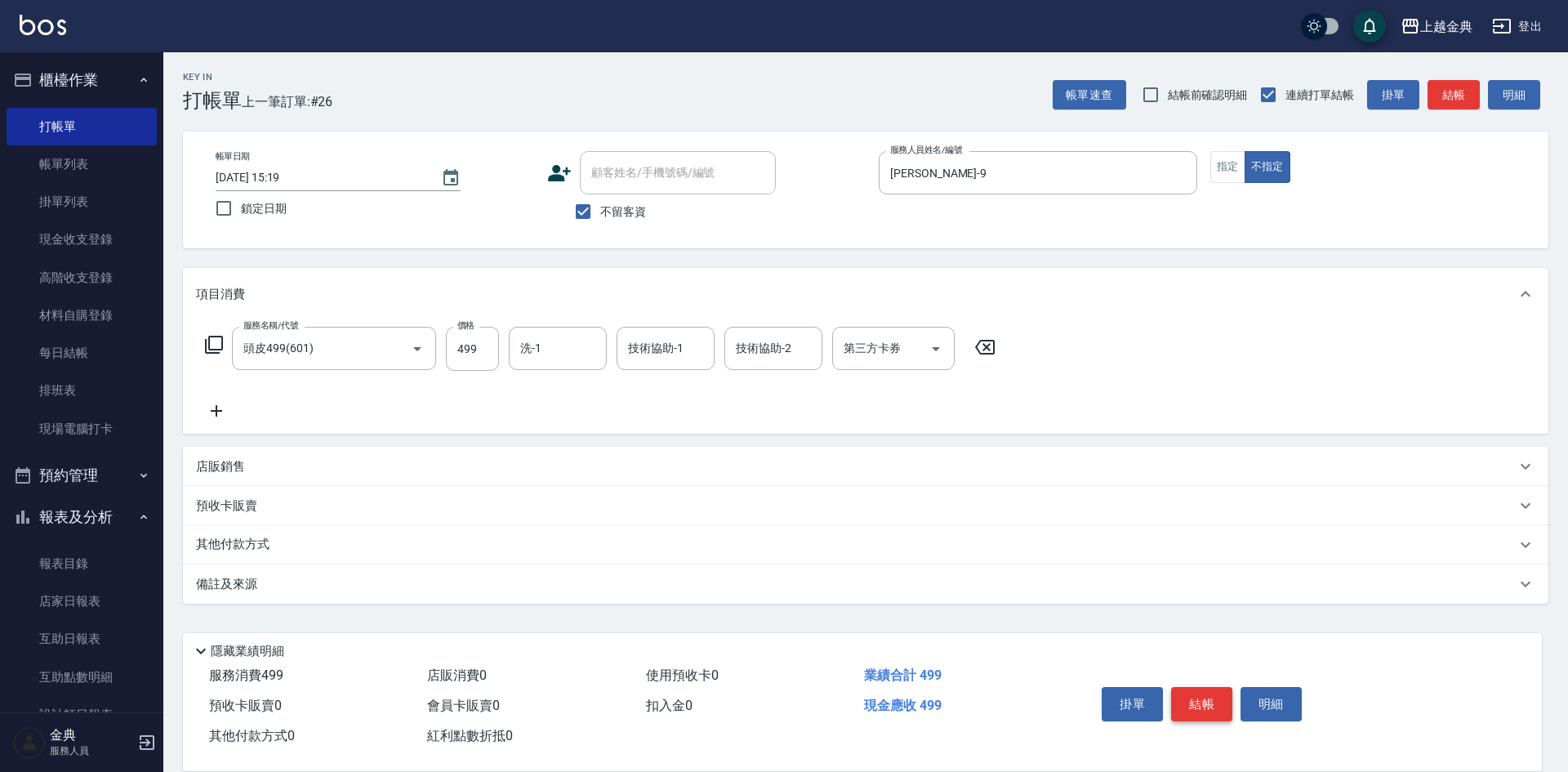
click at [1206, 695] on button "結帳" at bounding box center [1202, 704] width 61 height 35
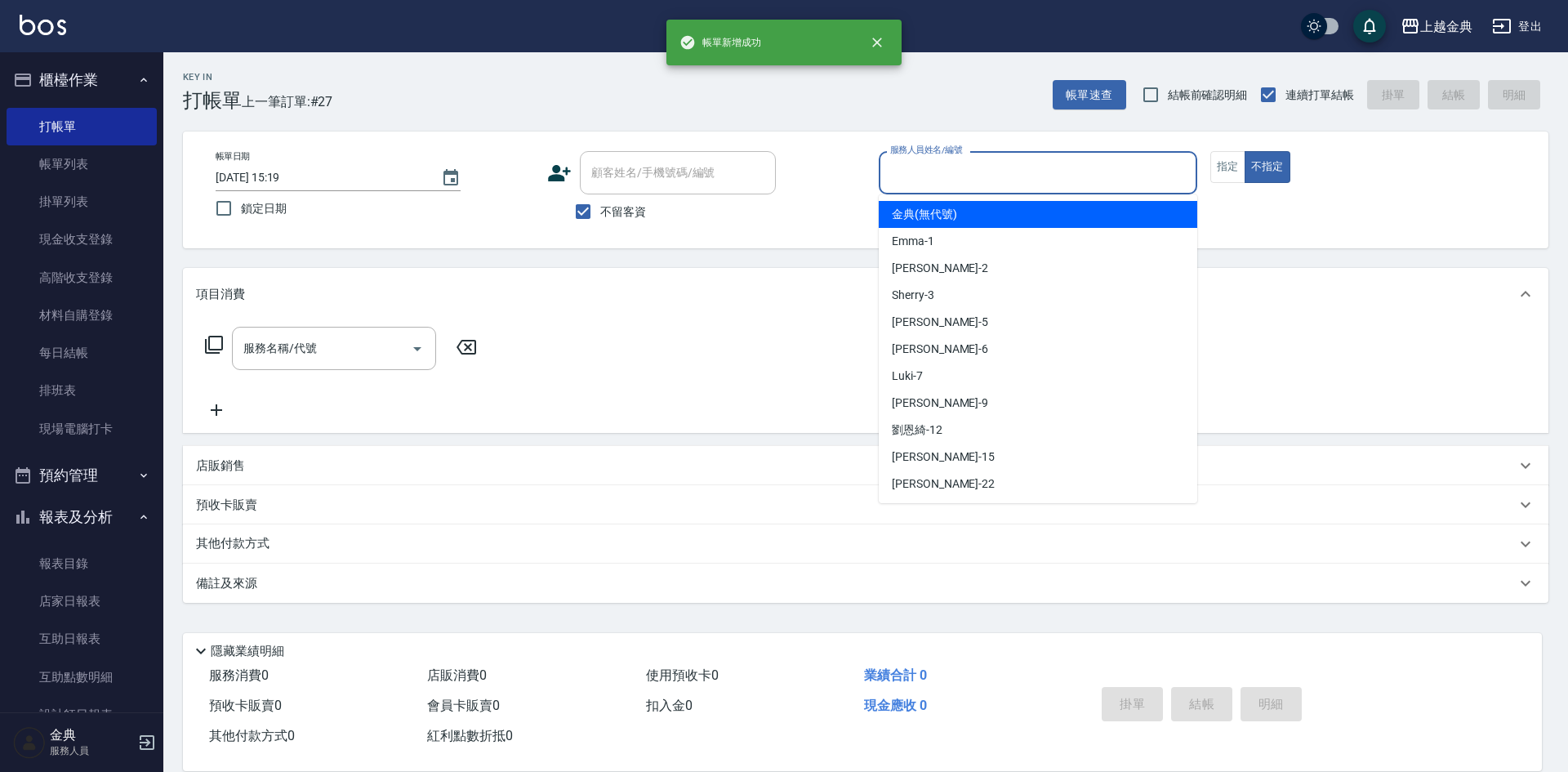
click at [1017, 168] on input "服務人員姓名/編號" at bounding box center [1038, 173] width 304 height 28
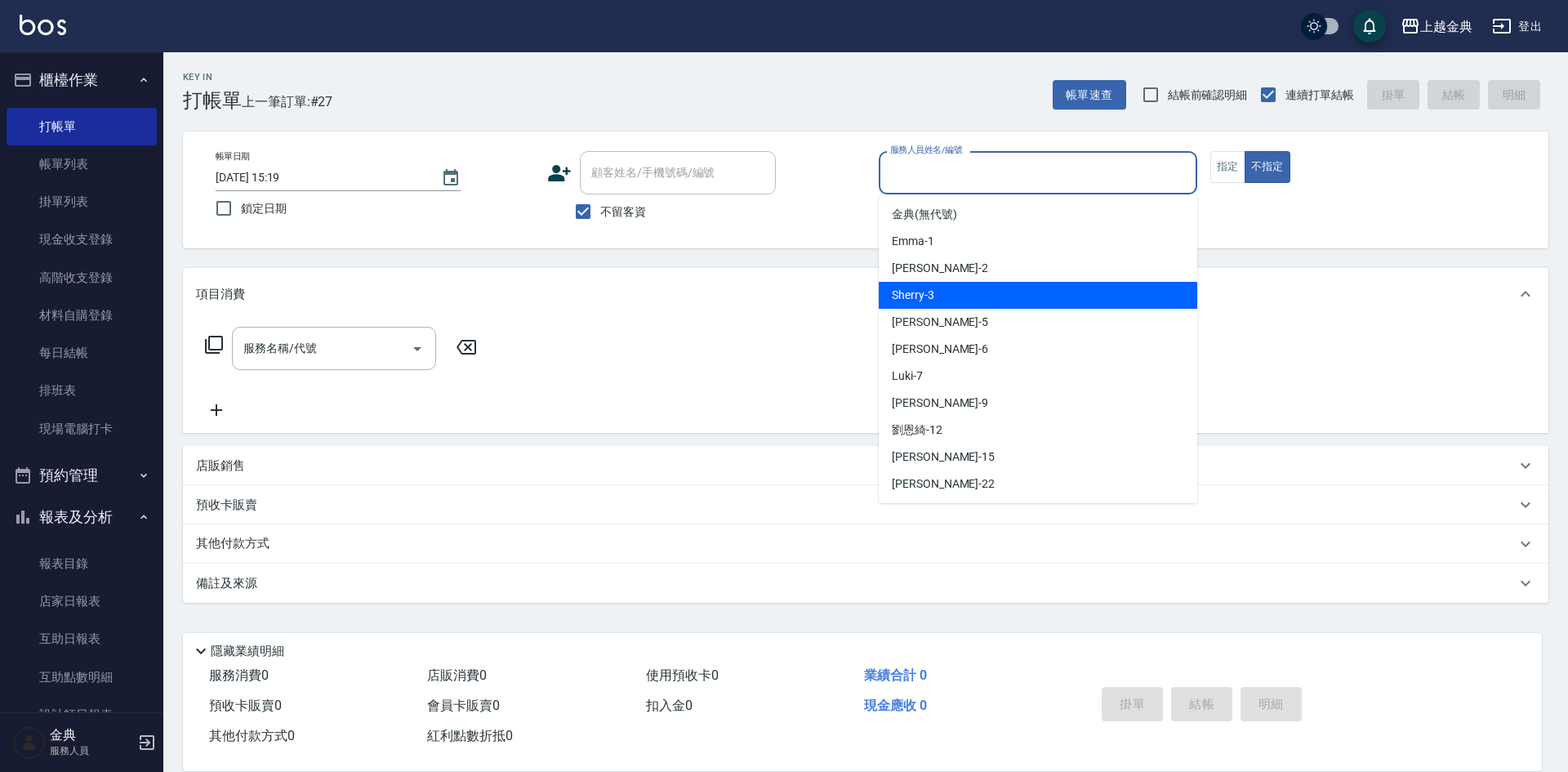
drag, startPoint x: 1010, startPoint y: 265, endPoint x: 1011, endPoint y: 287, distance: 22.0
click at [1011, 287] on ul "金典 (無代號) [PERSON_NAME] -1 Cindy -2 Sherry -3 [PERSON_NAME] -5 [PERSON_NAME] -6 …" at bounding box center [1038, 349] width 318 height 309
click at [1011, 287] on div "Sherry -3" at bounding box center [1038, 295] width 318 height 27
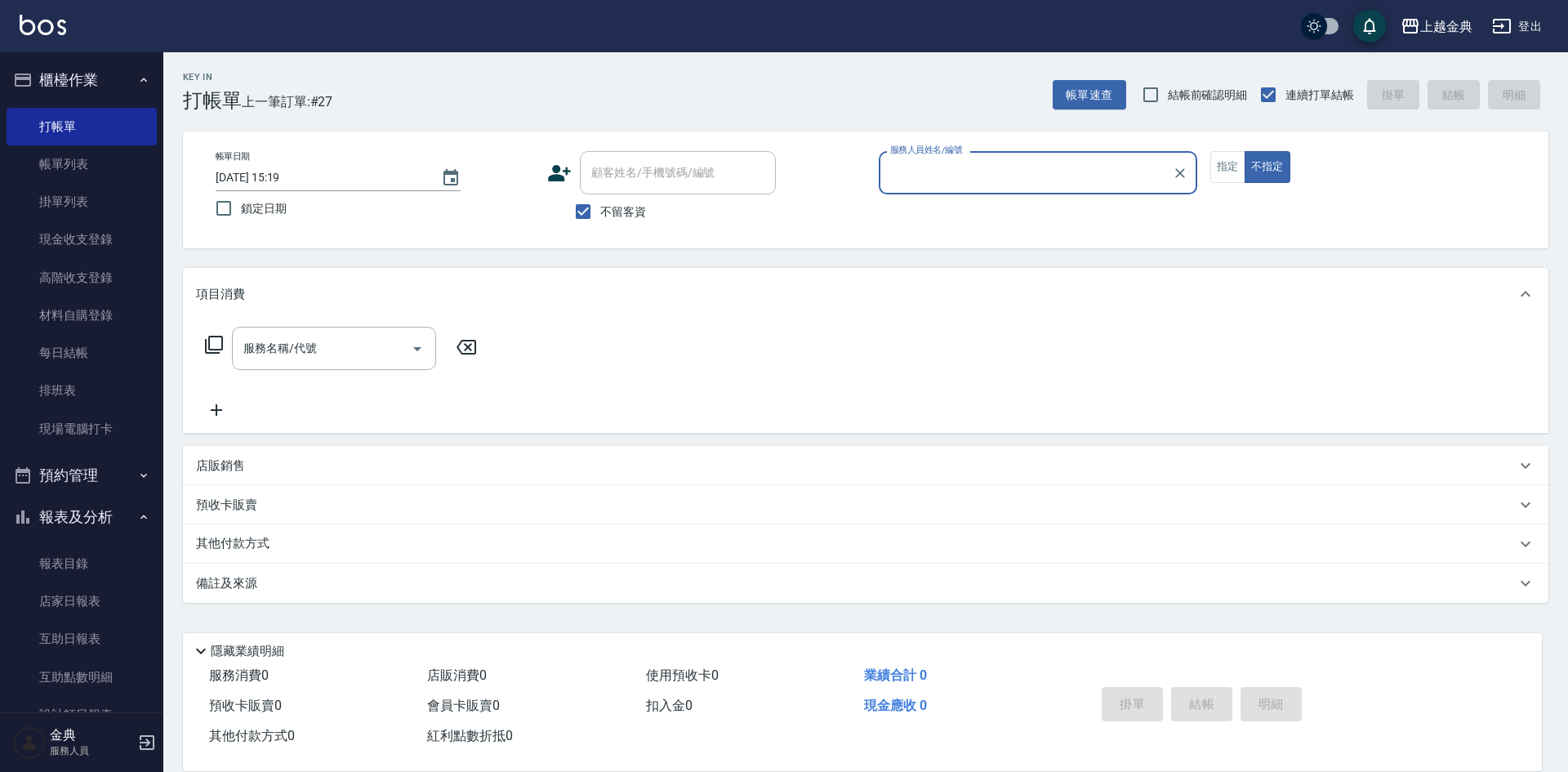
type input "Sherry-3"
click at [211, 349] on icon at bounding box center [214, 345] width 20 height 20
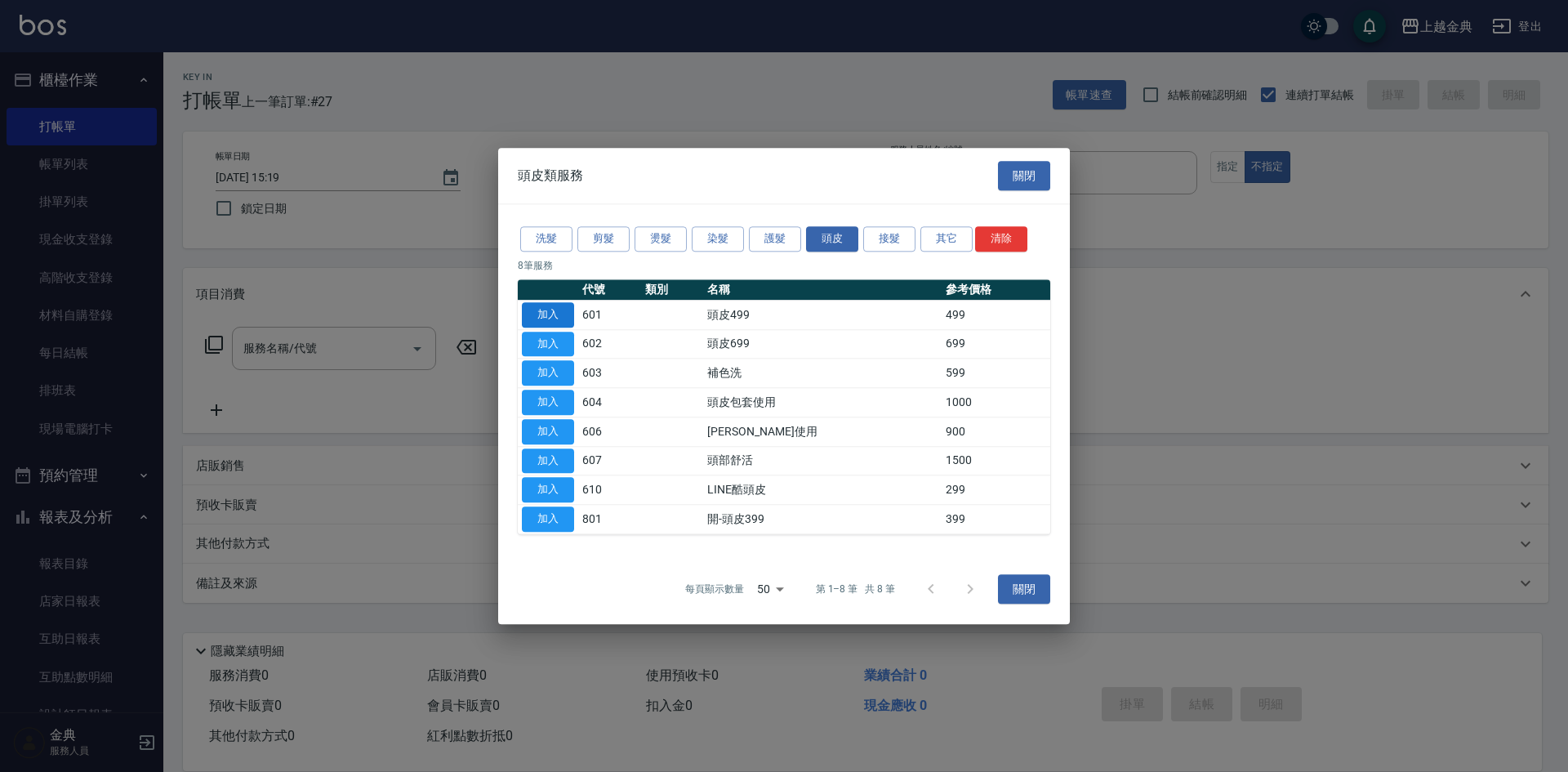
click at [545, 313] on button "加入" at bounding box center [548, 315] width 52 height 25
type input "頭皮499(601)"
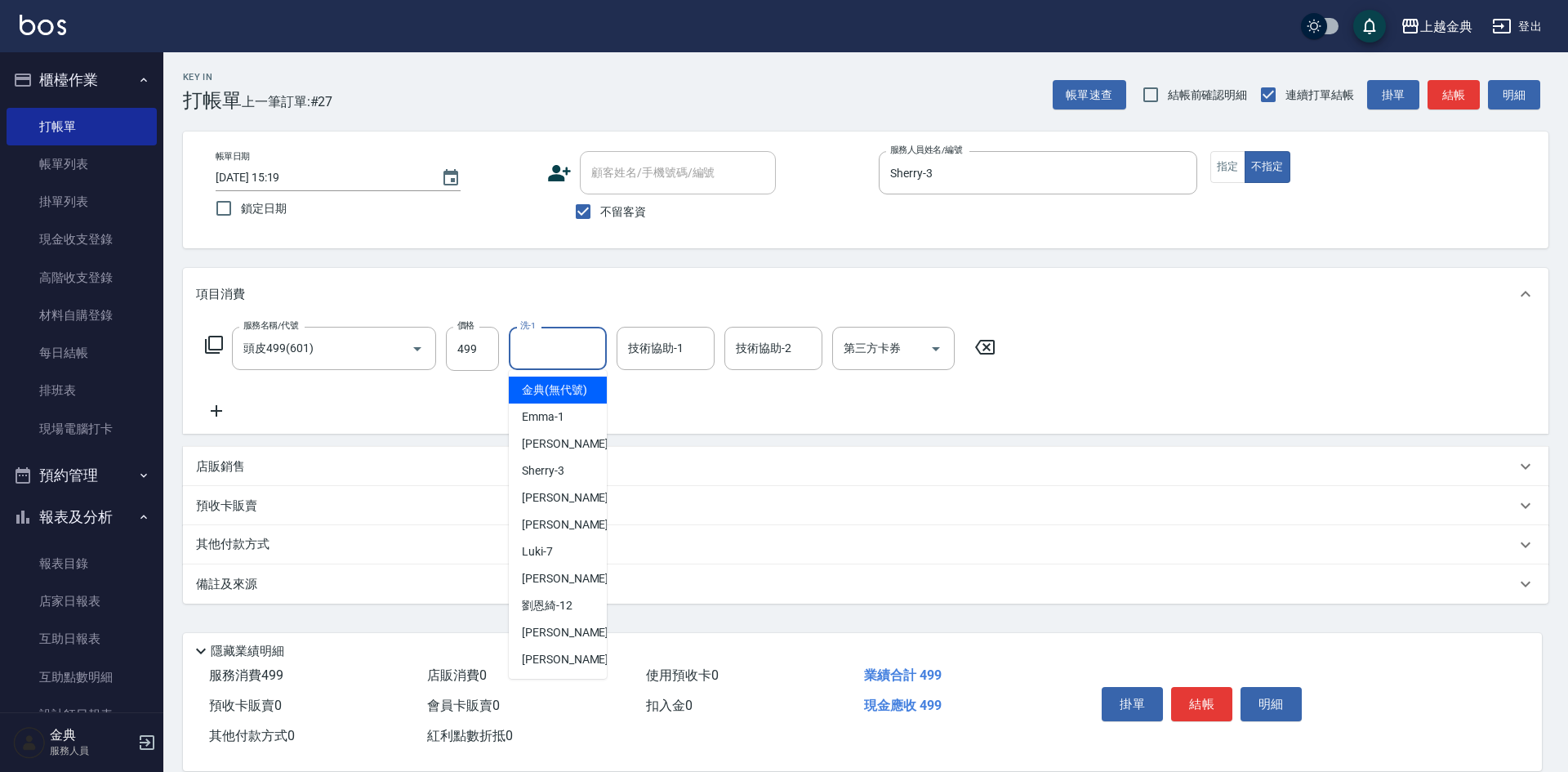
click at [553, 343] on input "洗-1" at bounding box center [558, 349] width 84 height 28
click at [549, 506] on span "[PERSON_NAME] -5" at bounding box center [570, 497] width 96 height 17
type input "[PERSON_NAME]-5"
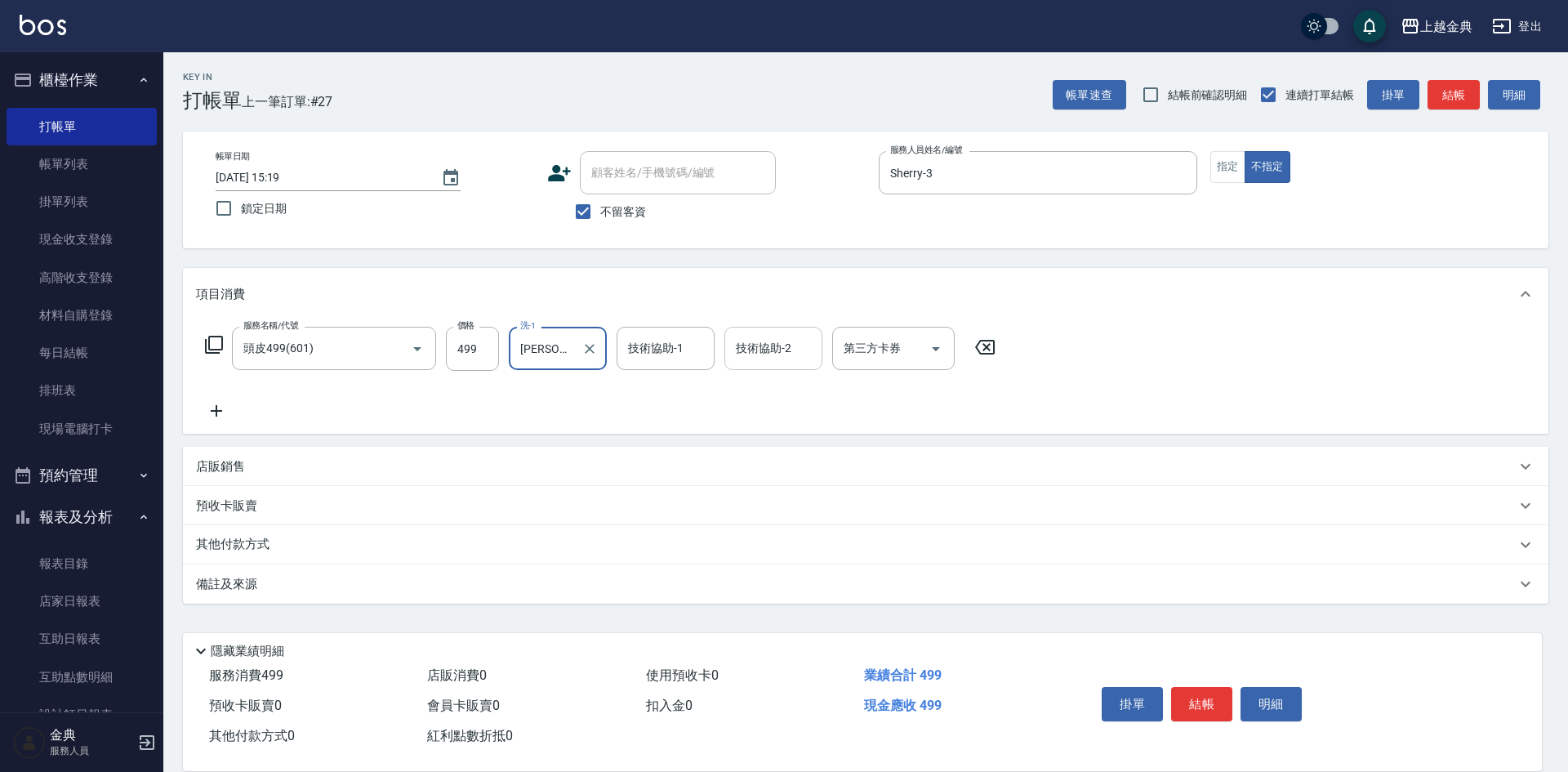
click at [760, 349] on input "技術協助-2" at bounding box center [774, 349] width 84 height 28
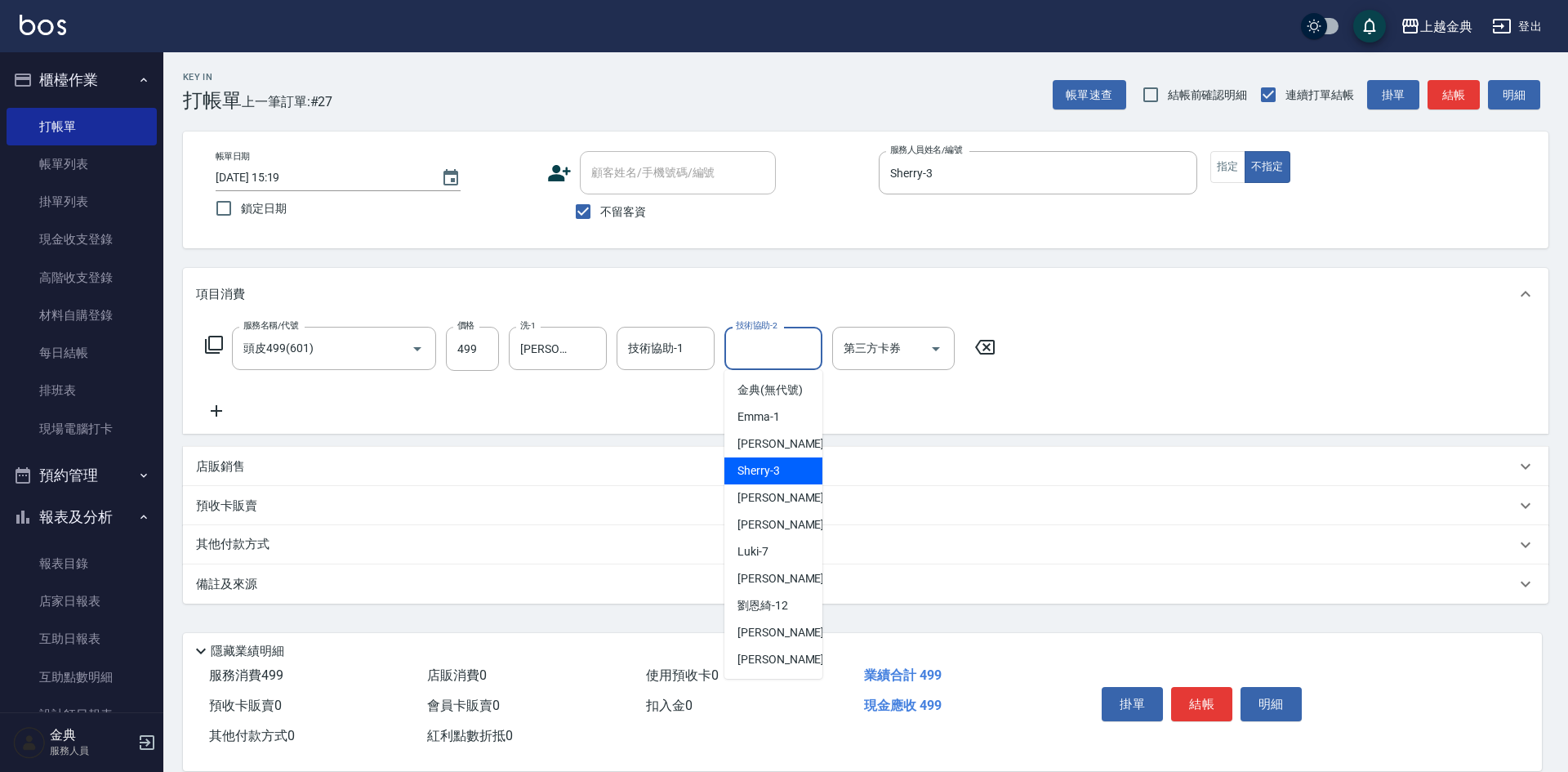
click at [775, 479] on span "Sherry -3" at bounding box center [759, 470] width 43 height 17
type input "Sherry-3"
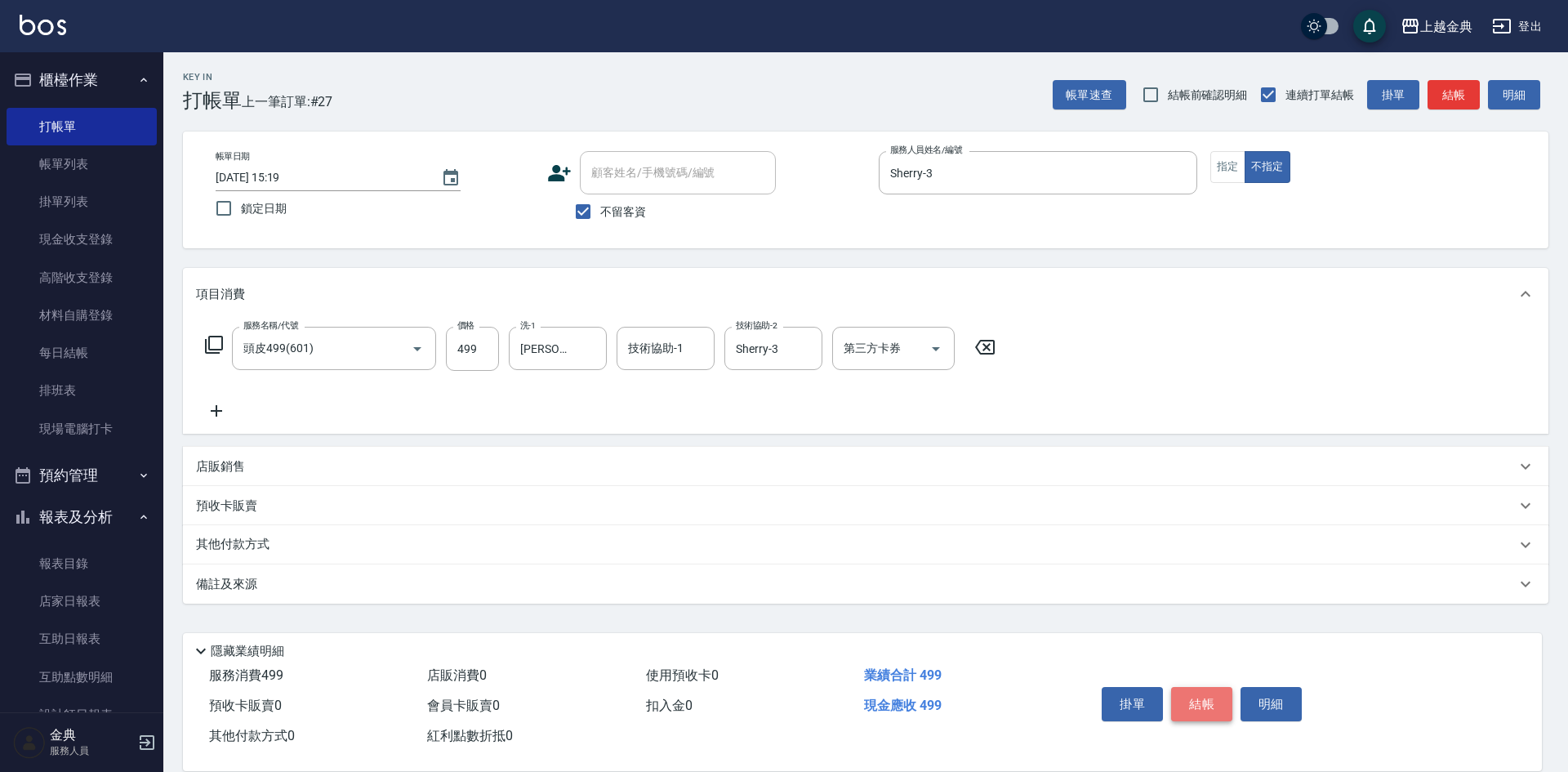
click at [1212, 696] on button "結帳" at bounding box center [1202, 704] width 61 height 35
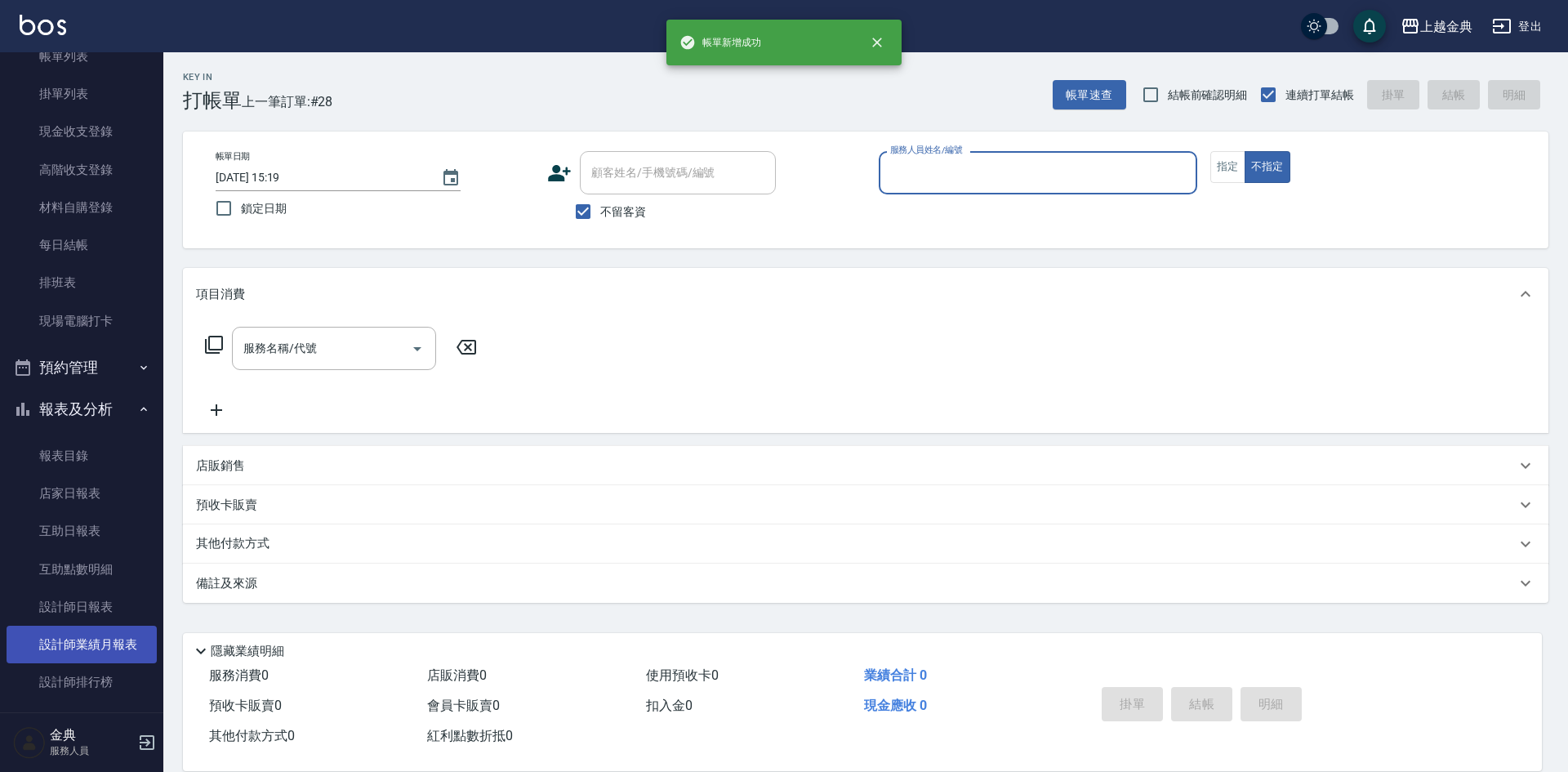
scroll to position [164, 0]
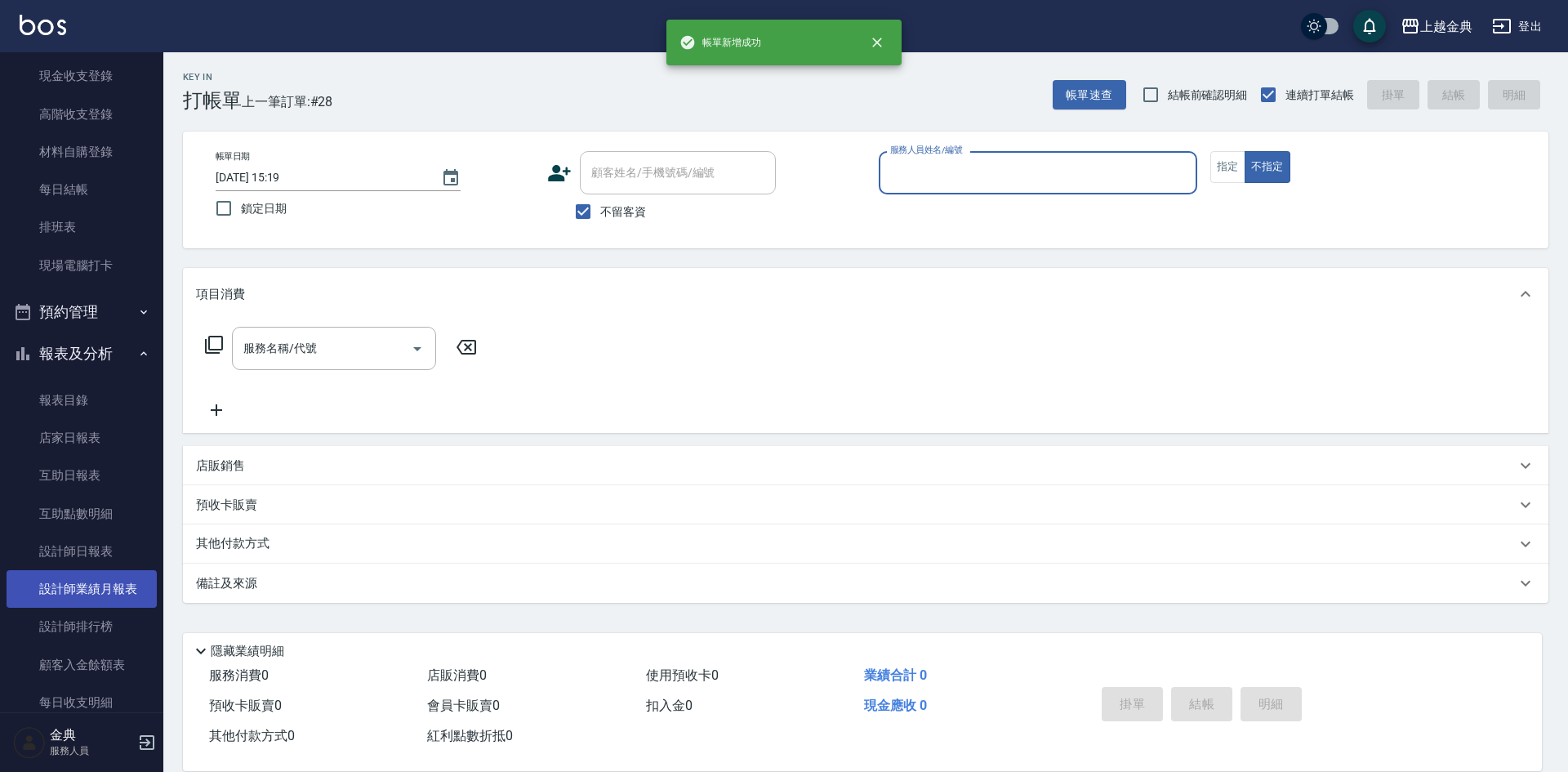
click at [133, 578] on link "設計師業績月報表" at bounding box center [81, 589] width 150 height 37
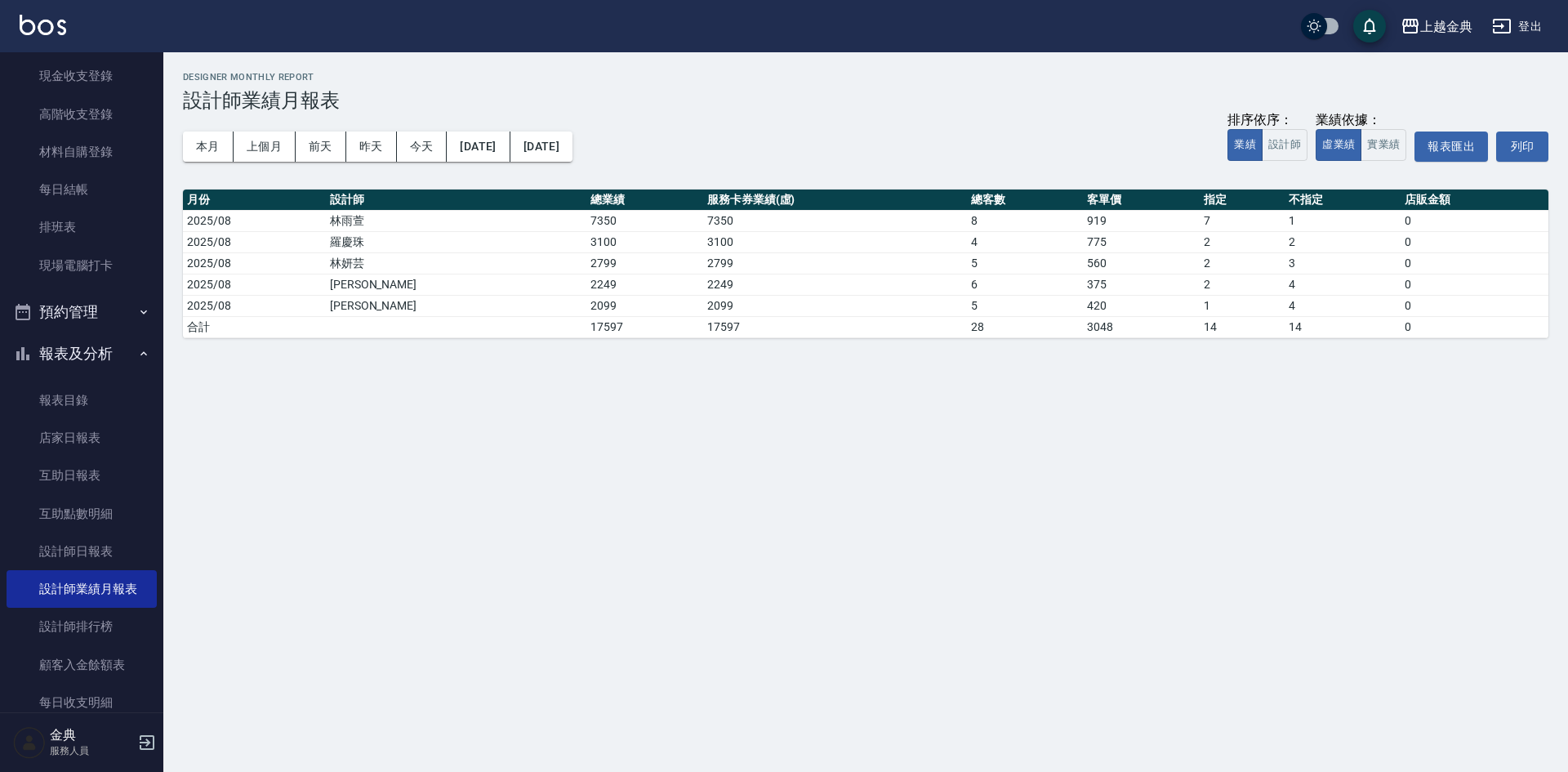
click at [226, 125] on div "本月 上個月 [DATE] [DATE] [DATE] [DATE] [DATE] 排序依序： 業績 設計師 業績依據： 虛業績 實業績 報表匯出 列印" at bounding box center [866, 147] width 1366 height 69
drag, startPoint x: 222, startPoint y: 133, endPoint x: 216, endPoint y: 140, distance: 9.2
click at [216, 140] on button "本月" at bounding box center [208, 147] width 51 height 30
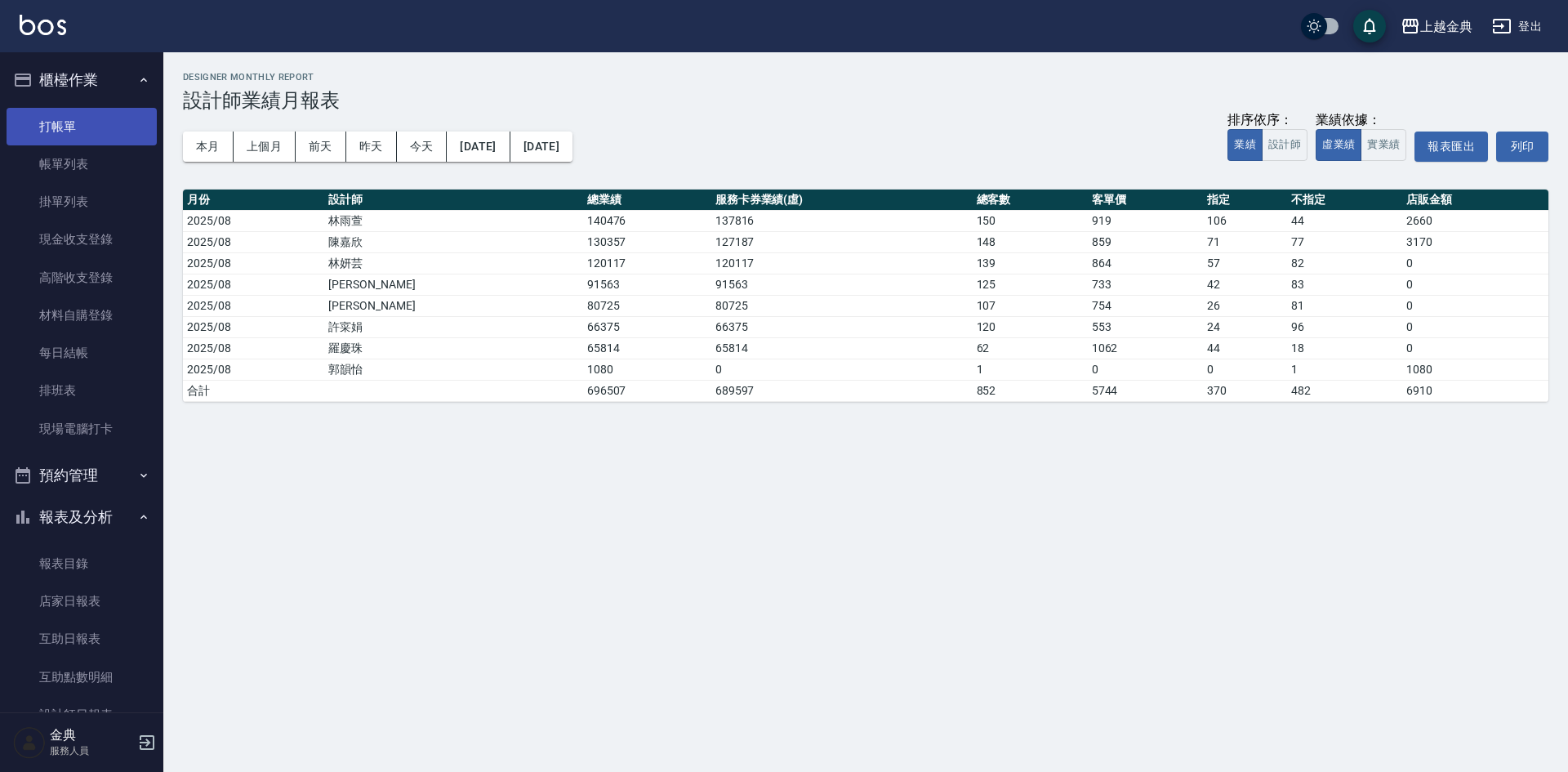
click at [37, 136] on link "打帳單" at bounding box center [81, 126] width 150 height 37
